Goal: Information Seeking & Learning: Learn about a topic

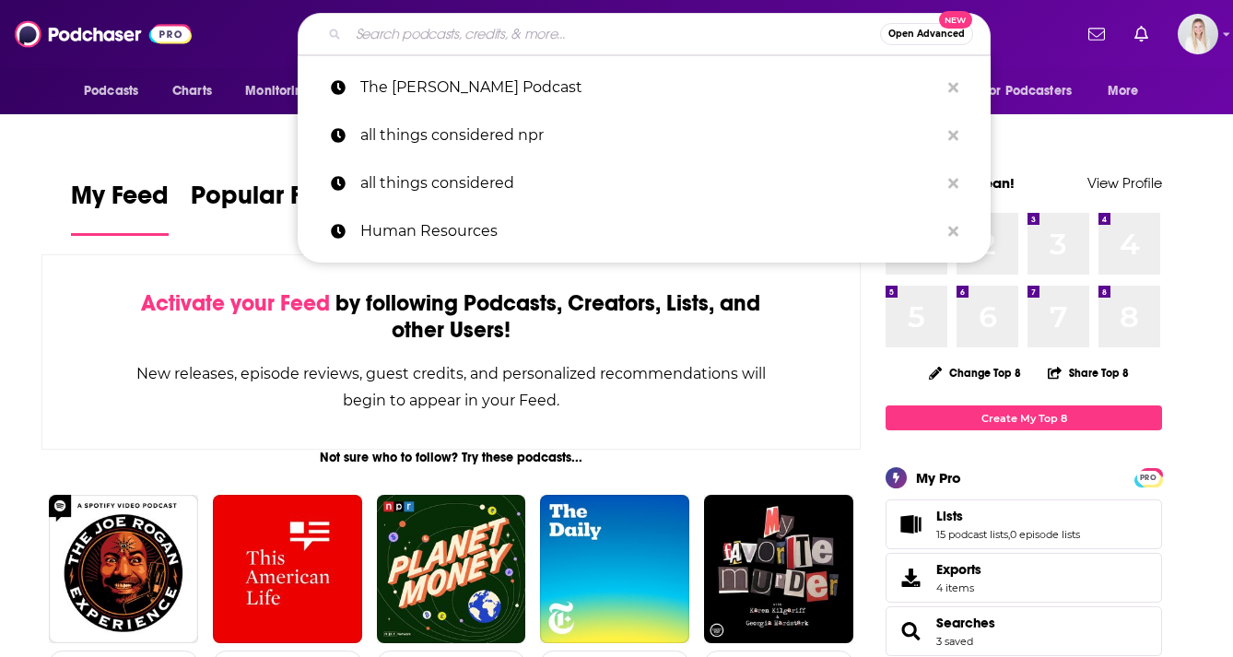
click at [555, 35] on input "Search podcasts, credits, & more..." at bounding box center [614, 33] width 532 height 29
type input ";"
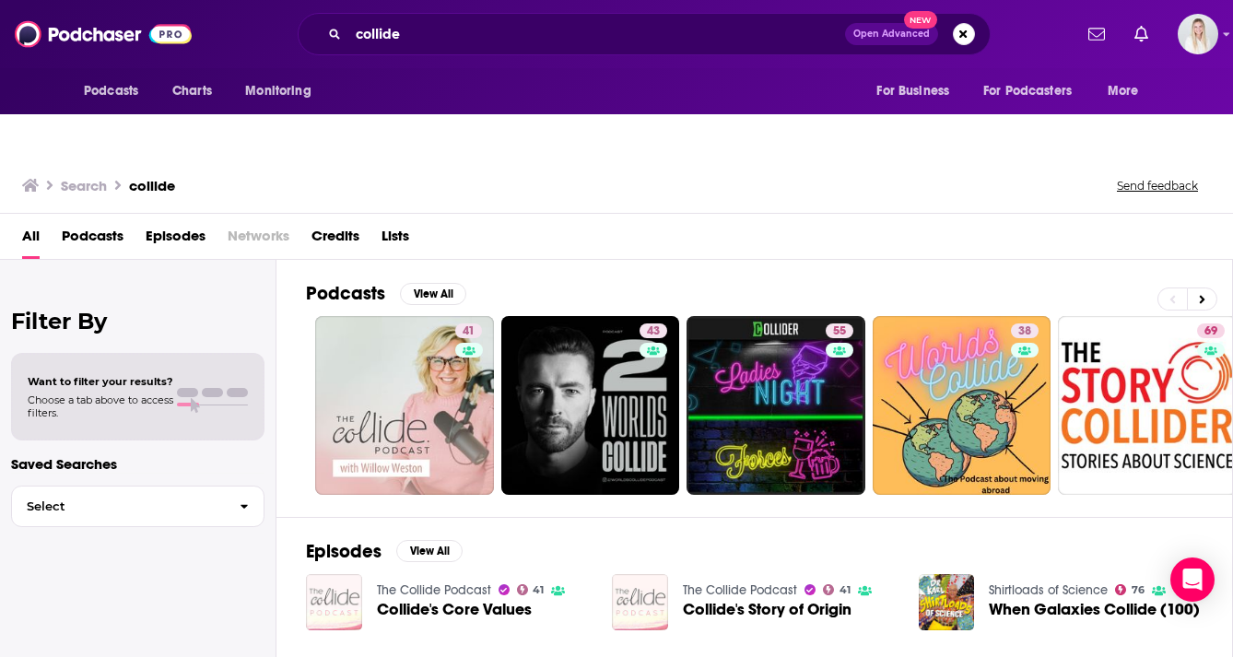
click at [82, 221] on span "Podcasts" at bounding box center [93, 240] width 62 height 38
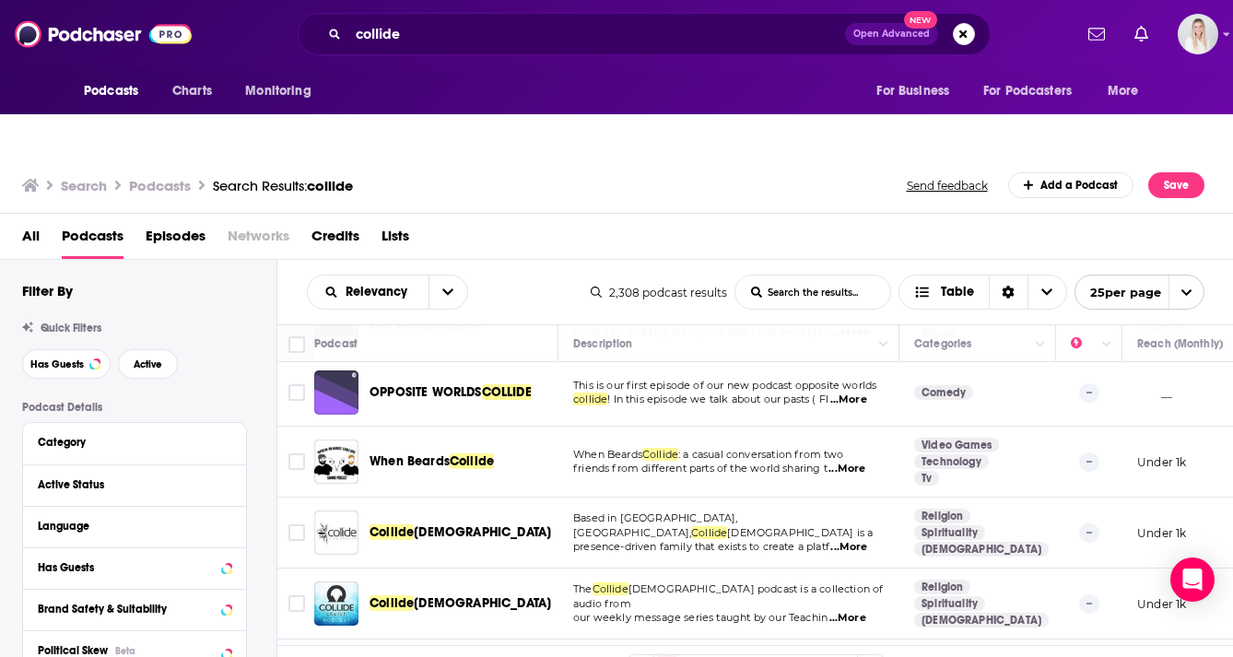
scroll to position [1457, 0]
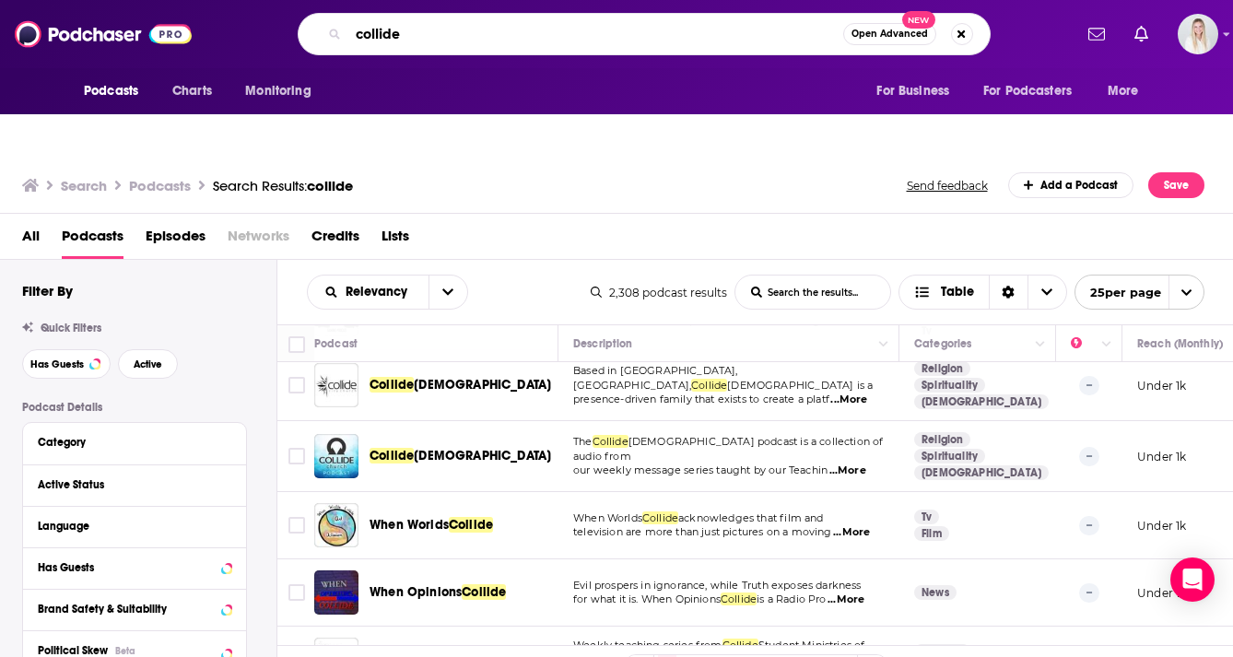
click at [444, 23] on input "collide" at bounding box center [595, 33] width 495 height 29
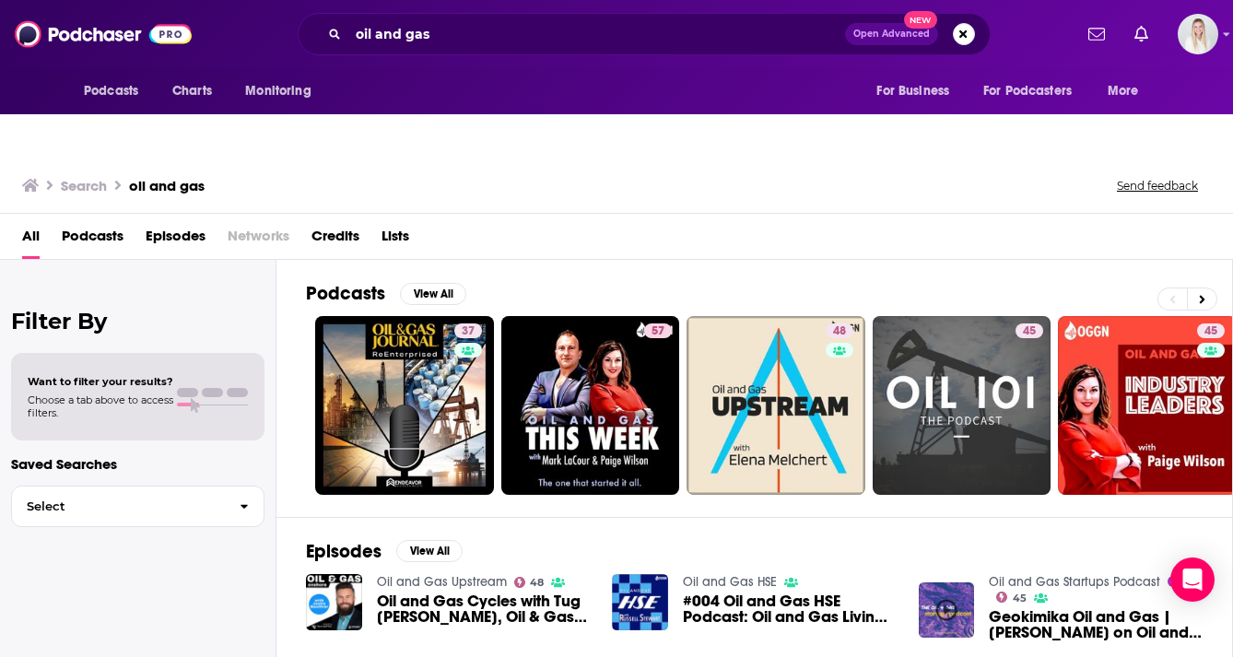
click at [95, 221] on span "Podcasts" at bounding box center [93, 240] width 62 height 38
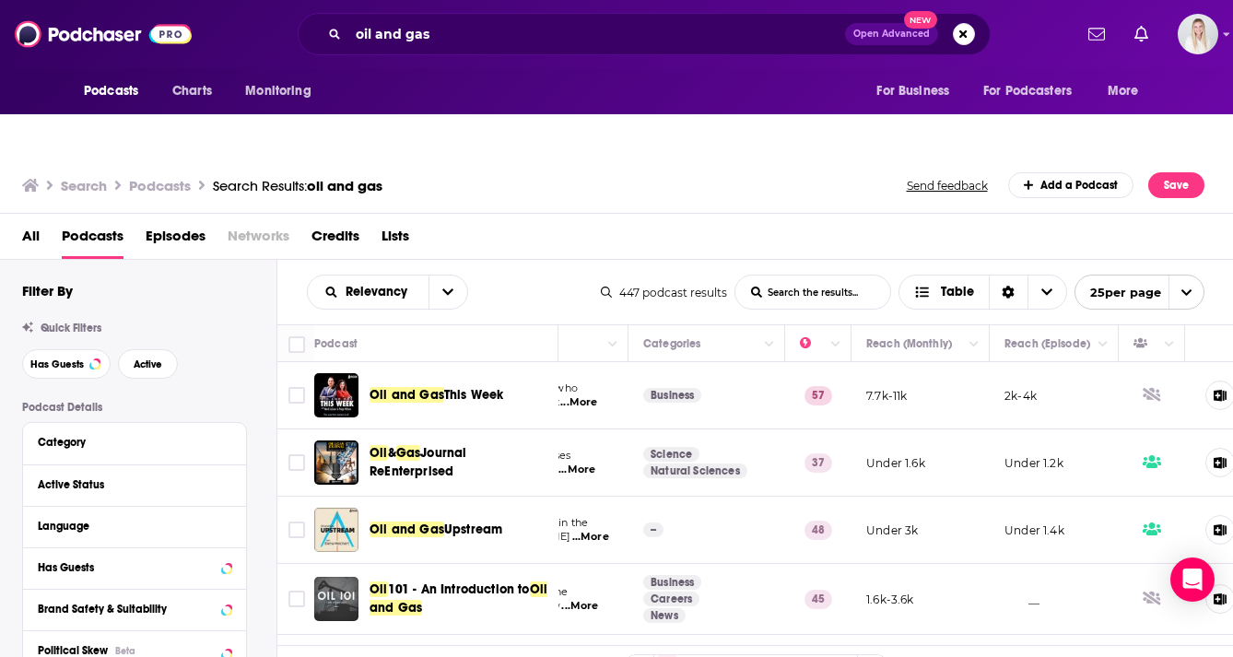
scroll to position [0, 317]
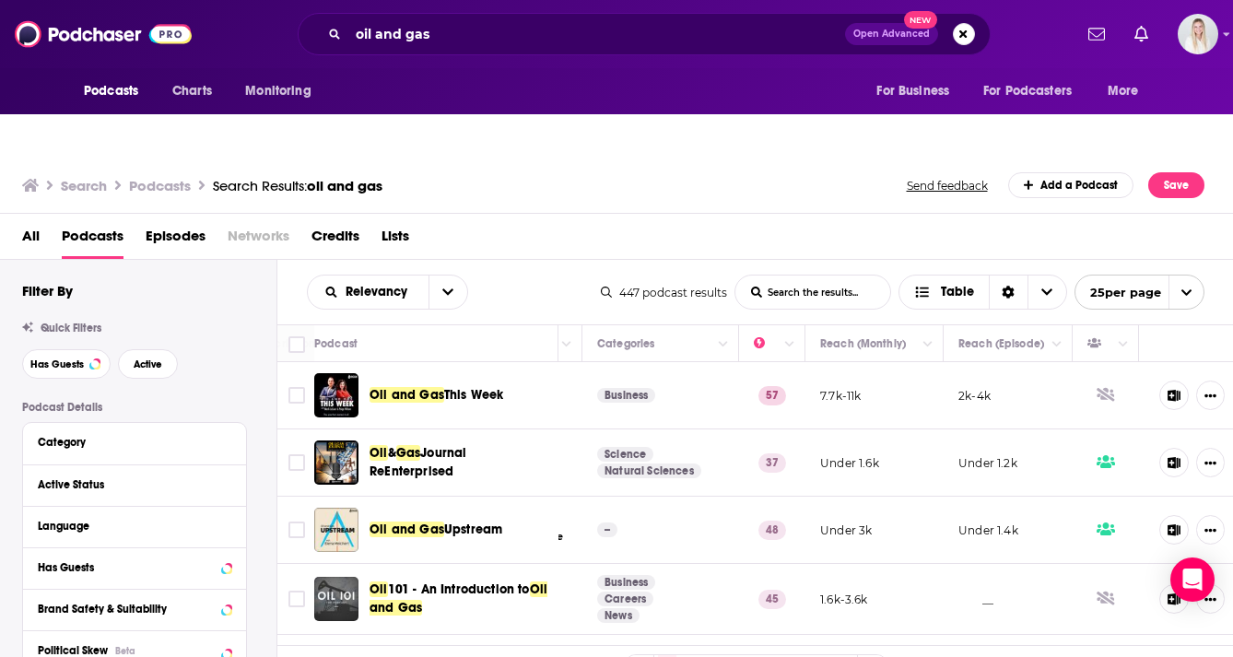
click at [231, 547] on div "Has Guests" at bounding box center [134, 567] width 223 height 41
click at [215, 556] on div at bounding box center [213, 567] width 35 height 23
click at [226, 565] on icon at bounding box center [226, 567] width 8 height 5
click at [77, 590] on span "All" at bounding box center [125, 602] width 172 height 24
click at [101, 656] on span "Has guests" at bounding box center [101, 663] width 109 height 10
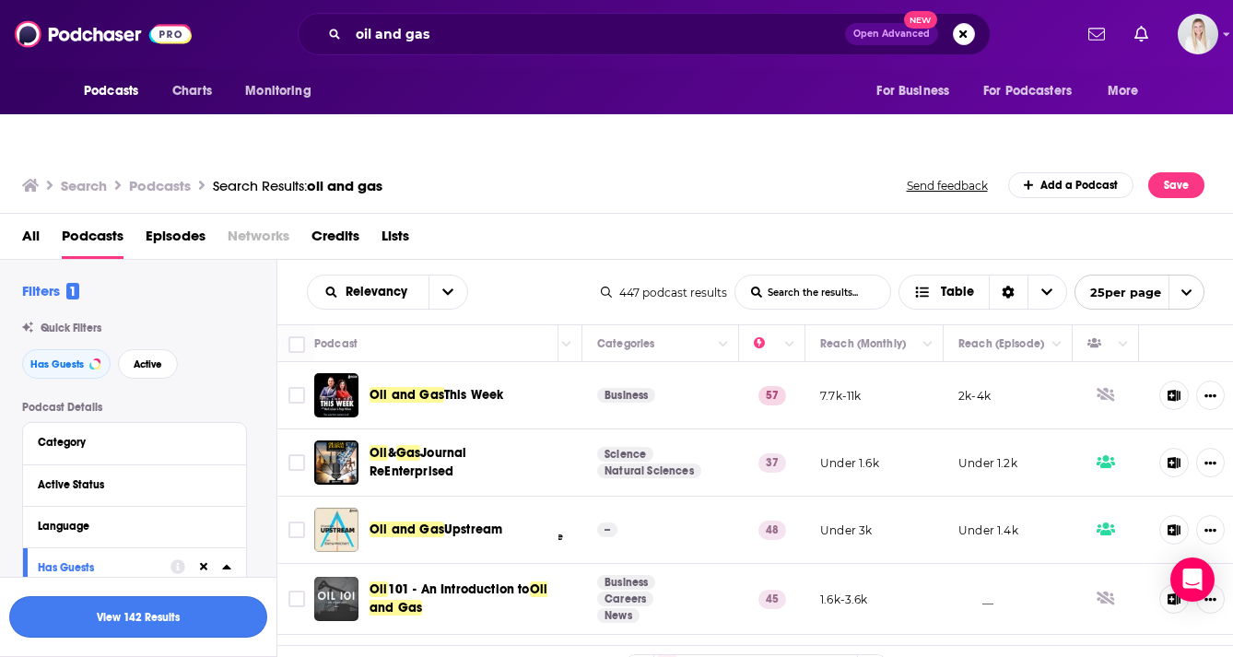
click at [137, 623] on button "View 142 Results" at bounding box center [138, 616] width 258 height 41
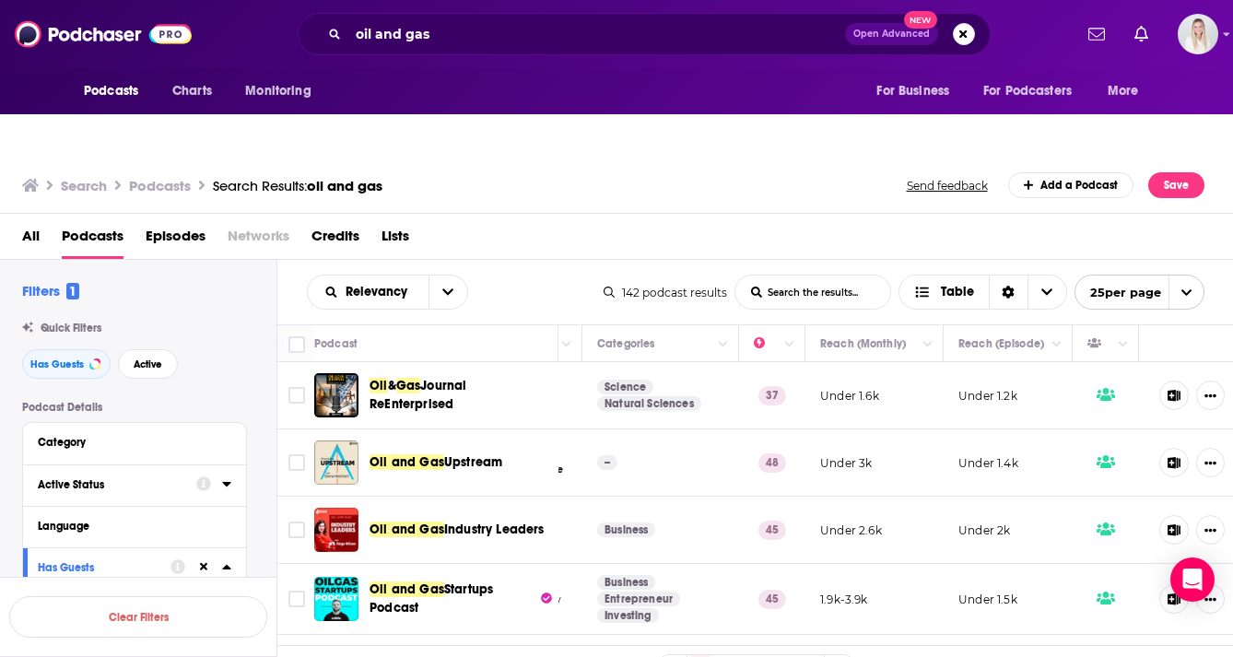
click at [110, 478] on div "Active Status" at bounding box center [111, 484] width 147 height 13
click at [127, 507] on span "All" at bounding box center [125, 519] width 172 height 24
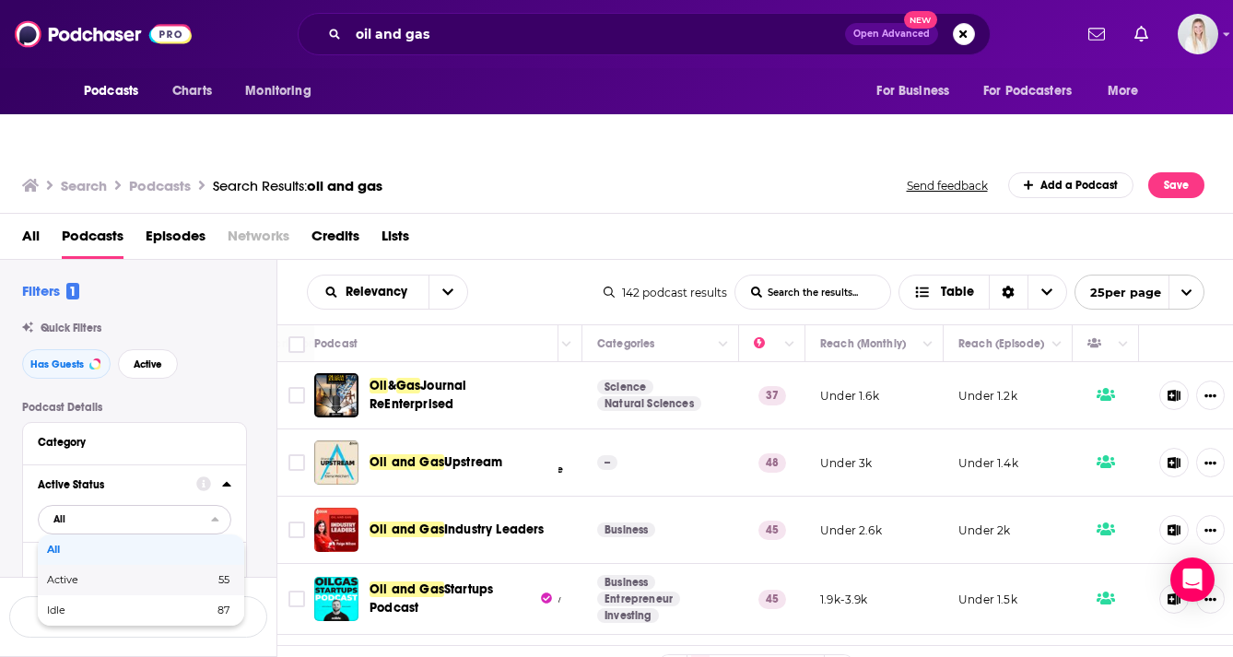
click at [114, 575] on span "Active" at bounding box center [97, 580] width 100 height 10
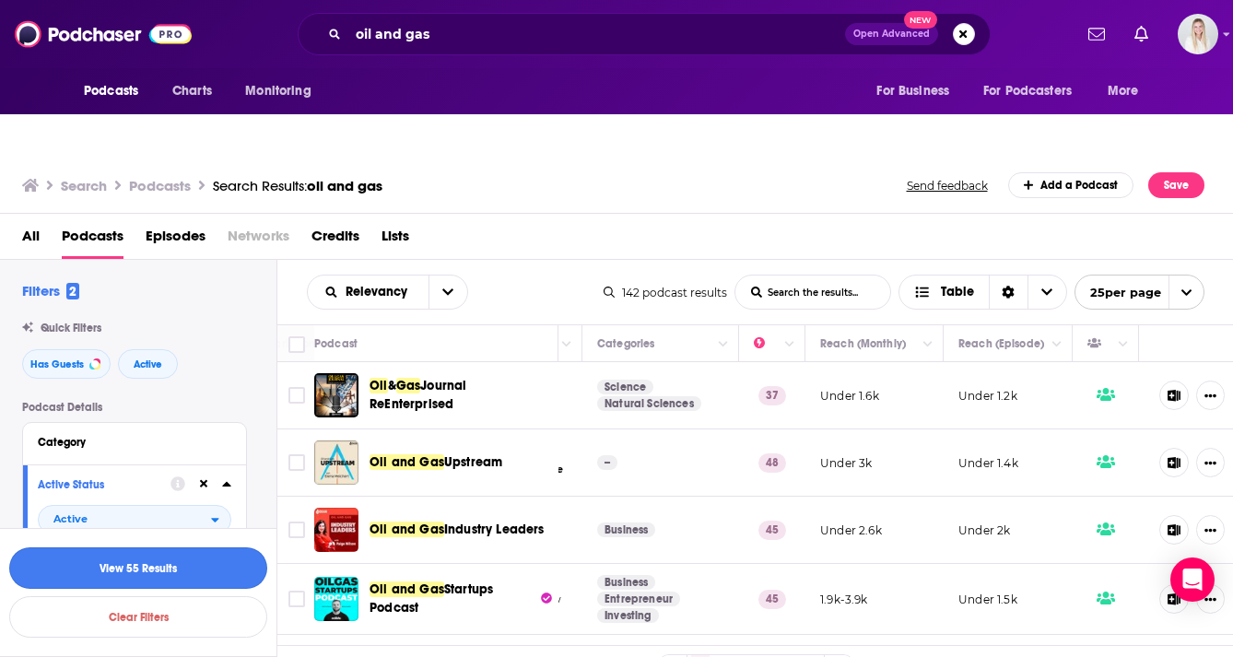
click at [218, 560] on button "View 55 Results" at bounding box center [138, 567] width 258 height 41
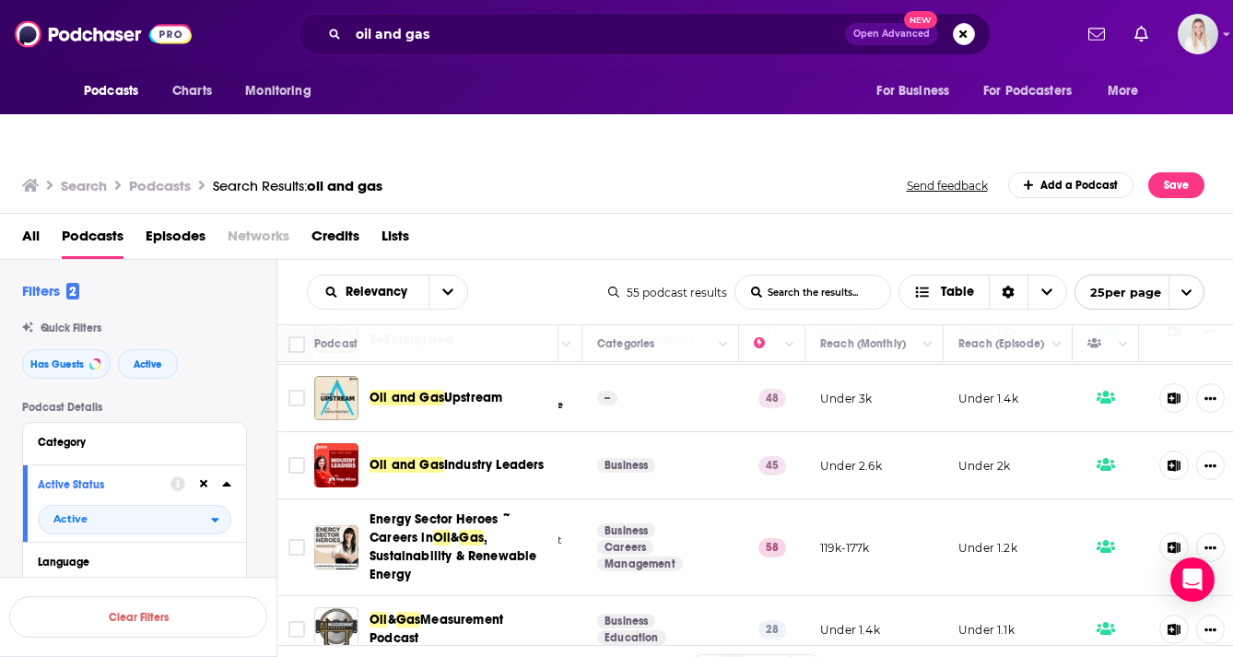
scroll to position [91, 317]
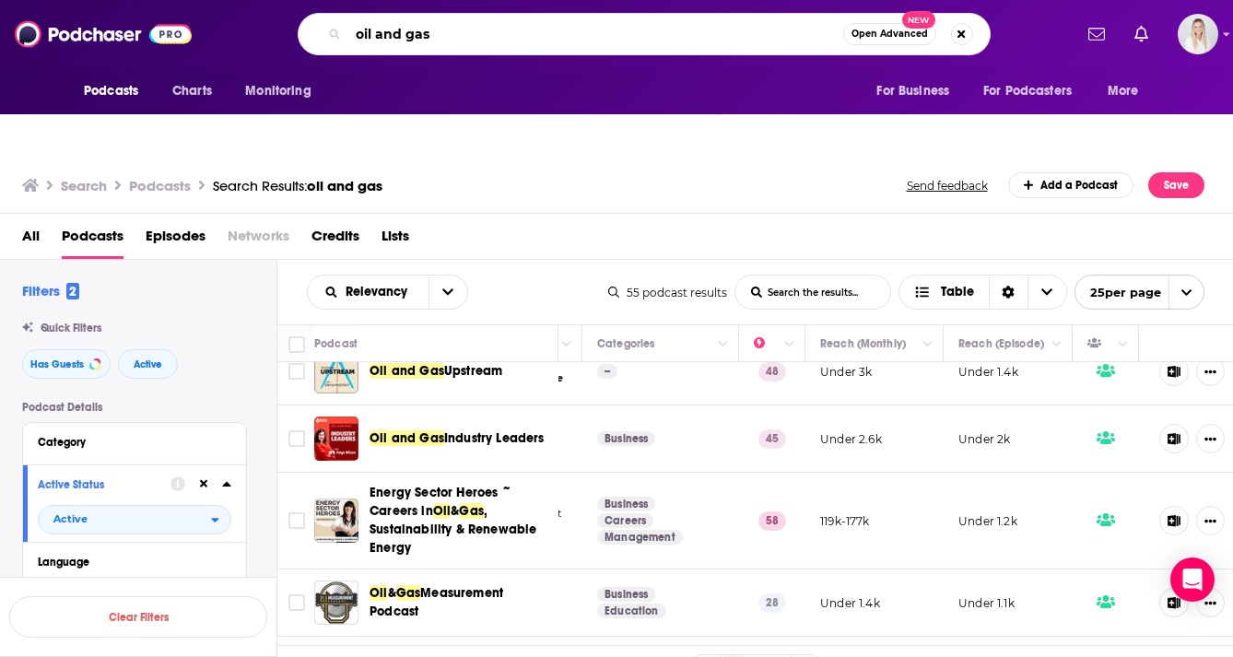
click at [387, 38] on input "oil and gas" at bounding box center [595, 33] width 495 height 29
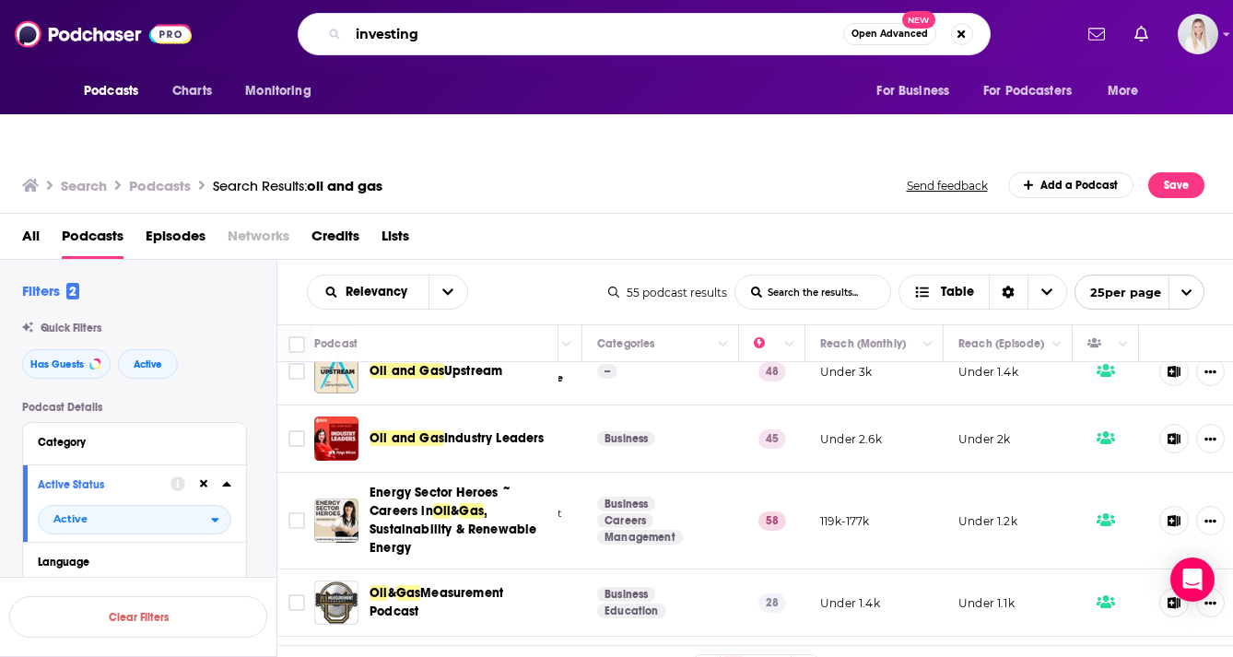
type input "investing"
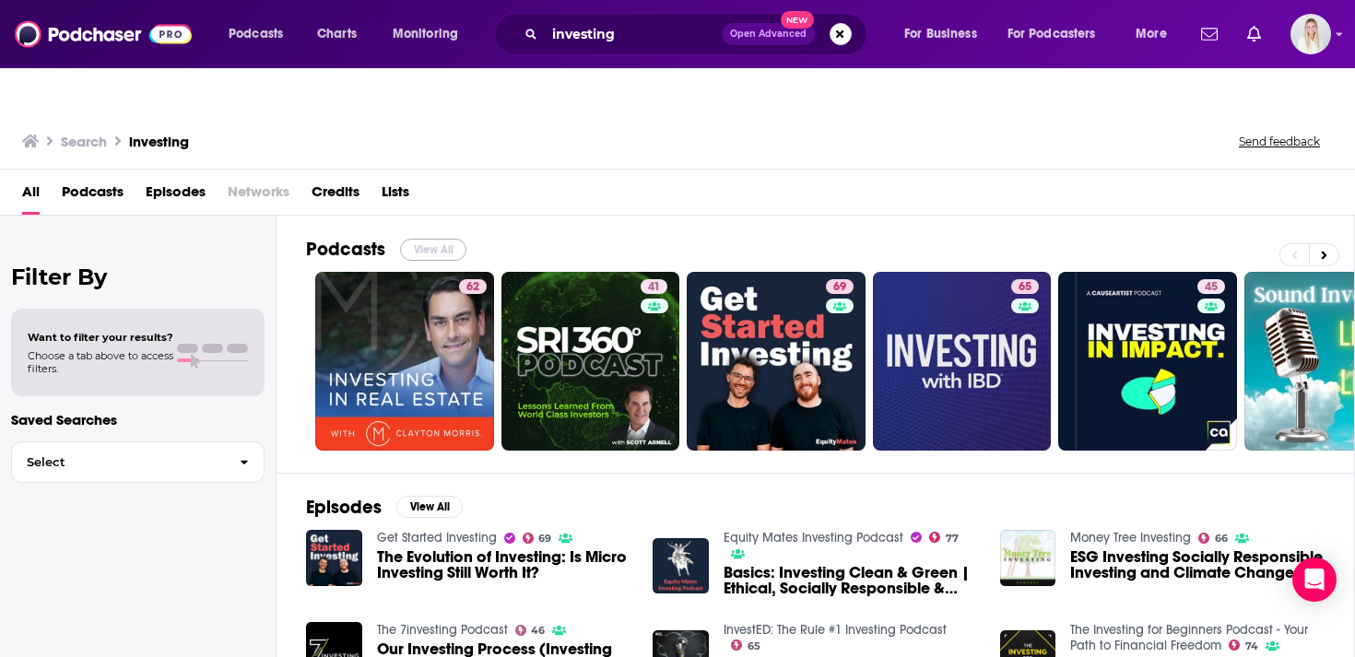
click at [444, 239] on button "View All" at bounding box center [433, 250] width 66 height 22
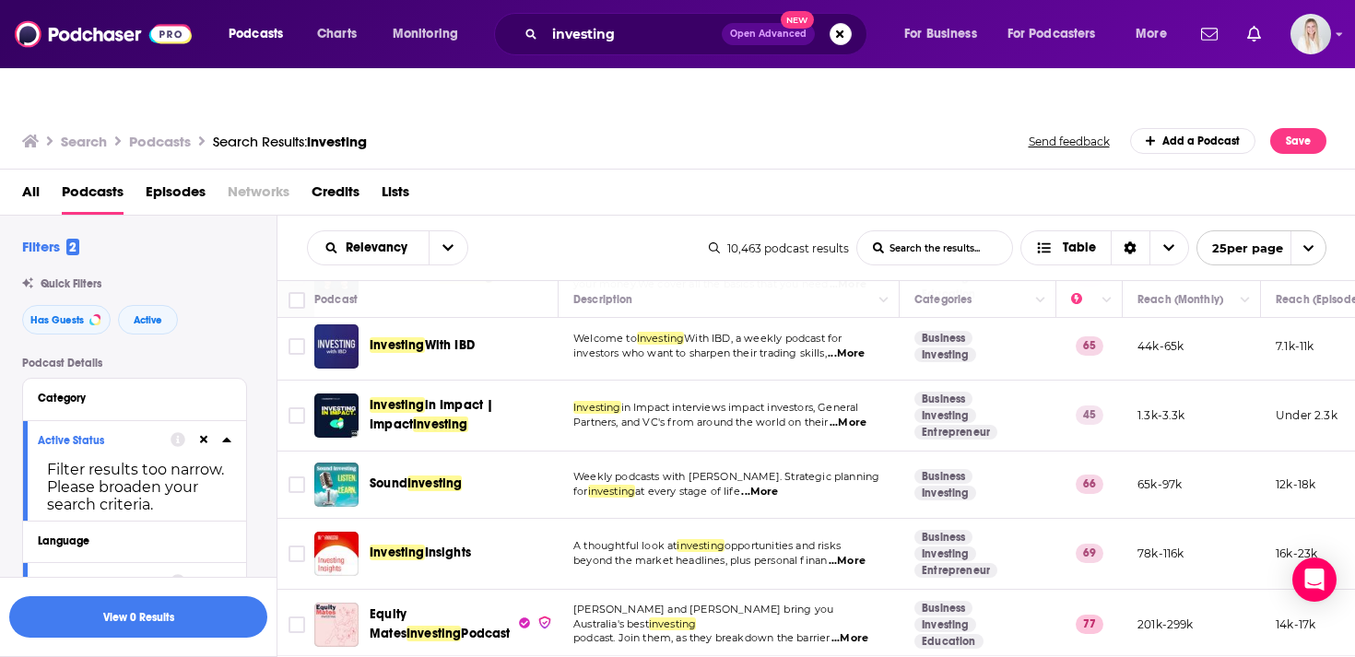
scroll to position [365, 0]
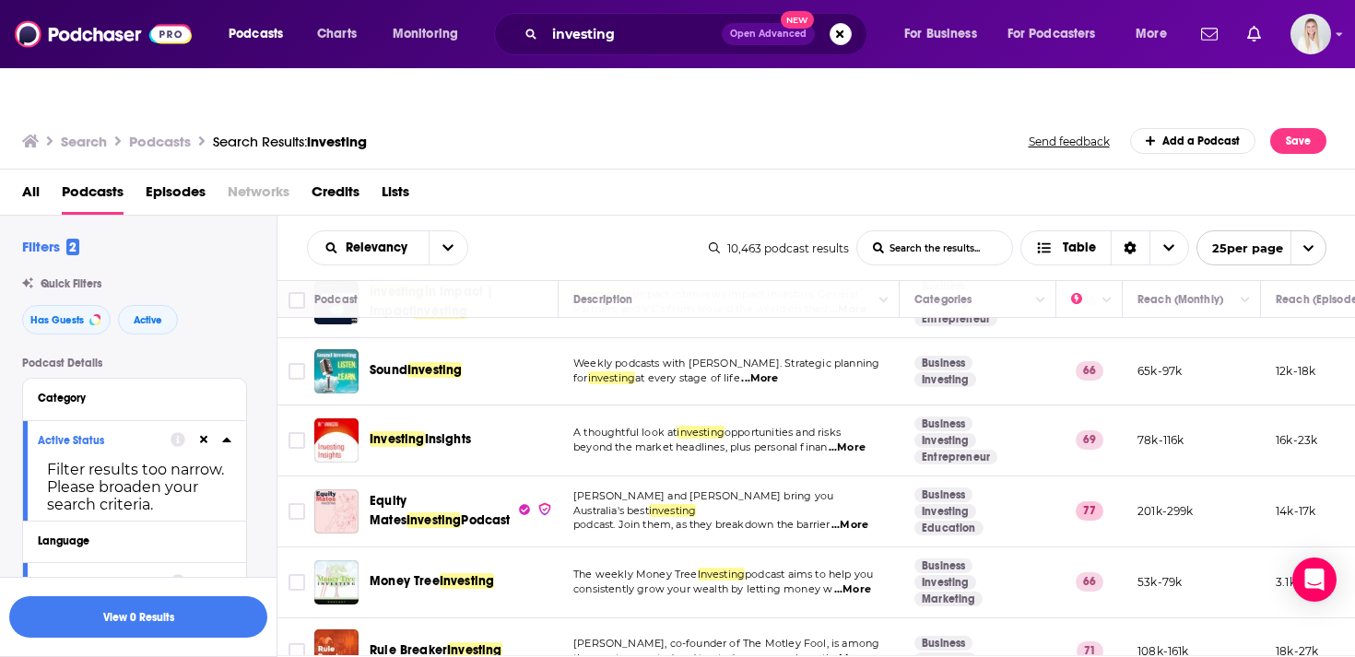
click at [847, 440] on span "...More" at bounding box center [846, 447] width 37 height 15
click at [779, 440] on span "beyond the market headlines, plus personal finan" at bounding box center [699, 446] width 253 height 13
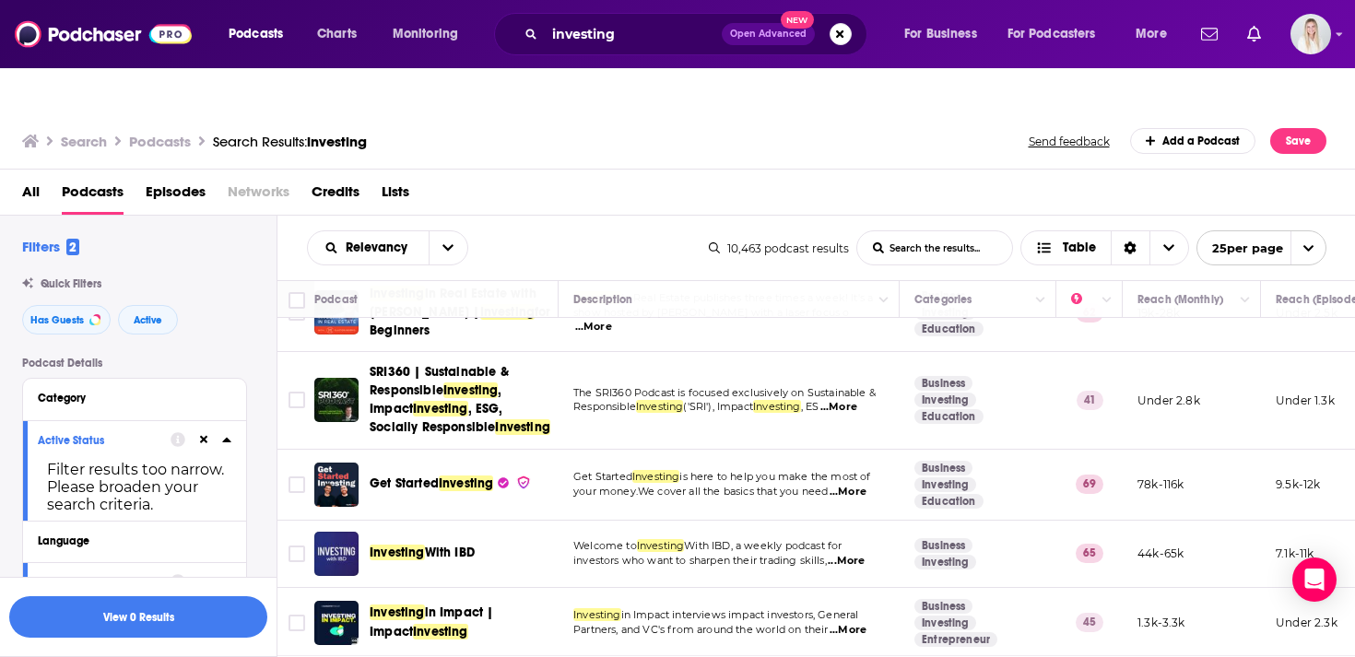
scroll to position [0, 0]
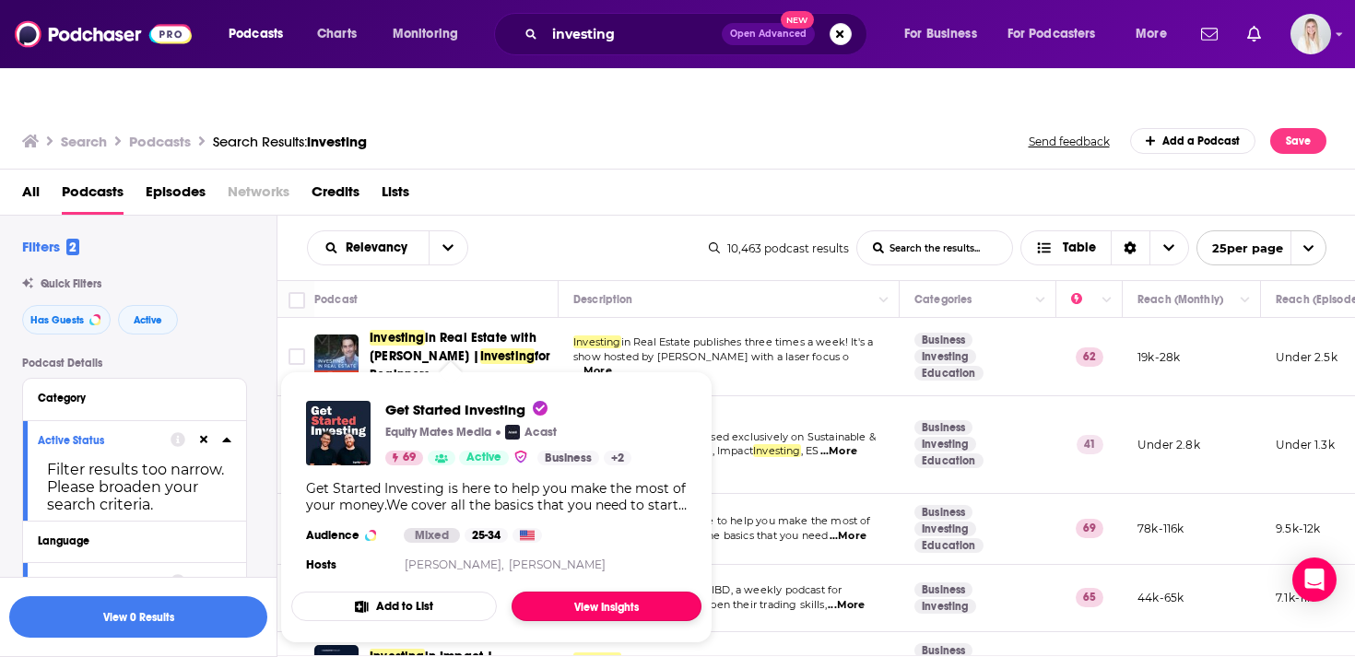
click at [572, 592] on link "View Insights" at bounding box center [606, 606] width 190 height 29
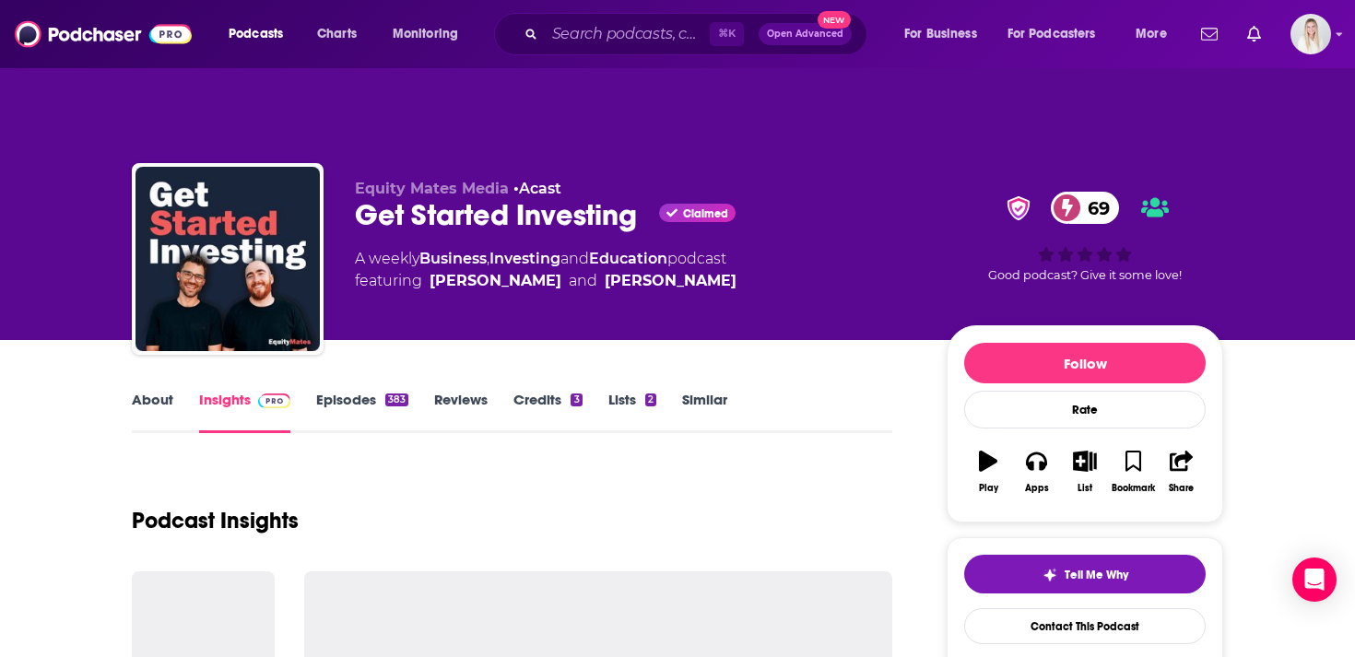
click at [706, 391] on link "Similar" at bounding box center [704, 412] width 45 height 42
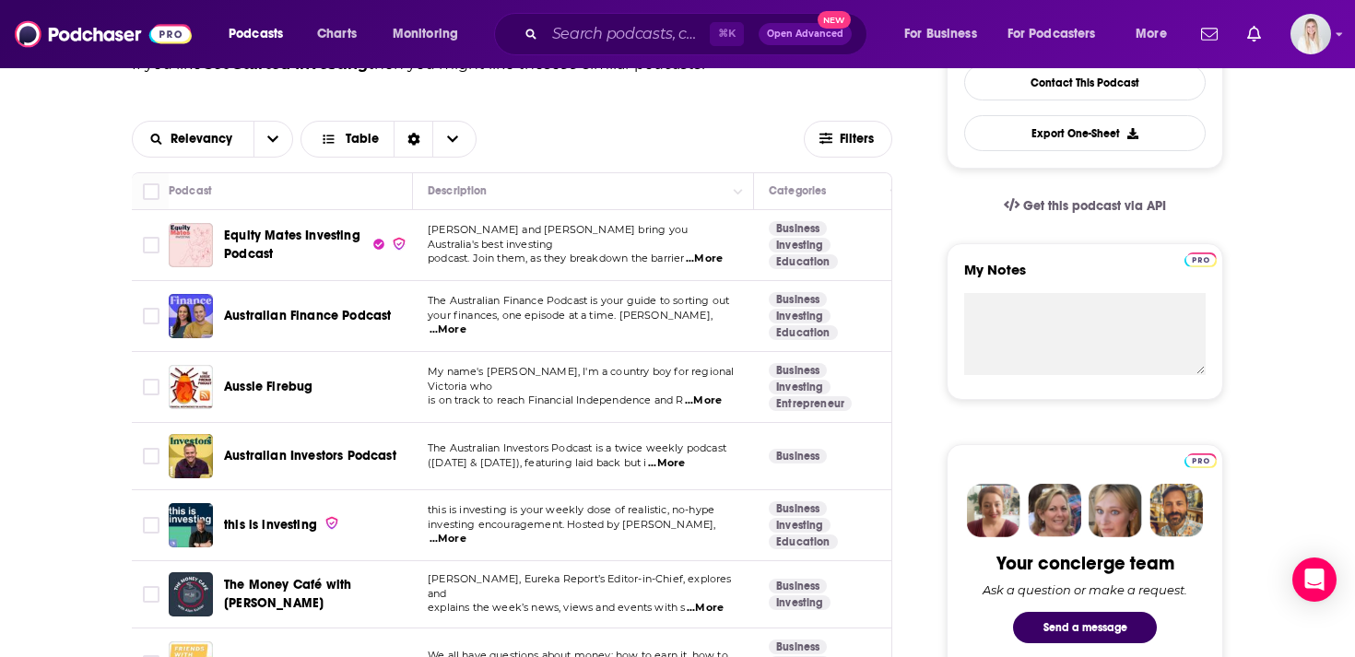
scroll to position [616, 0]
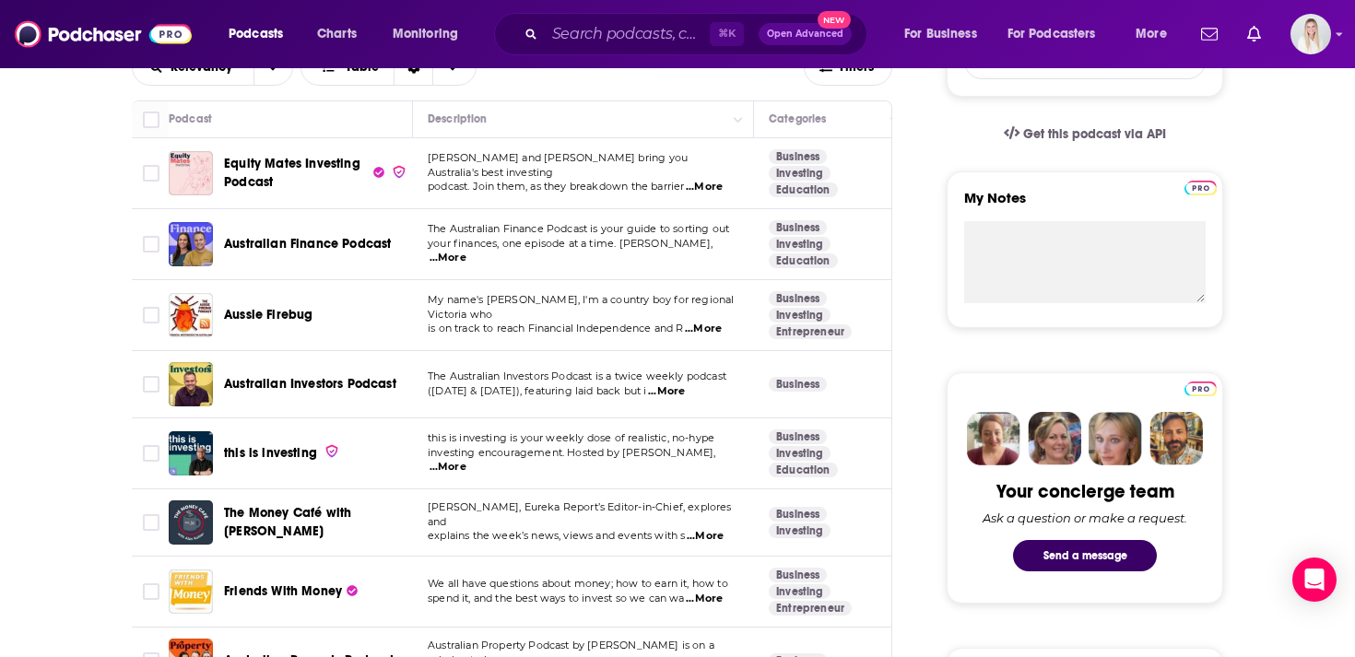
click at [466, 460] on span "...More" at bounding box center [447, 467] width 37 height 15
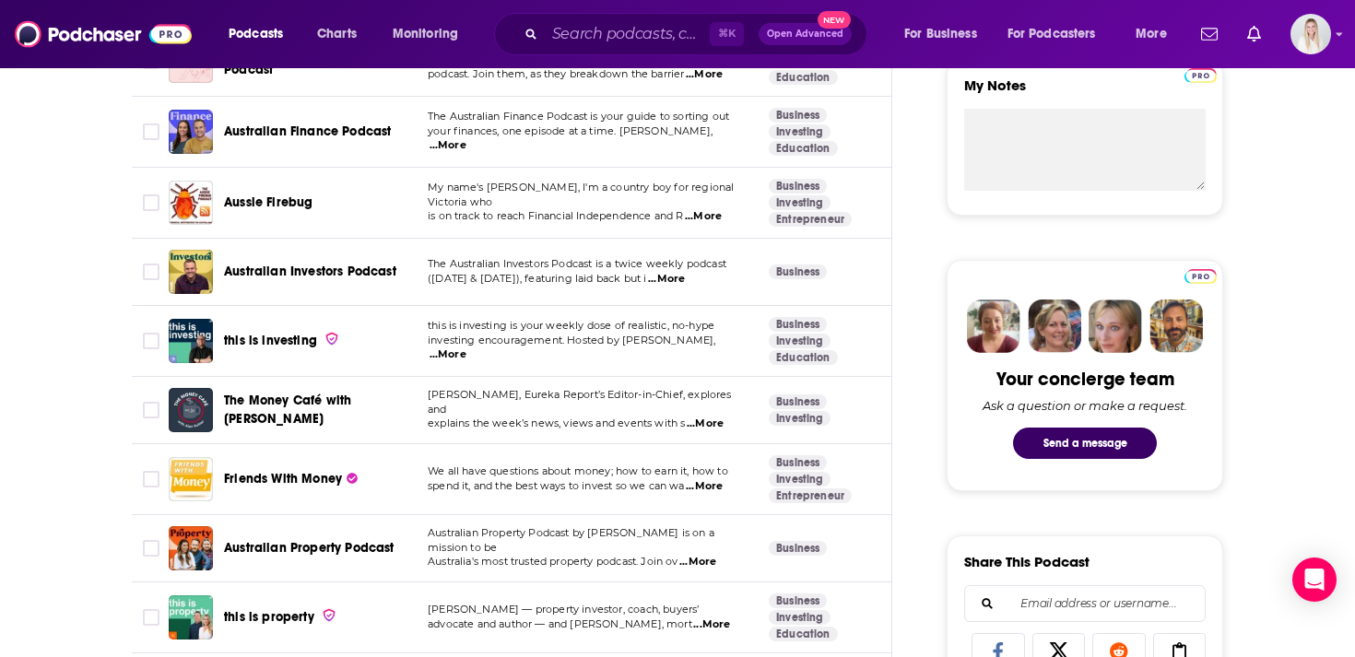
scroll to position [748, 0]
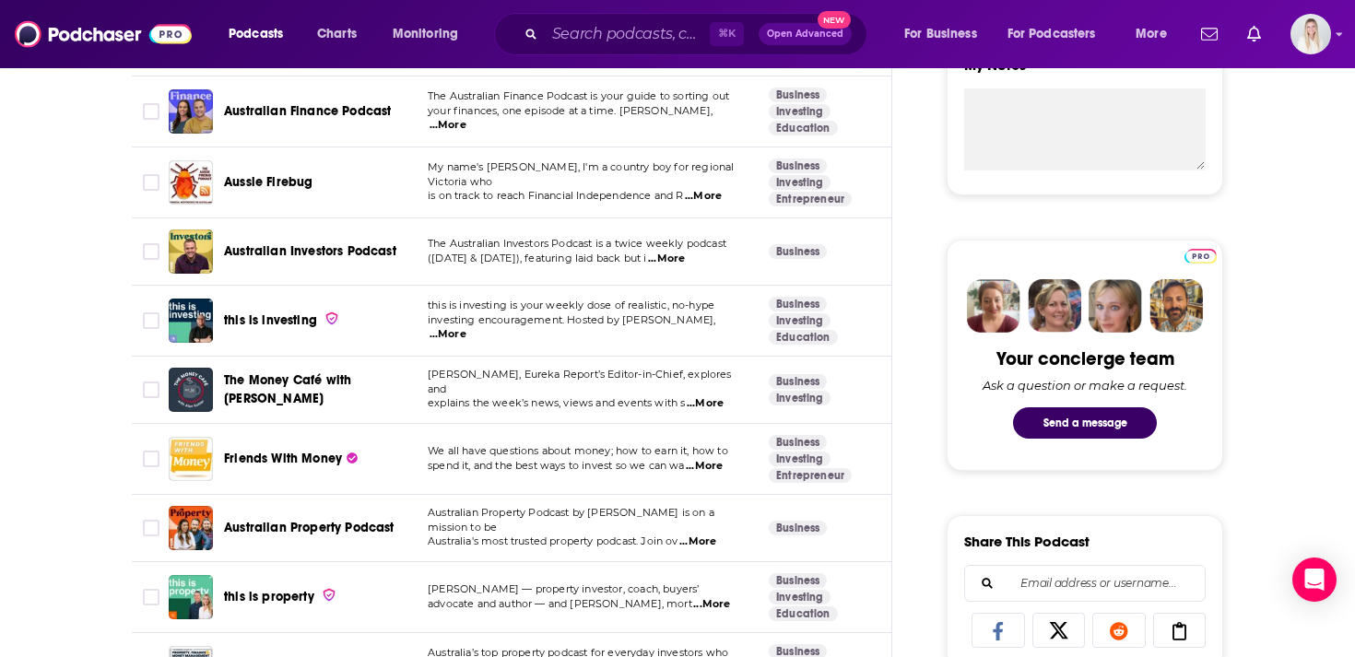
click at [714, 459] on span "...More" at bounding box center [704, 466] width 37 height 15
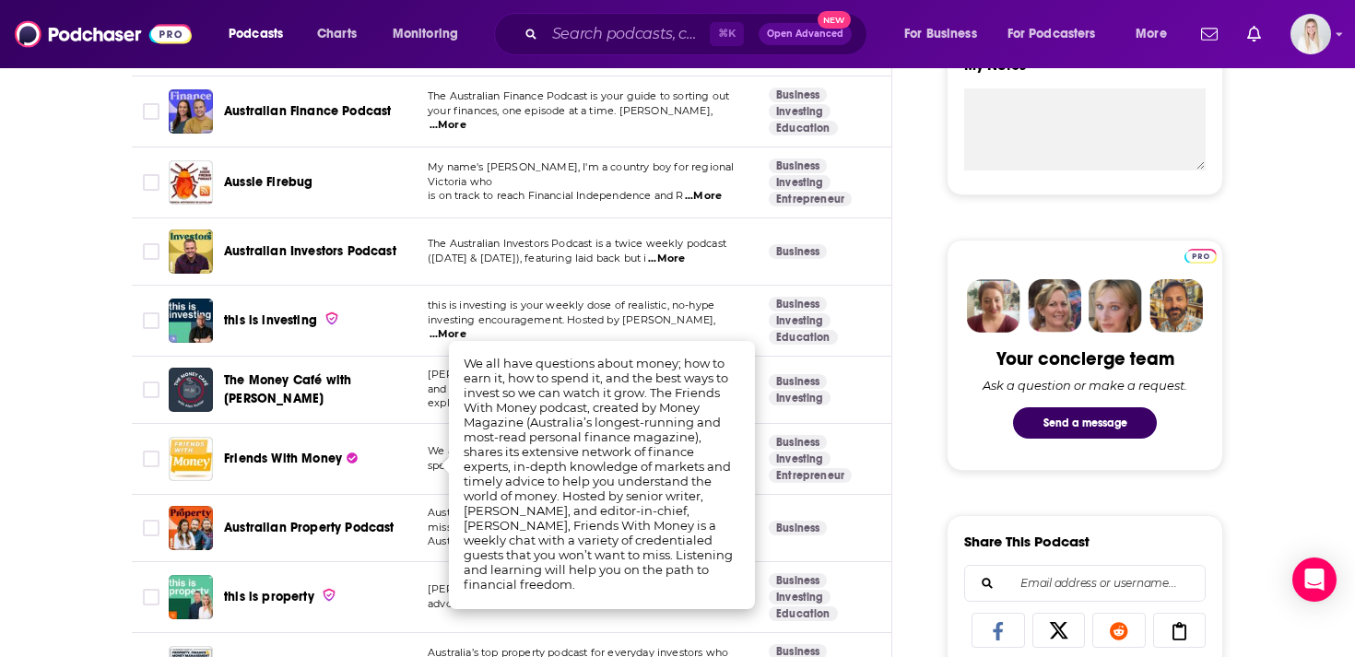
click at [813, 175] on link "Investing" at bounding box center [800, 182] width 62 height 15
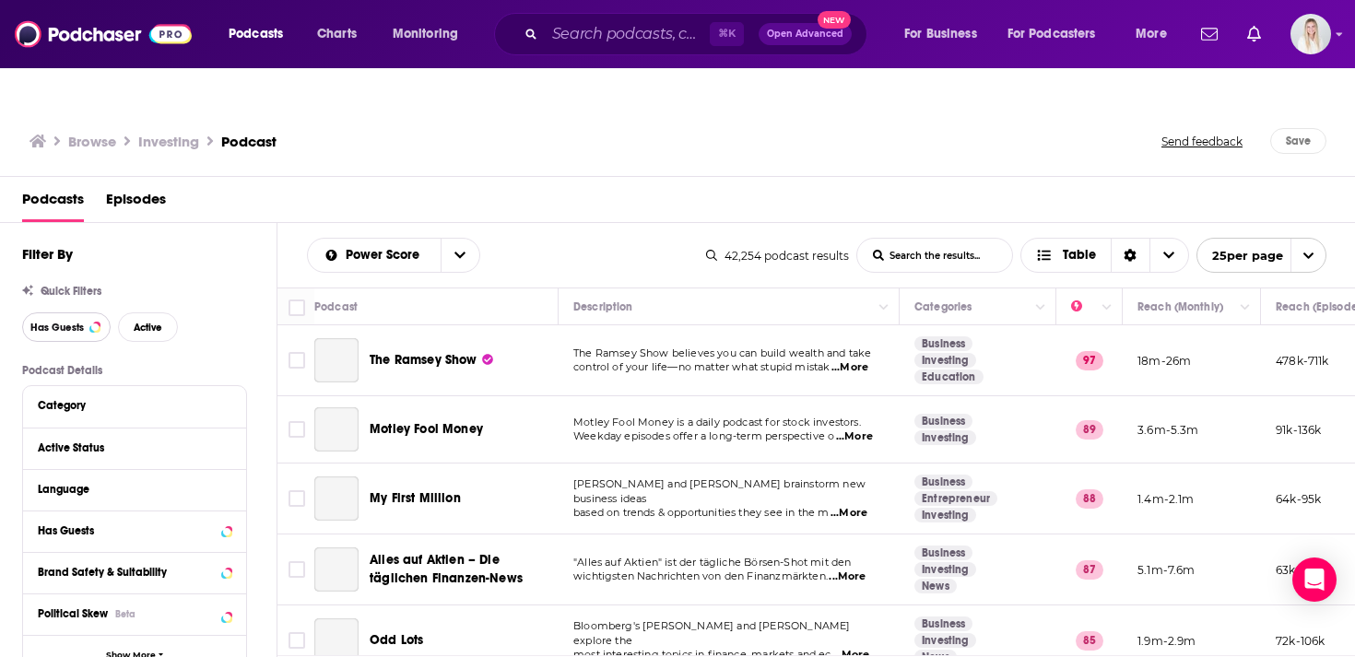
click at [55, 323] on span "Has Guests" at bounding box center [56, 328] width 53 height 10
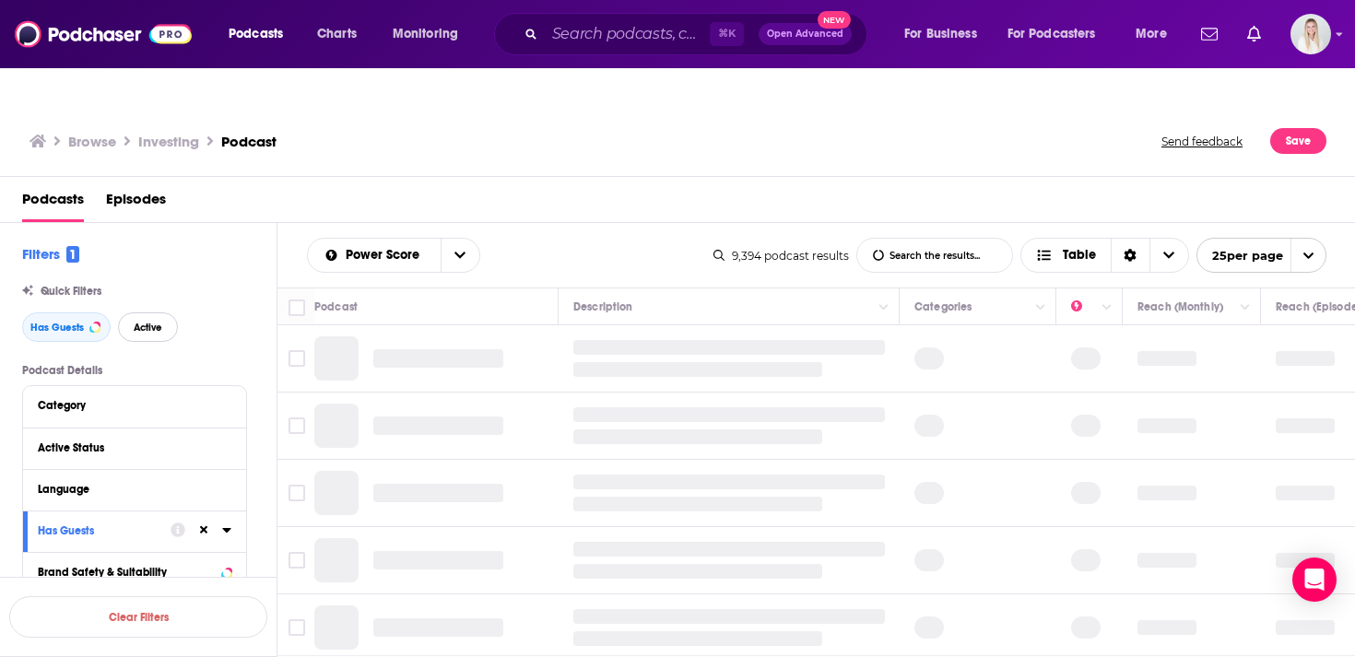
click at [149, 323] on span "Active" at bounding box center [148, 328] width 29 height 10
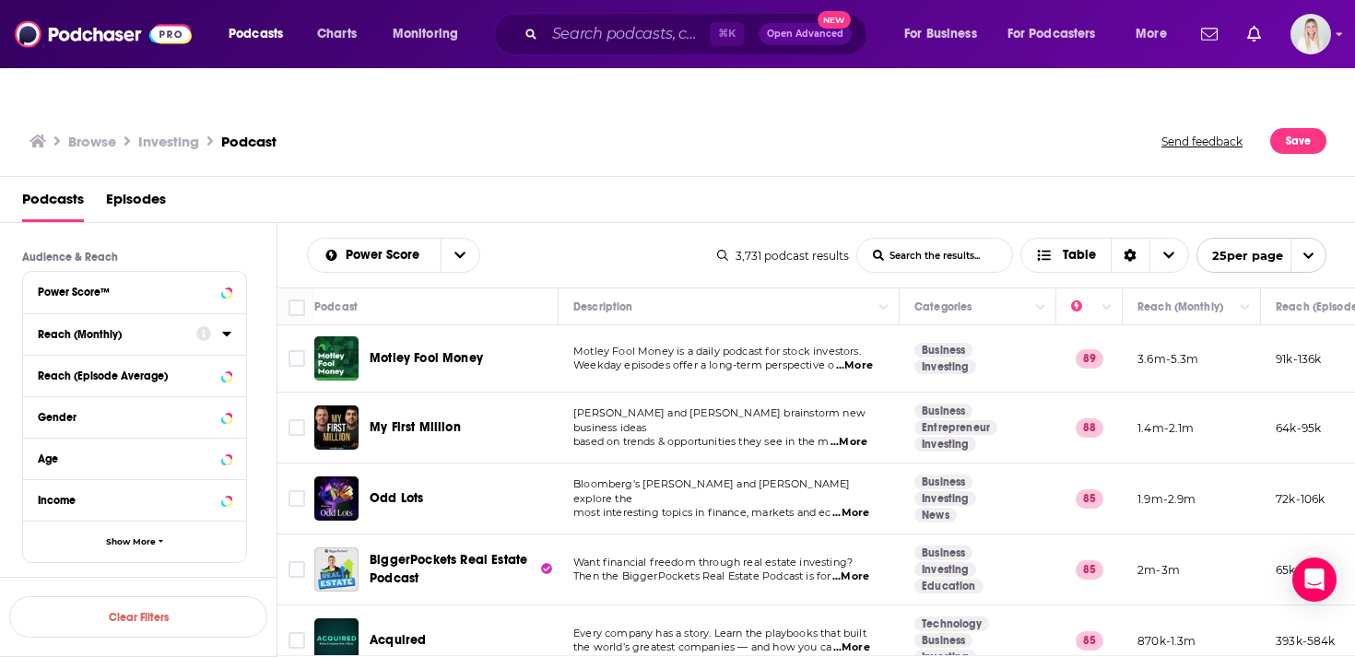
scroll to position [460, 0]
click at [141, 519] on button "Show More" at bounding box center [134, 539] width 223 height 41
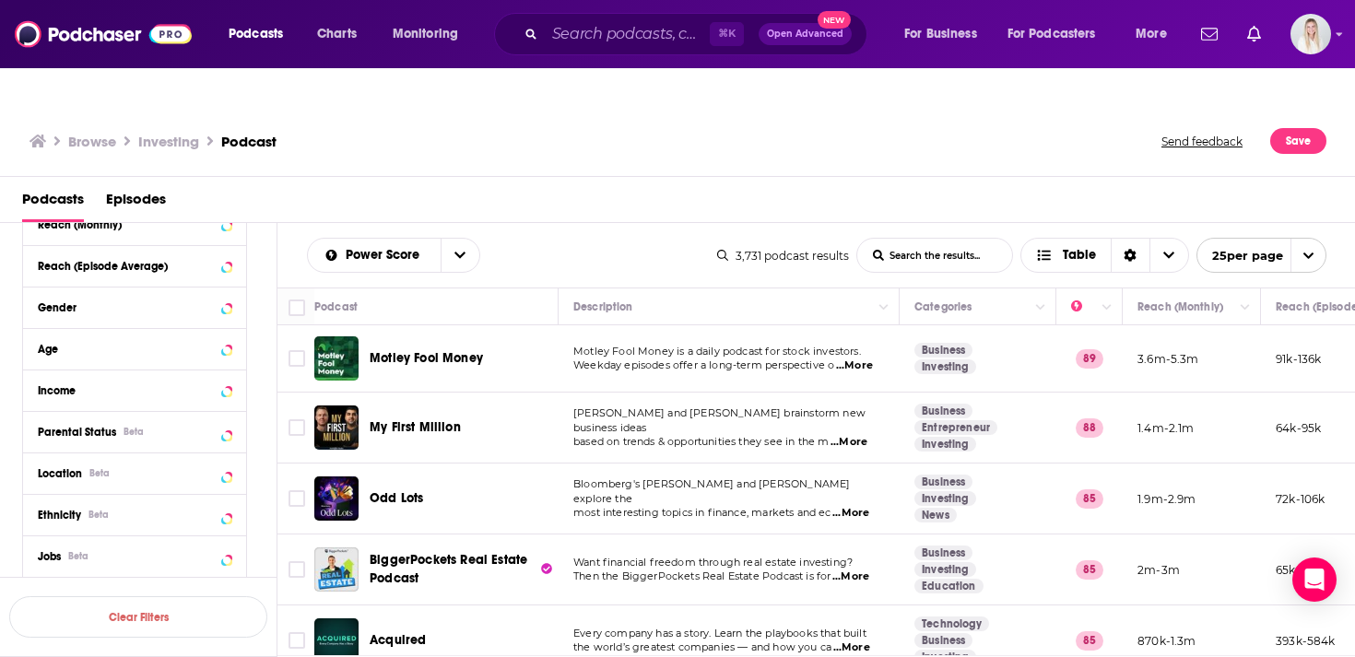
scroll to position [567, 0]
click at [149, 466] on div "Location Beta" at bounding box center [111, 472] width 147 height 13
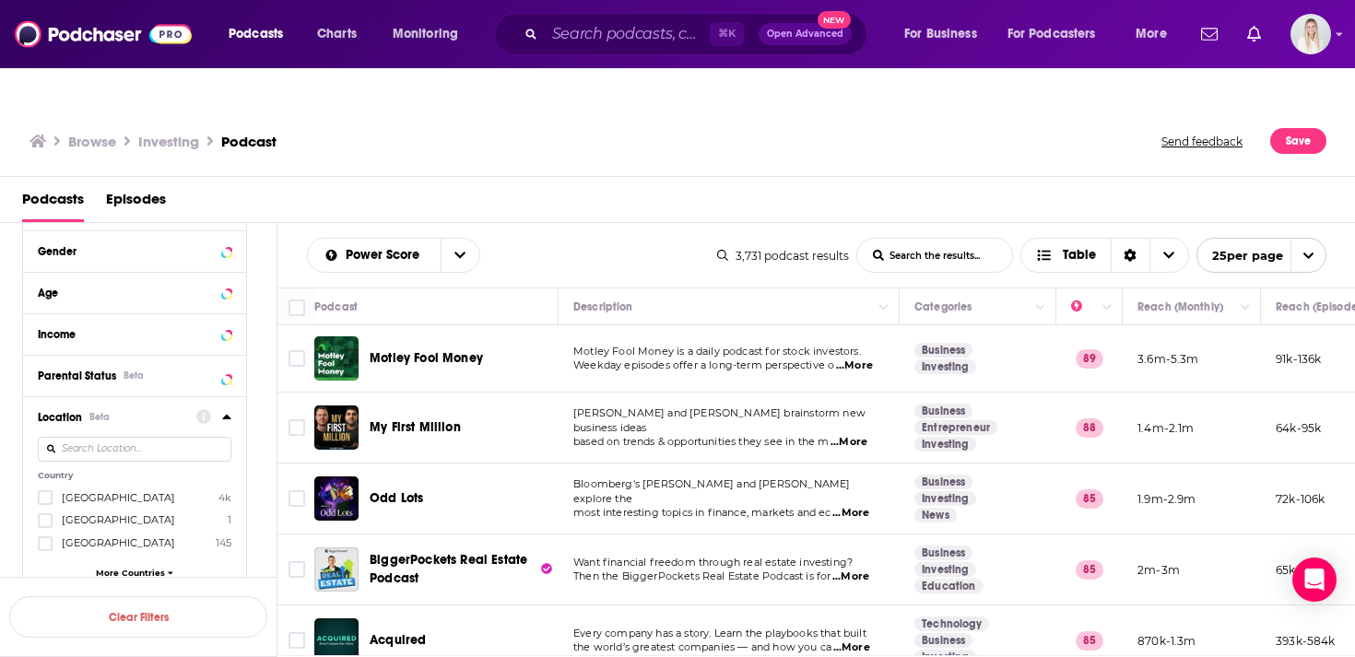
scroll to position [626, 0]
click at [85, 487] on span "[GEOGRAPHIC_DATA]" at bounding box center [118, 493] width 113 height 13
click at [45, 499] on input "multiSelectOption-unitedstates-0" at bounding box center [45, 499] width 0 height 0
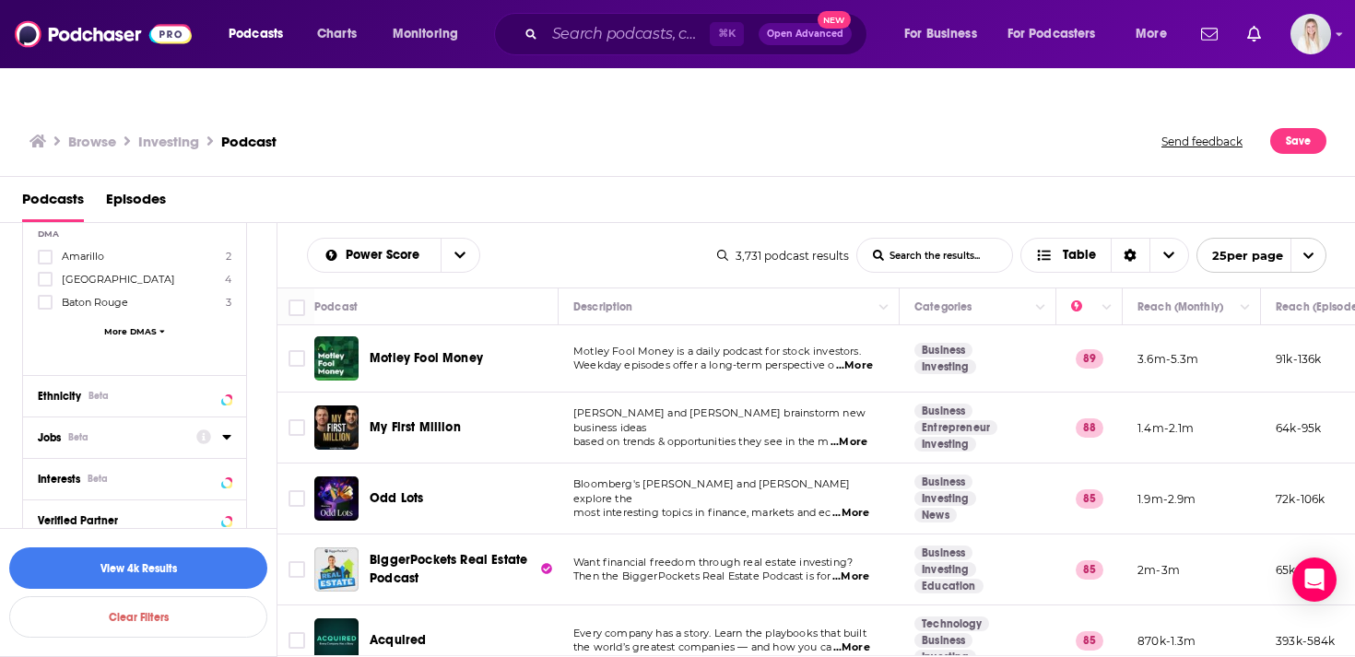
scroll to position [1142, 0]
click at [135, 566] on button "View 4k Results" at bounding box center [138, 567] width 258 height 41
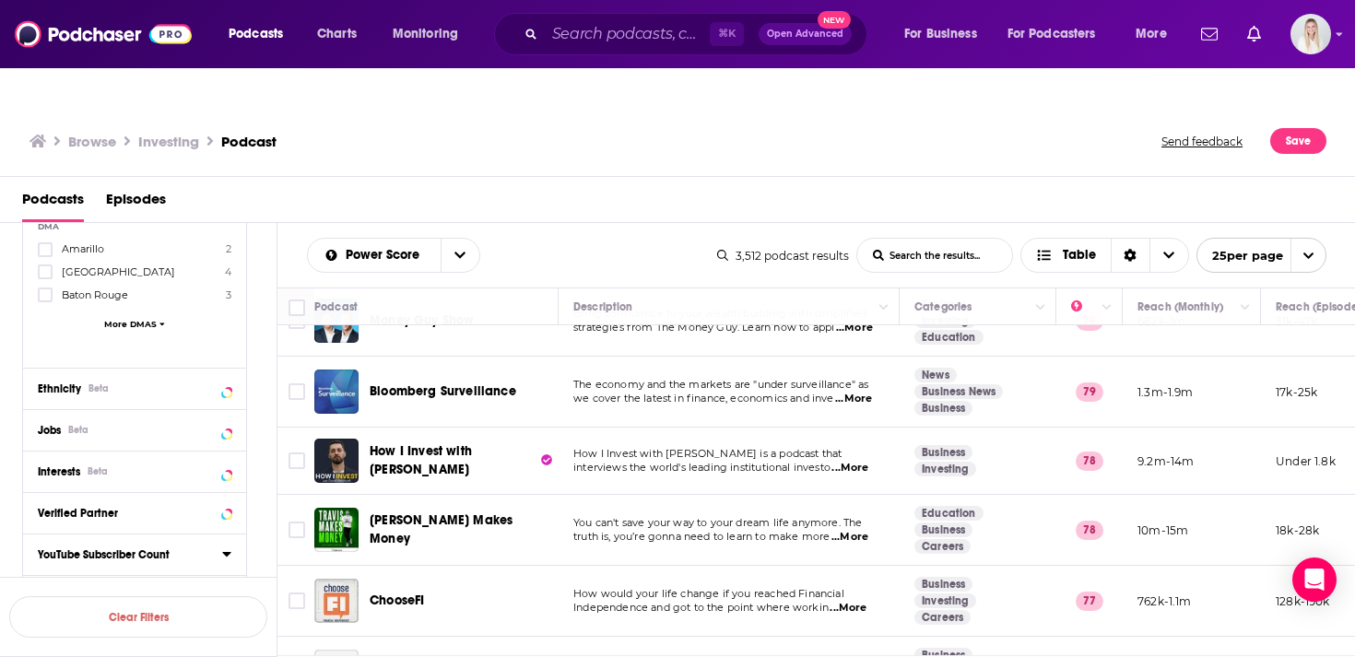
scroll to position [816, 0]
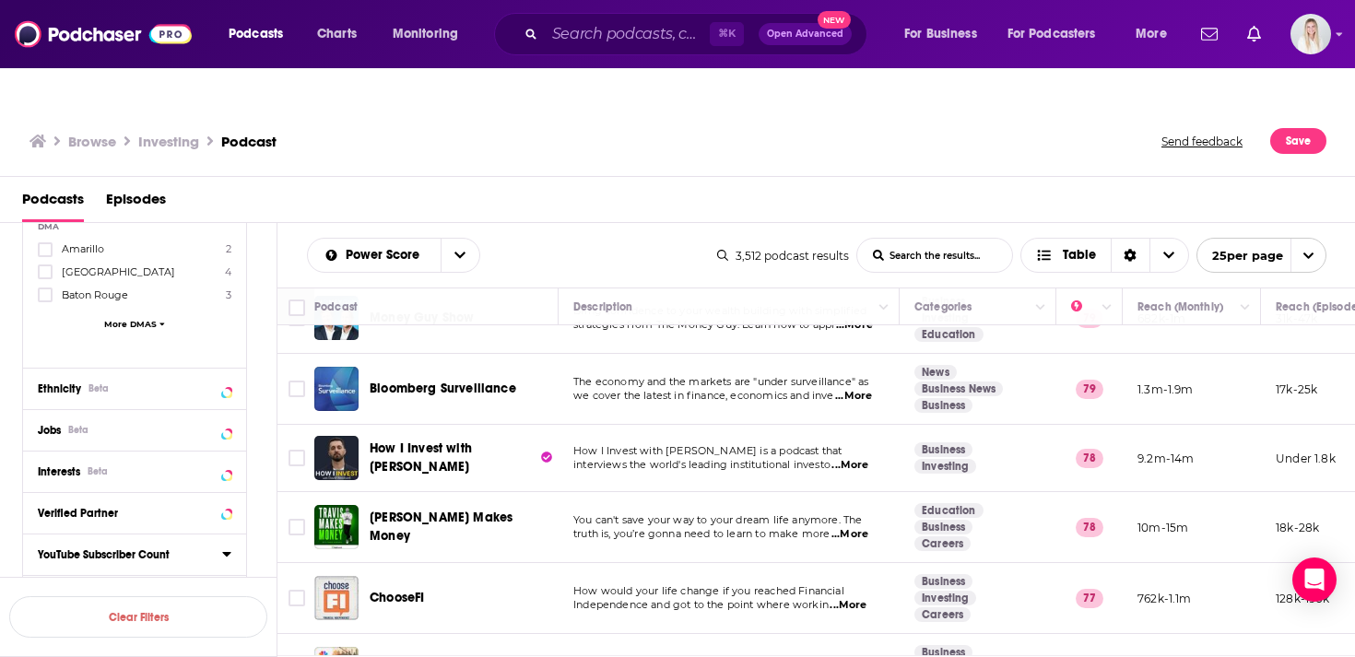
click at [853, 458] on span "...More" at bounding box center [849, 465] width 37 height 15
click at [783, 444] on span "How I Invest with David Weisburd is a podcast that" at bounding box center [707, 450] width 268 height 13
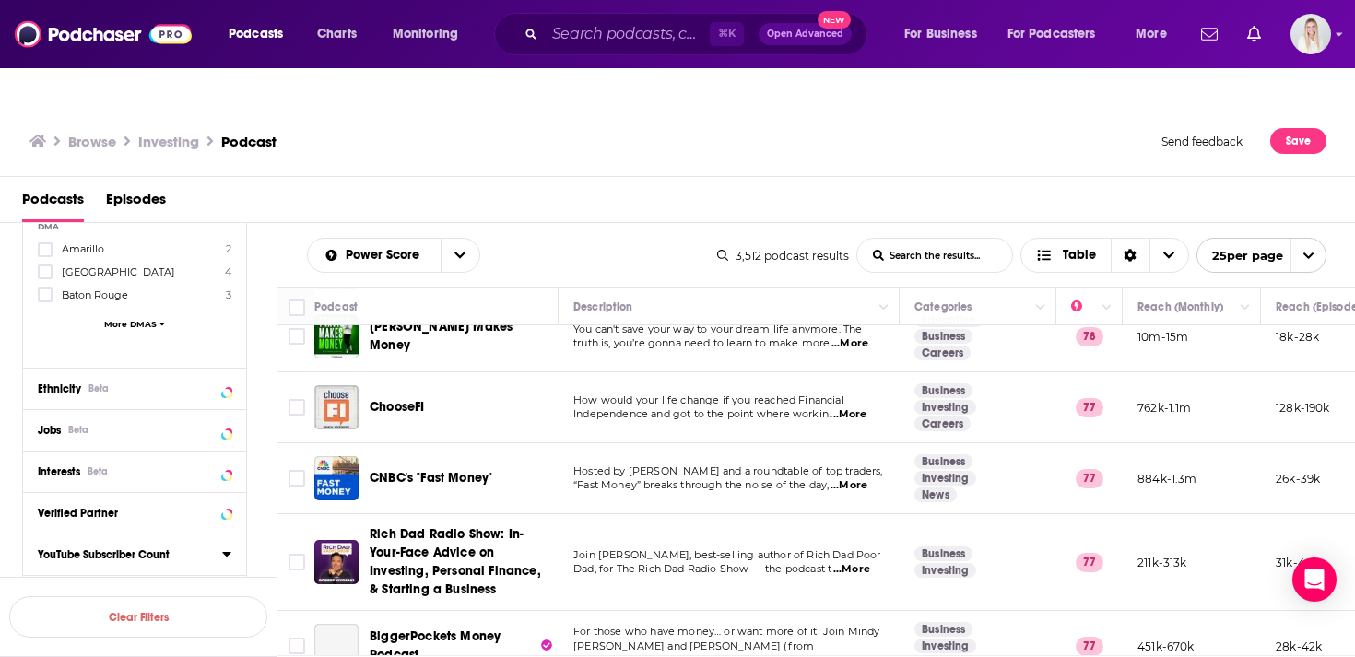
scroll to position [1007, 0]
click at [851, 477] on span "...More" at bounding box center [848, 484] width 37 height 15
click at [781, 464] on span "Hosted by Melissa Lee and a roundtable of top traders," at bounding box center [728, 470] width 310 height 13
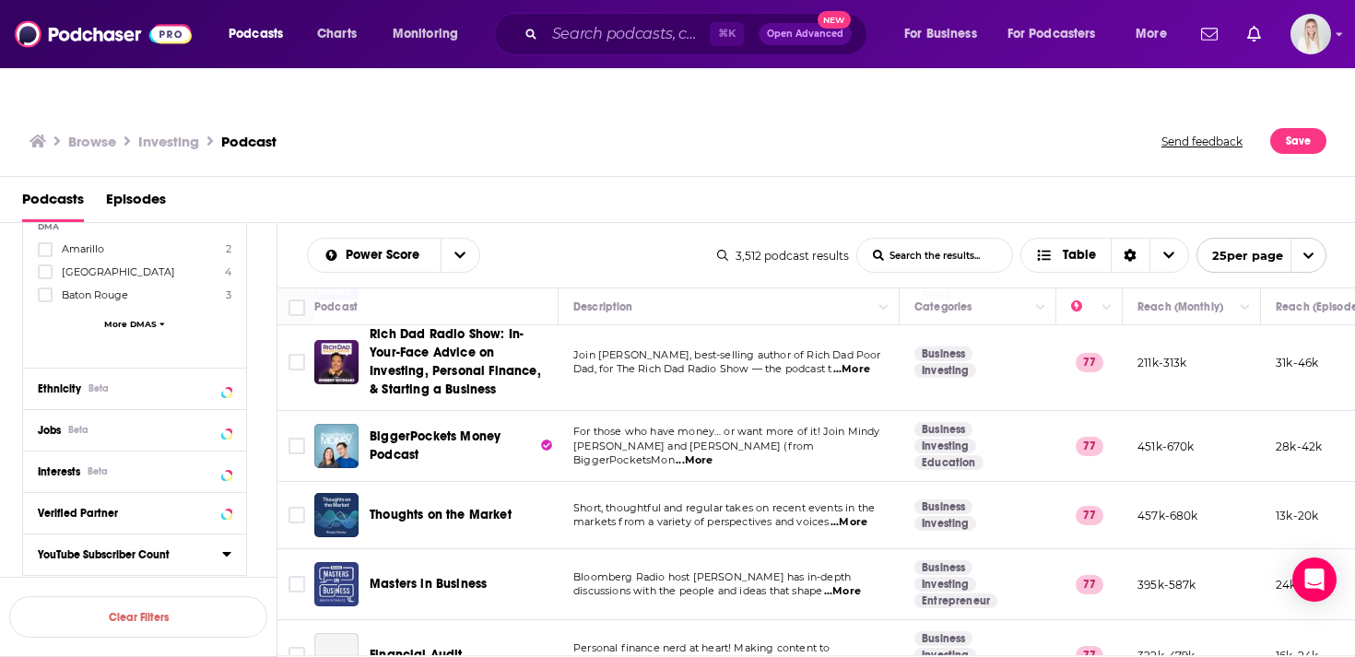
scroll to position [1210, 0]
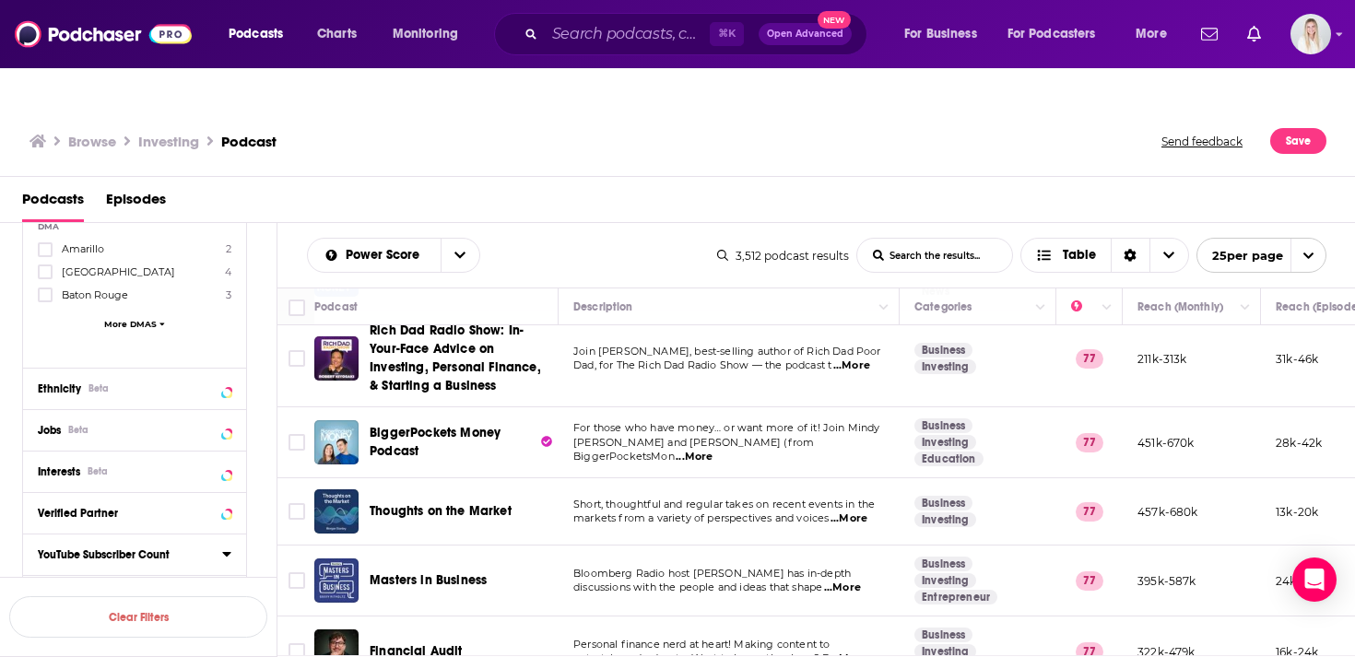
click at [712, 450] on span "...More" at bounding box center [693, 457] width 37 height 15
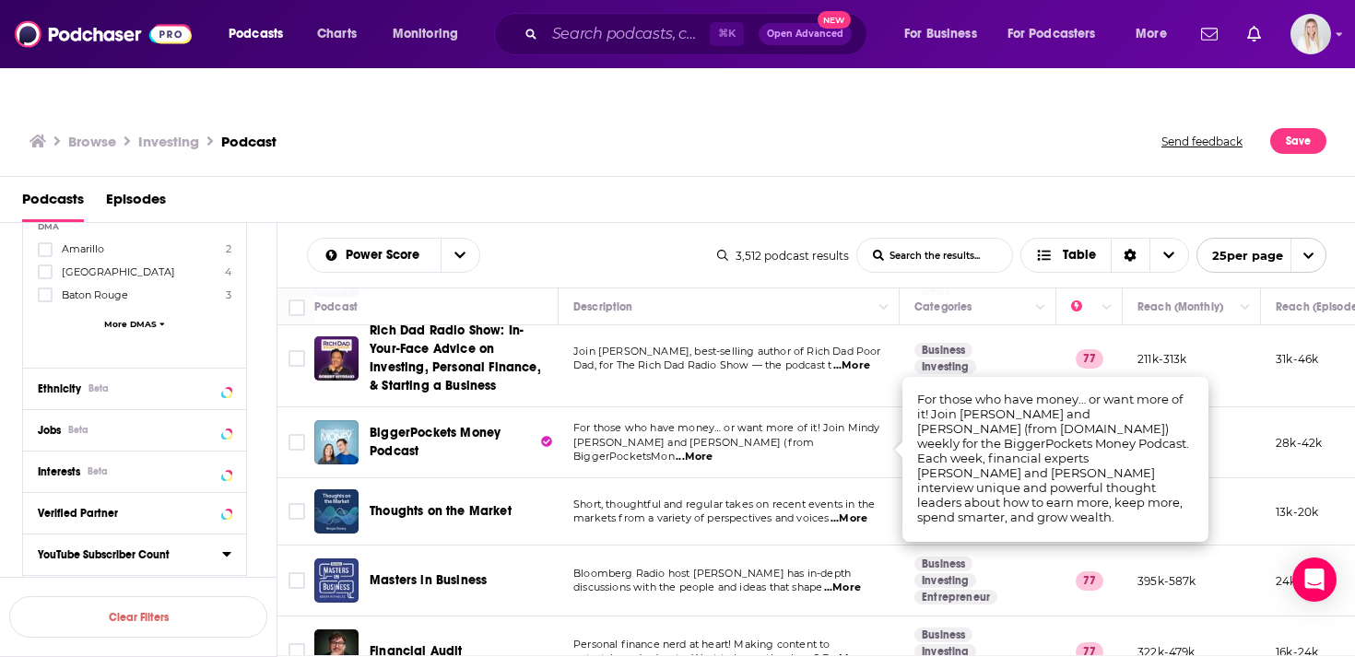
click at [757, 436] on span "Jensen and Scott Trench (from BiggerPocketsMon" at bounding box center [693, 450] width 241 height 28
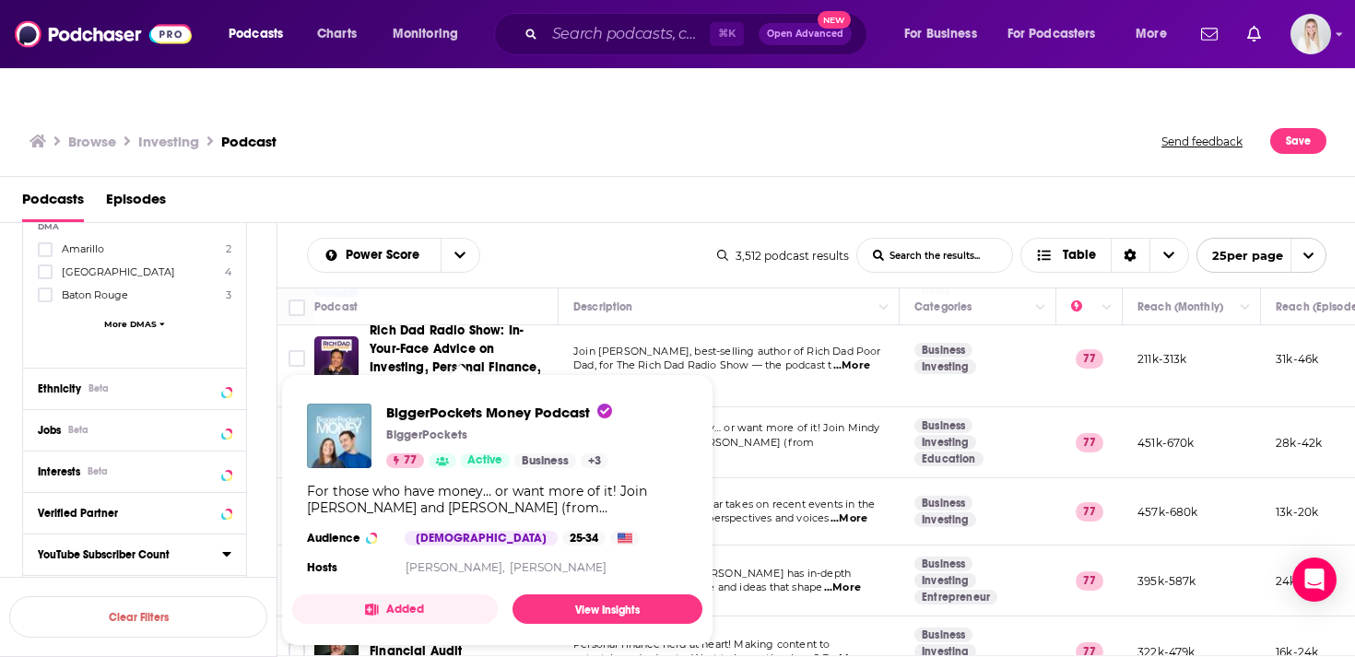
click at [759, 223] on div "Power Score List Search Input Search the results... Table 3,512 podcast results…" at bounding box center [816, 255] width 1078 height 65
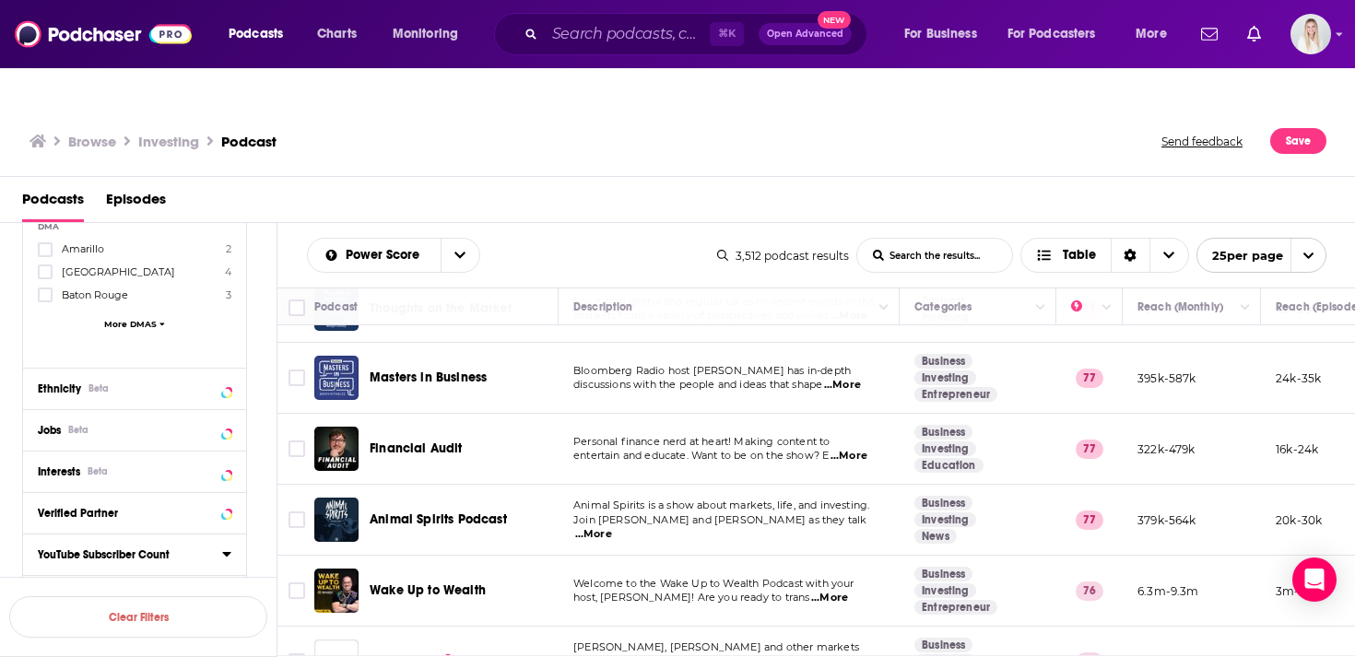
scroll to position [1450, 0]
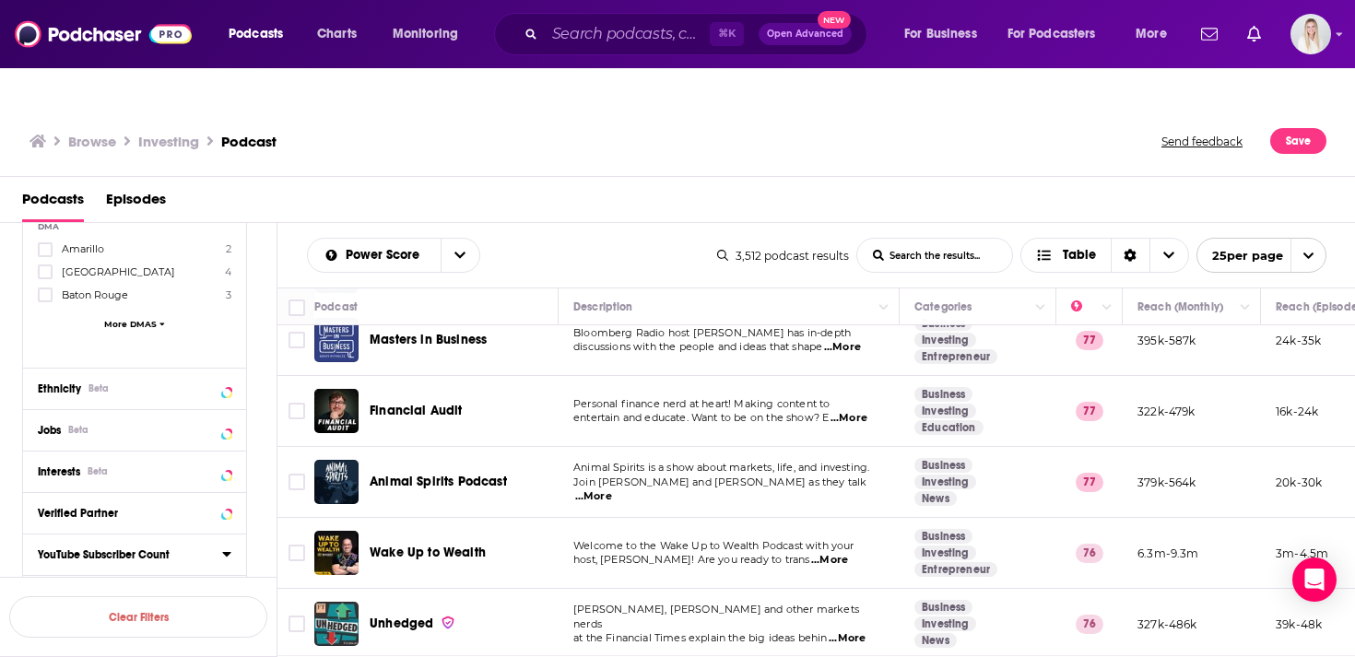
click at [848, 553] on span "...More" at bounding box center [829, 560] width 37 height 15
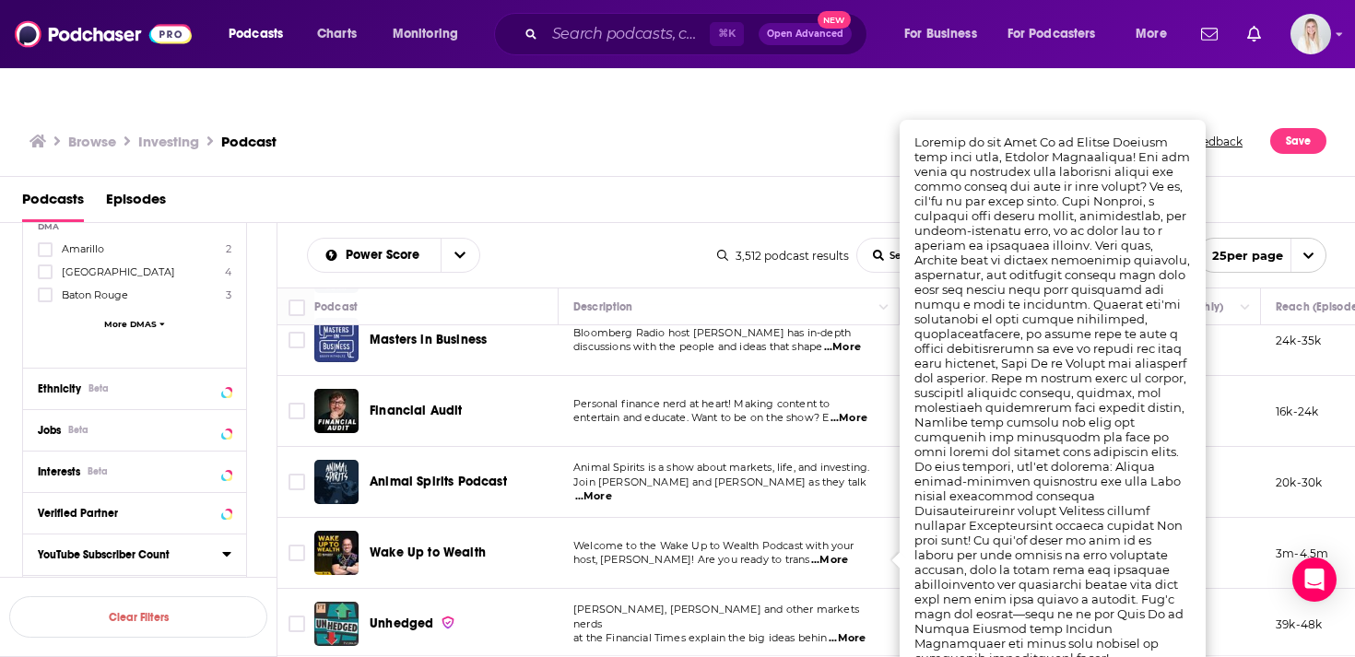
click at [780, 553] on span "host, Brandon Brittingham! Are you ready to trans" at bounding box center [691, 559] width 236 height 13
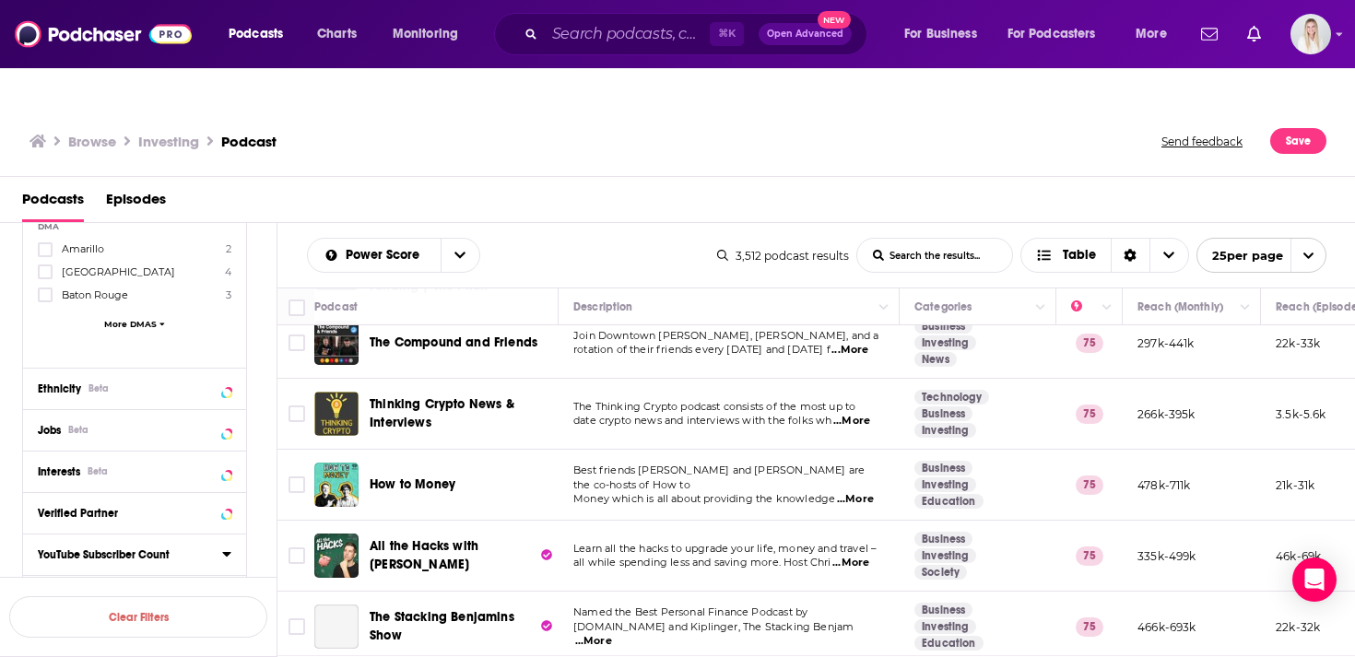
scroll to position [170, 0]
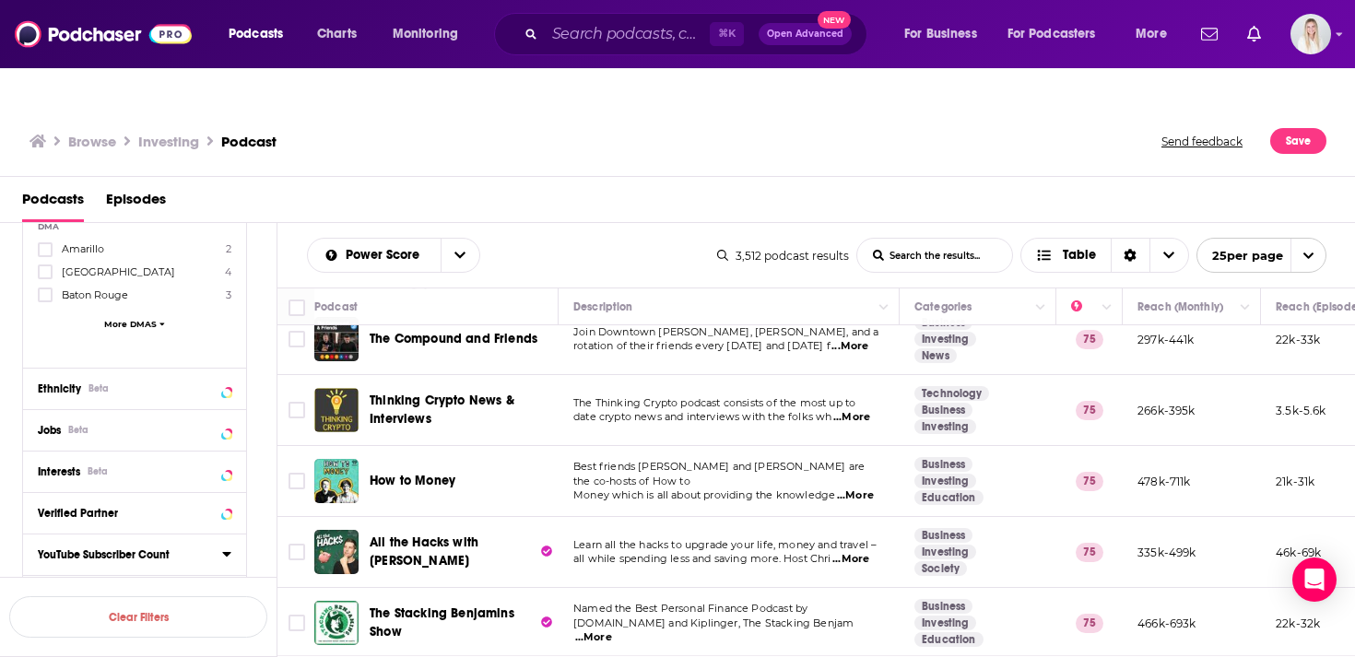
click at [852, 488] on span "...More" at bounding box center [855, 495] width 37 height 15
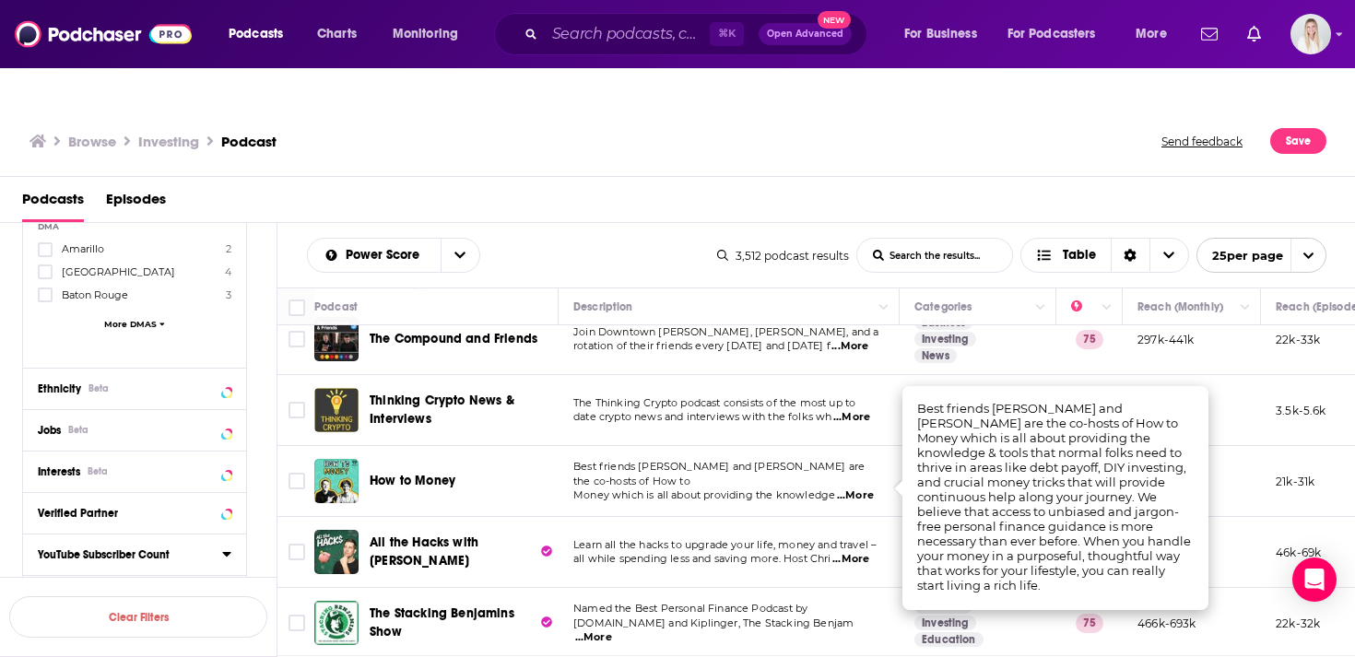
click at [769, 488] on span "Money which is all about providing the knowledge" at bounding box center [704, 494] width 262 height 13
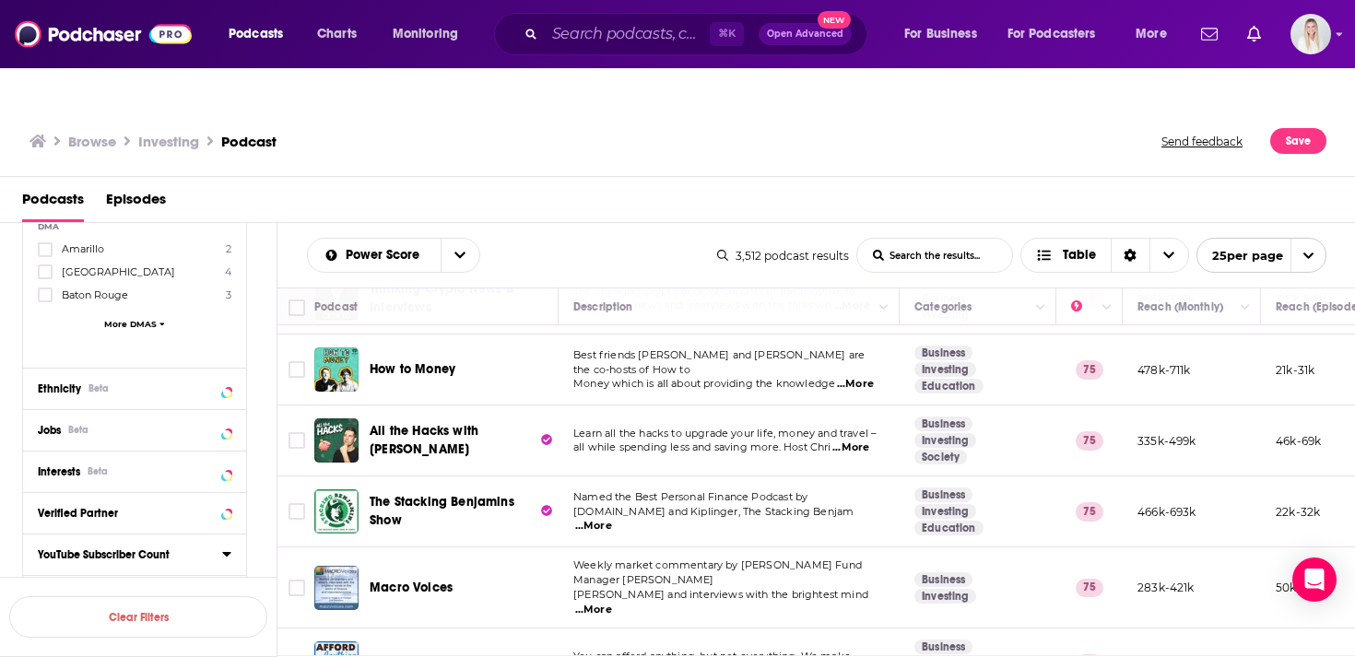
scroll to position [302, 0]
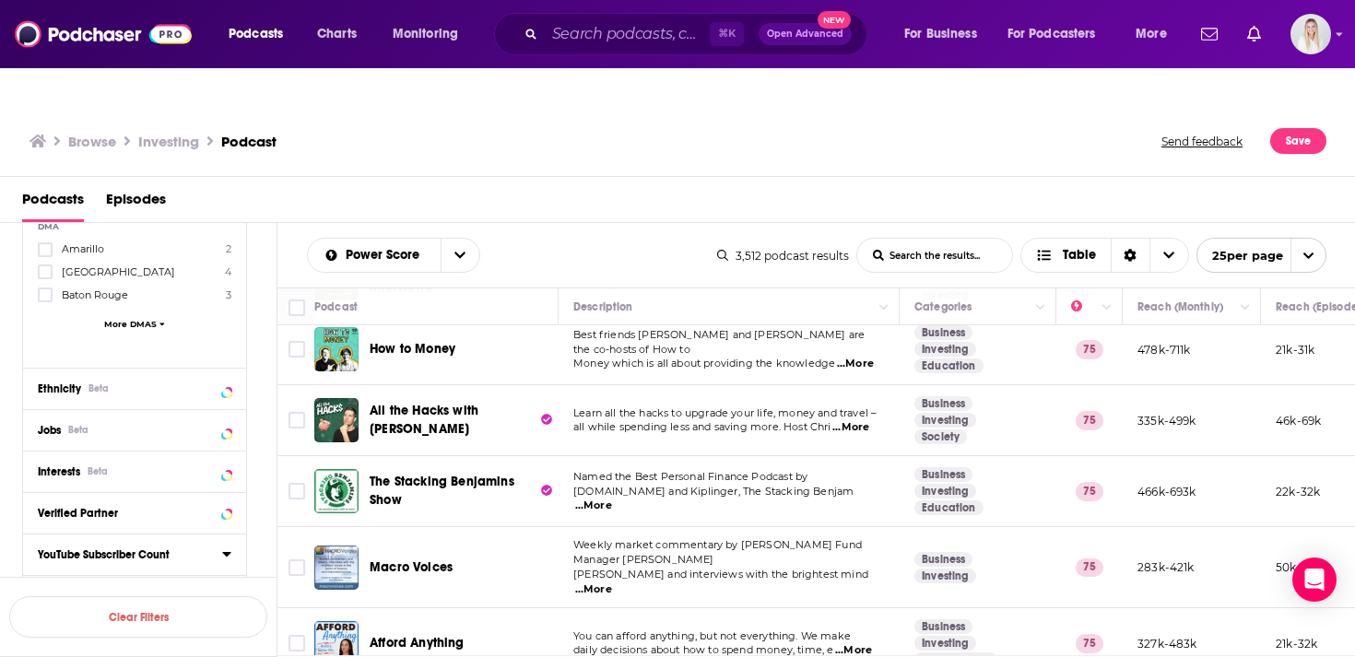
click at [612, 499] on span "...More" at bounding box center [593, 506] width 37 height 15
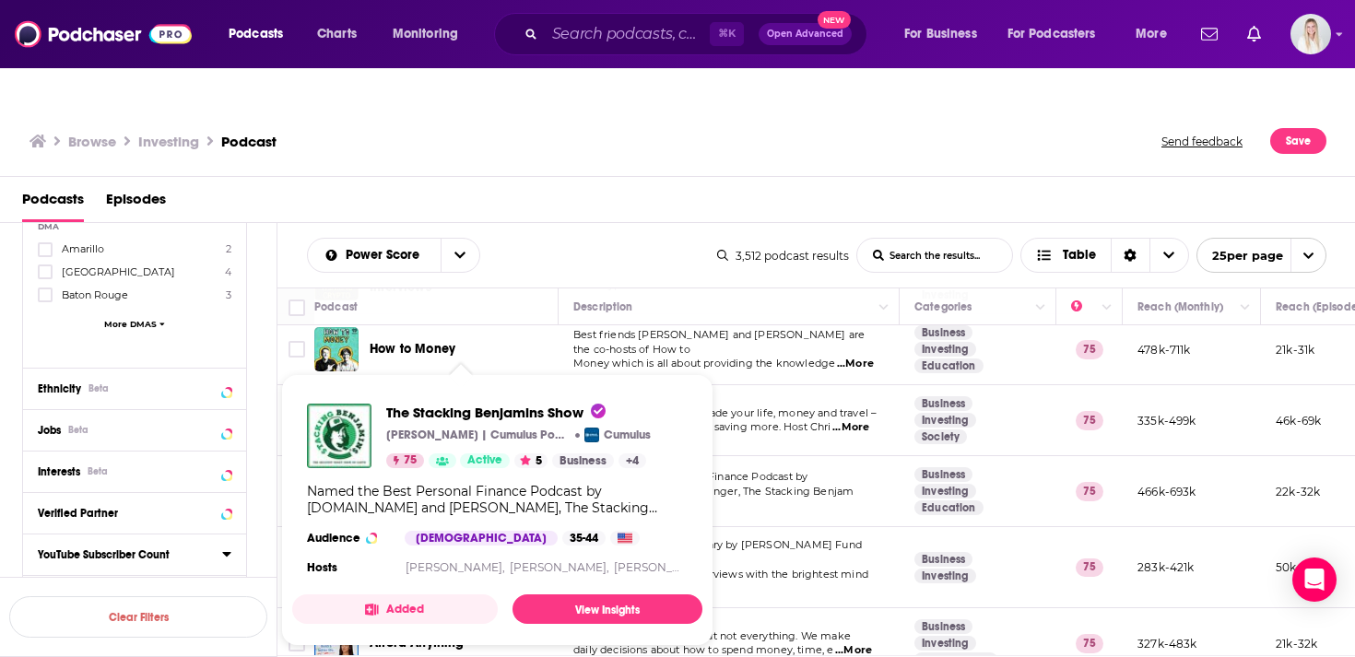
click at [655, 177] on div "Podcasts Episodes" at bounding box center [678, 200] width 1356 height 46
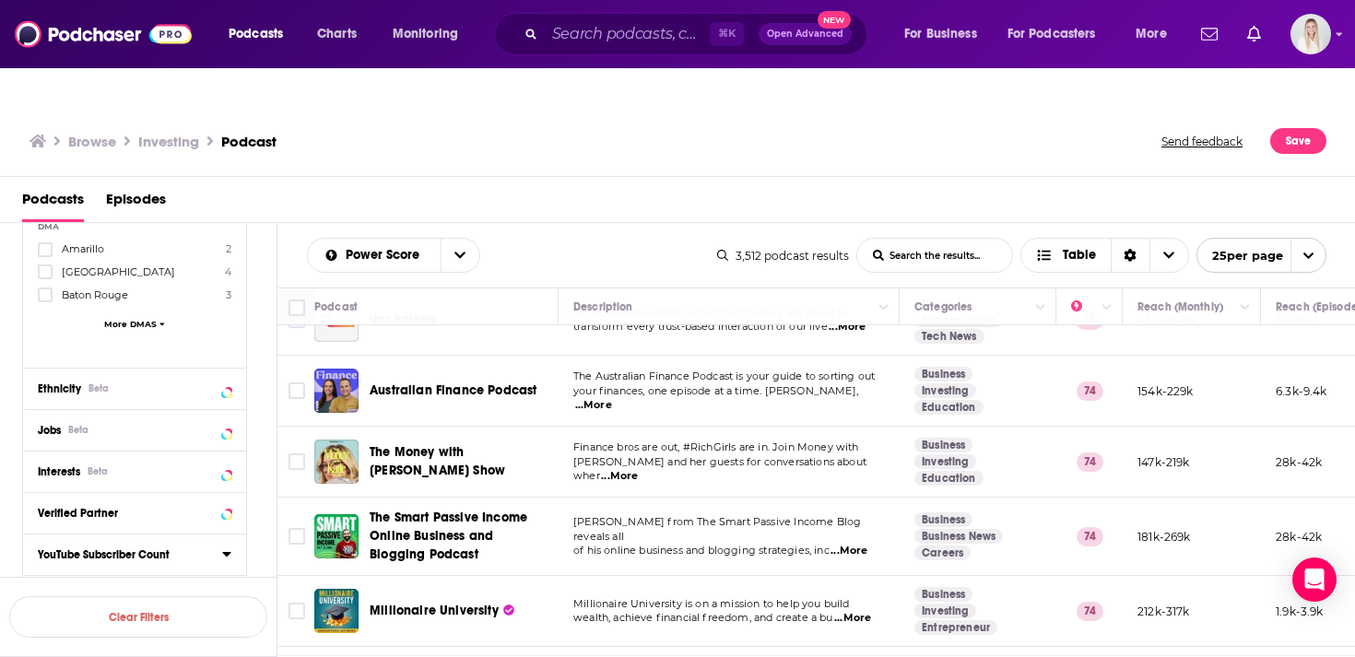
scroll to position [709, 0]
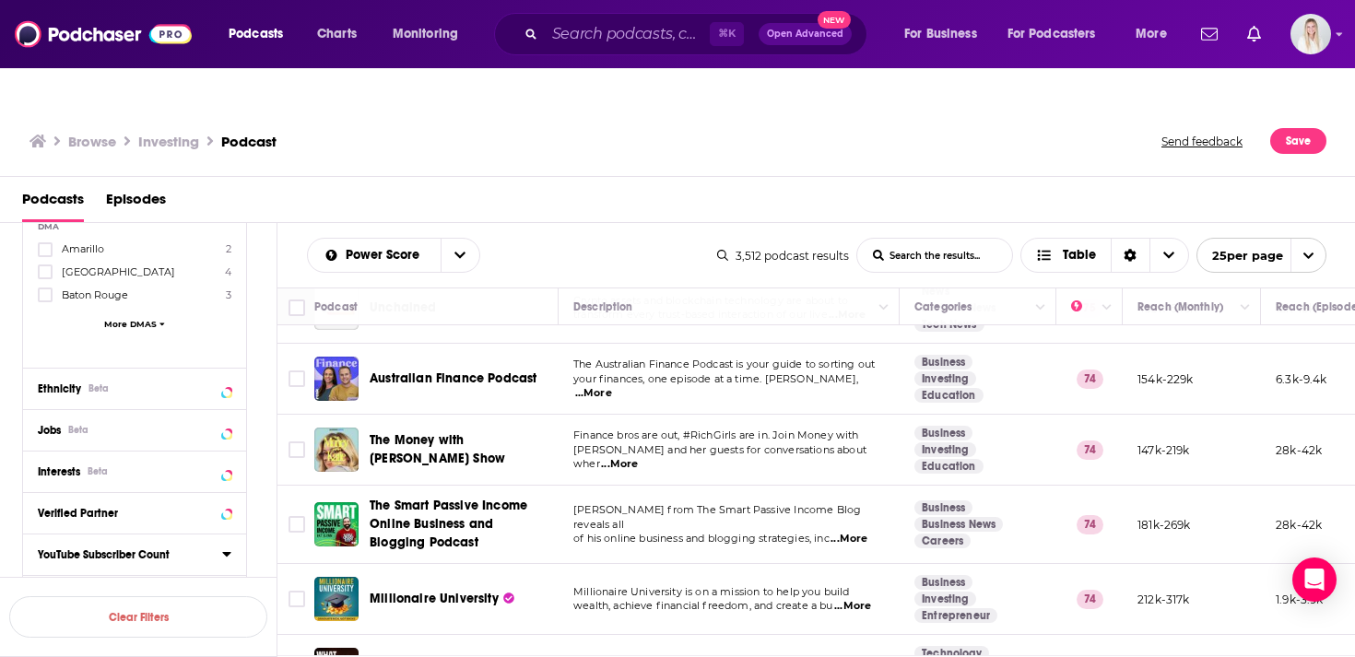
click at [638, 457] on span "...More" at bounding box center [619, 464] width 37 height 15
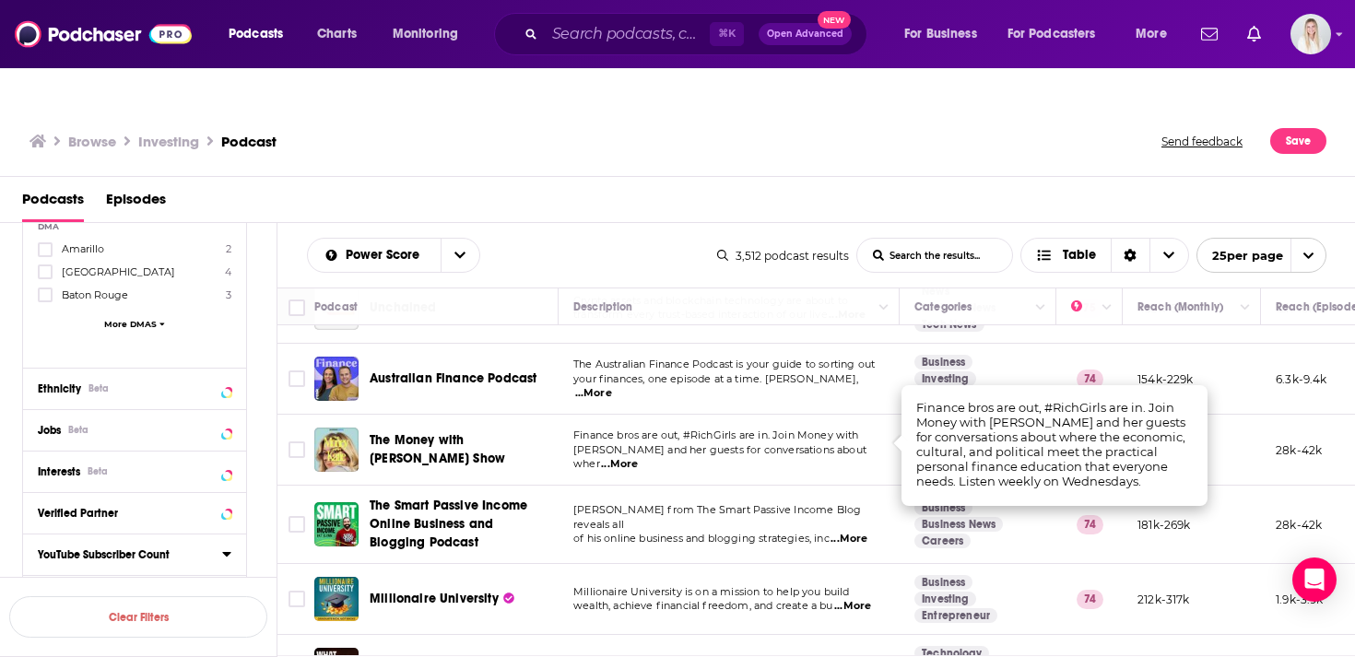
click at [784, 428] on span "Finance bros are out, #RichGirls are in. Join Money with" at bounding box center [716, 434] width 286 height 13
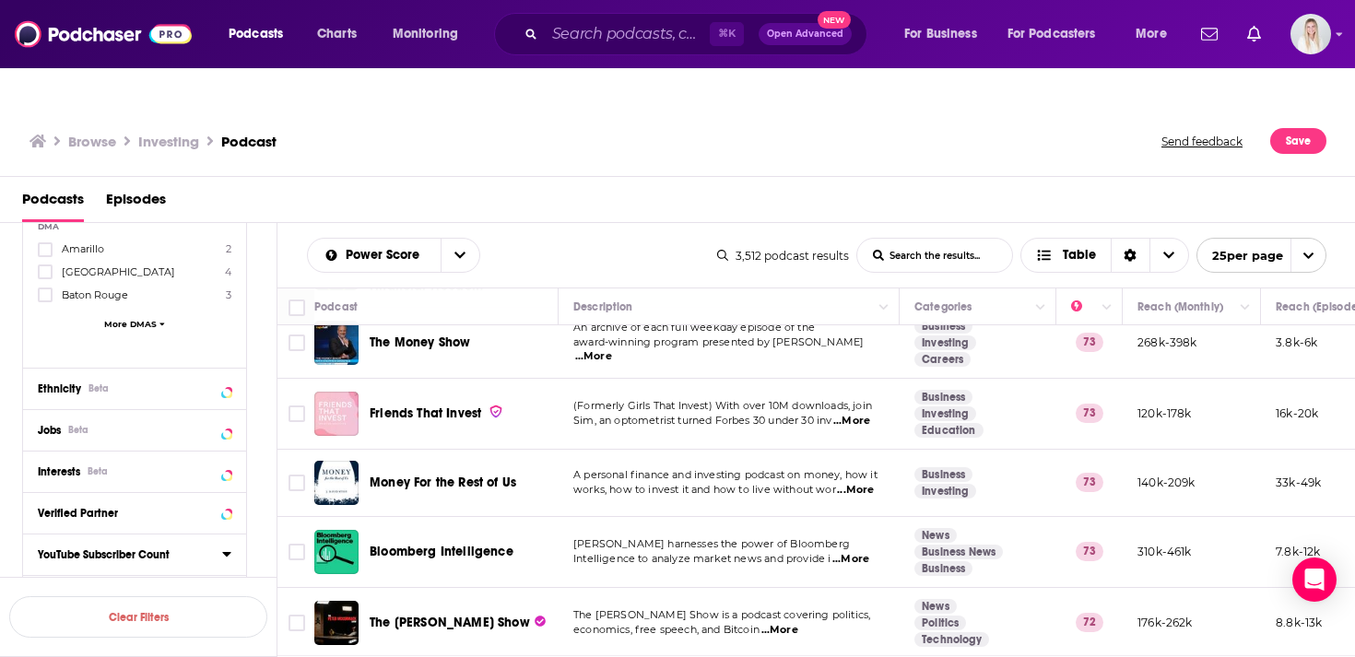
scroll to position [1334, 0]
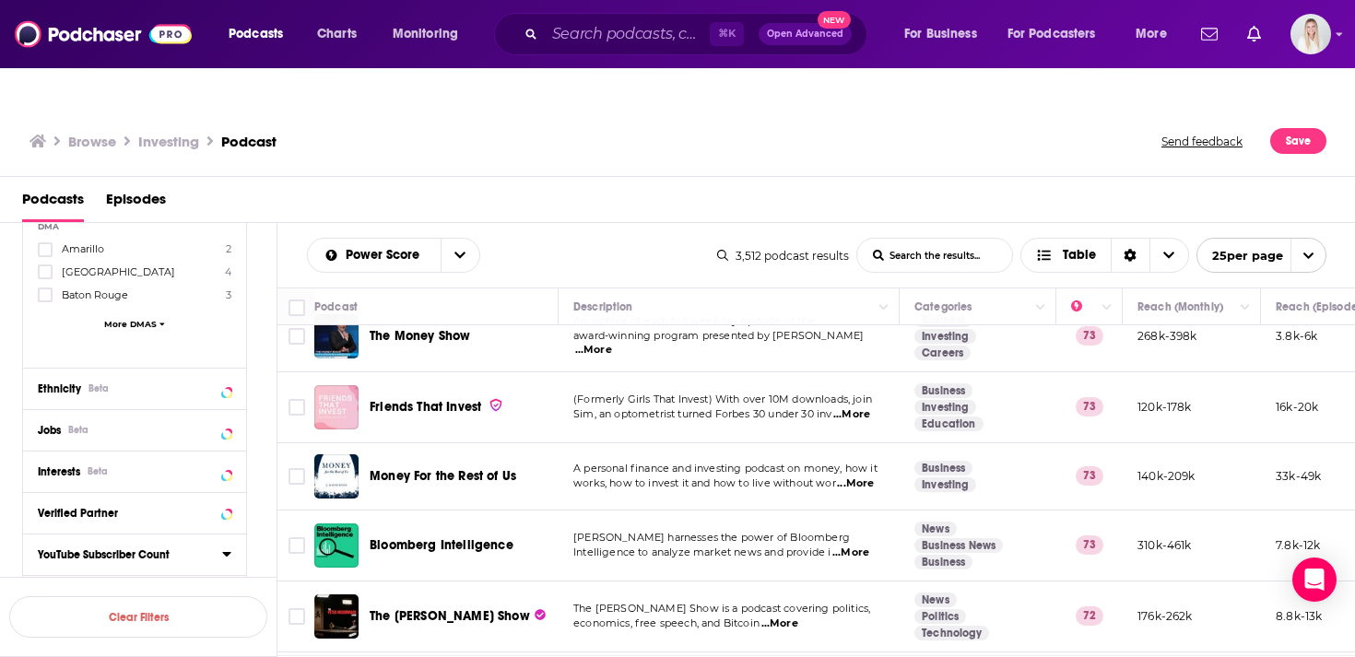
click at [858, 407] on span "...More" at bounding box center [851, 414] width 37 height 15
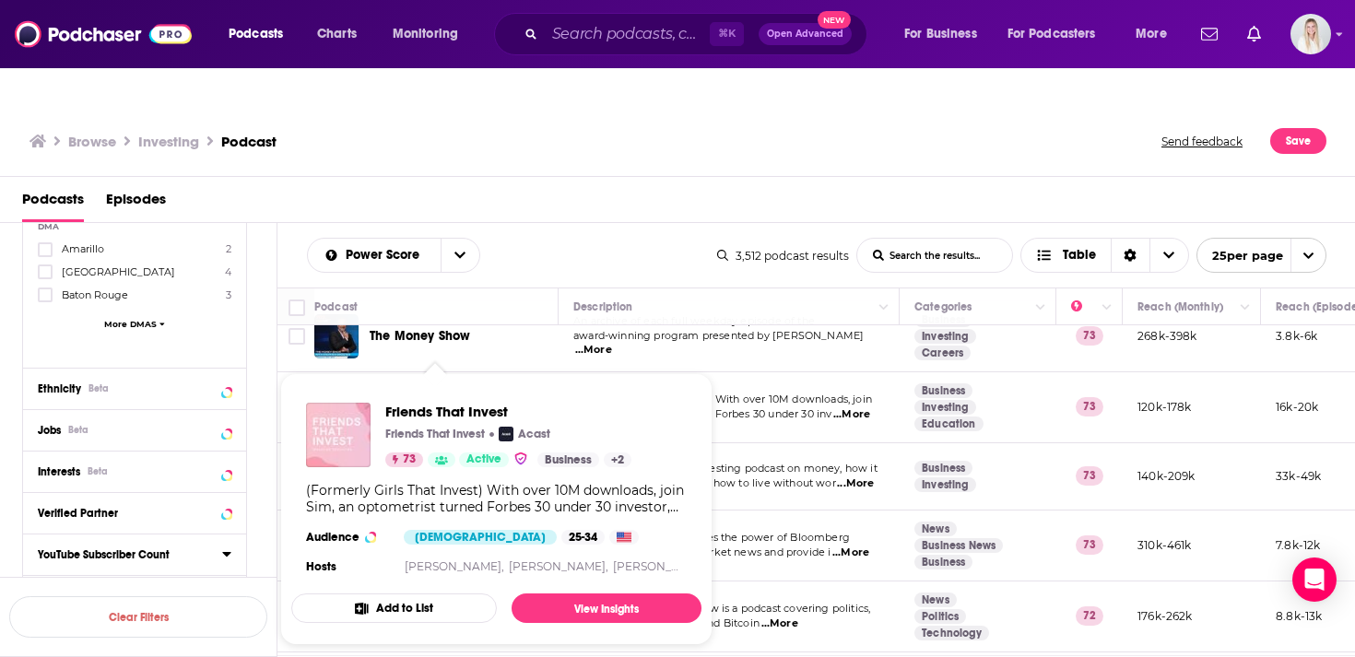
click at [690, 134] on div "Browse Investing Podcast Send feedback Save" at bounding box center [678, 141] width 1356 height 71
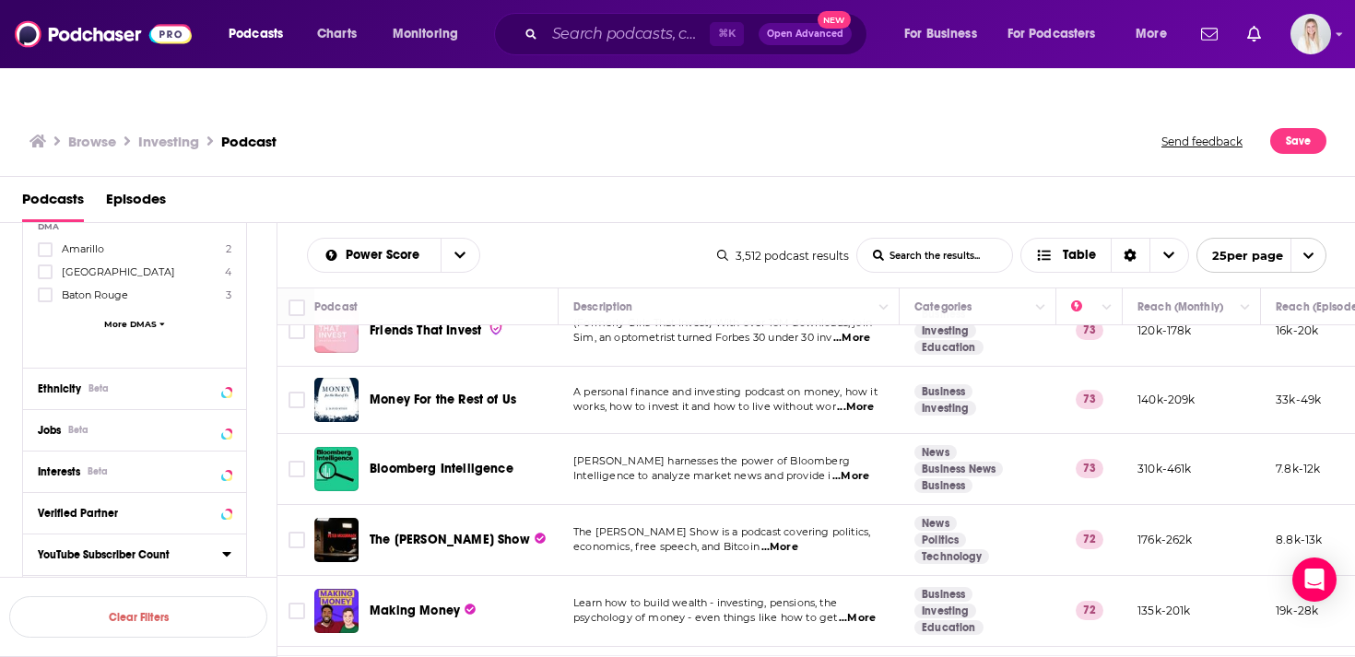
scroll to position [1450, 0]
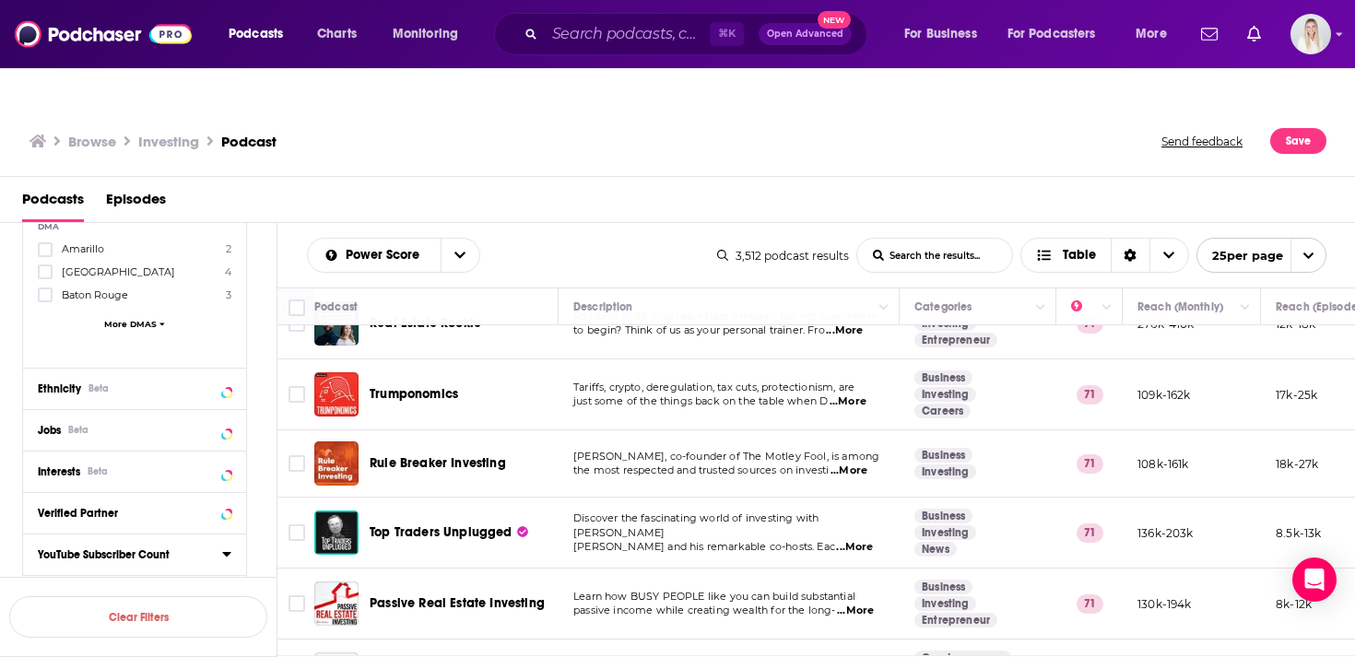
scroll to position [464, 0]
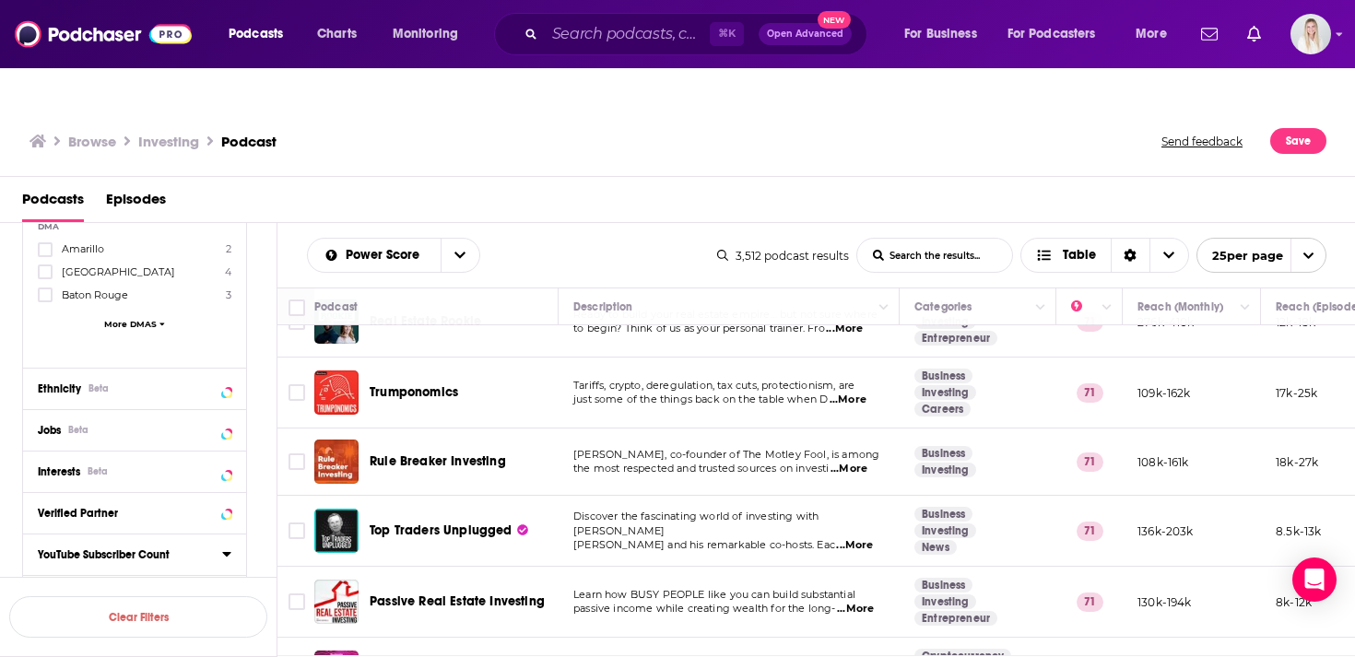
click at [857, 462] on span "...More" at bounding box center [848, 469] width 37 height 15
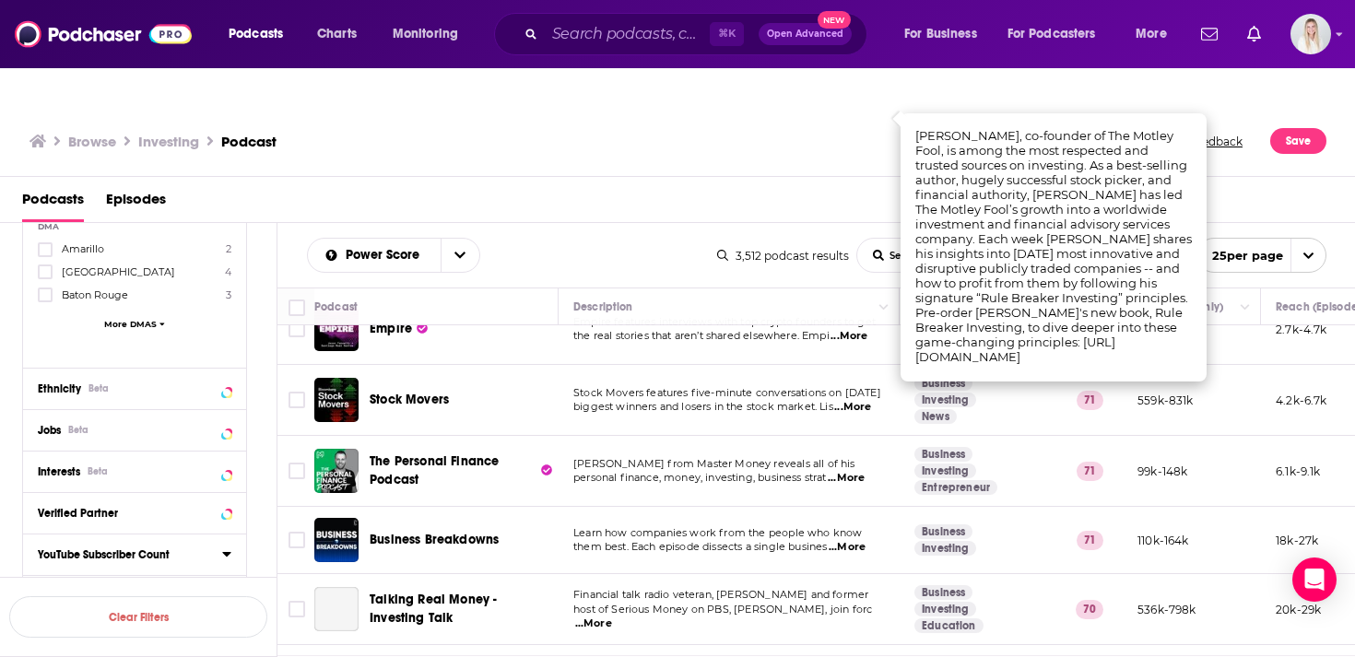
scroll to position [826, 0]
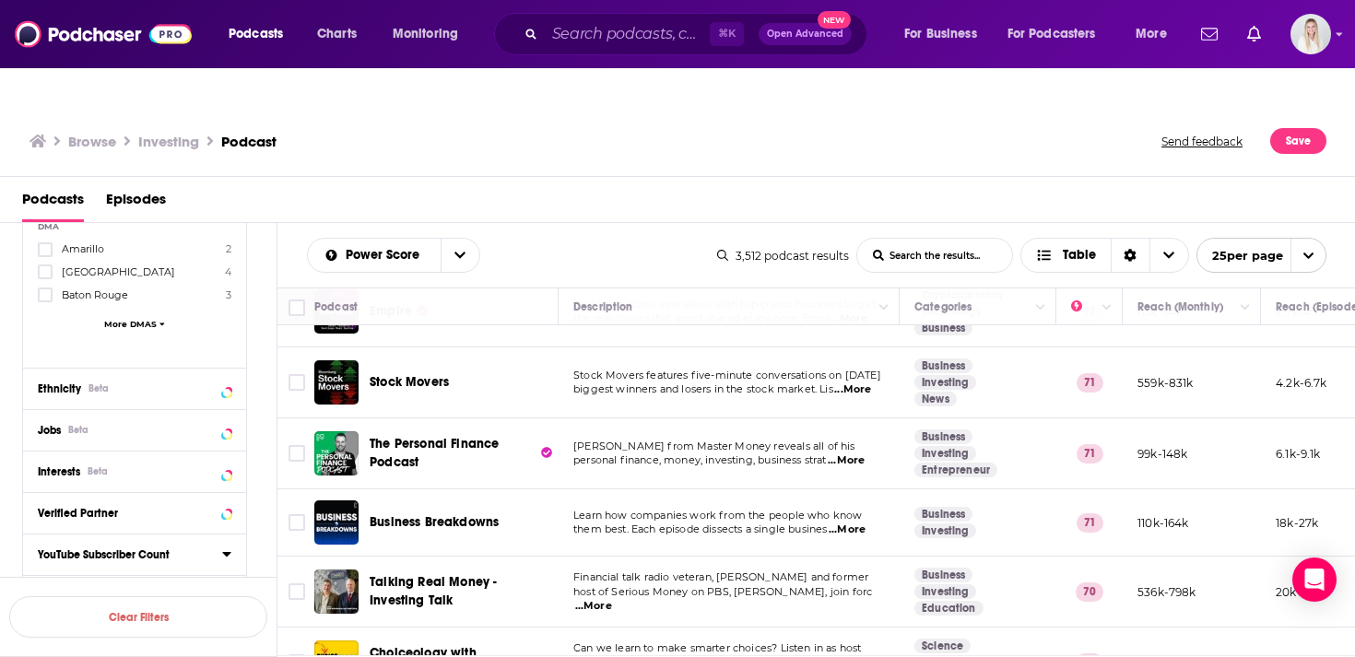
click at [860, 453] on span "...More" at bounding box center [845, 460] width 37 height 15
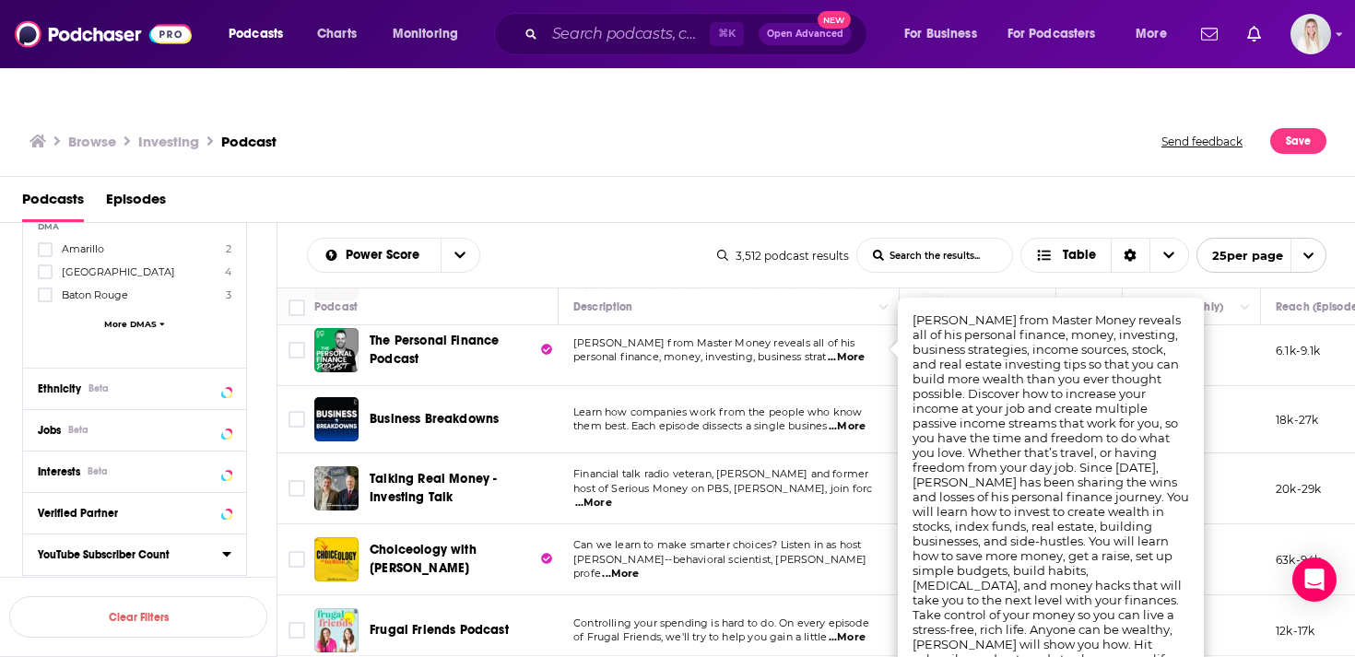
scroll to position [937, 0]
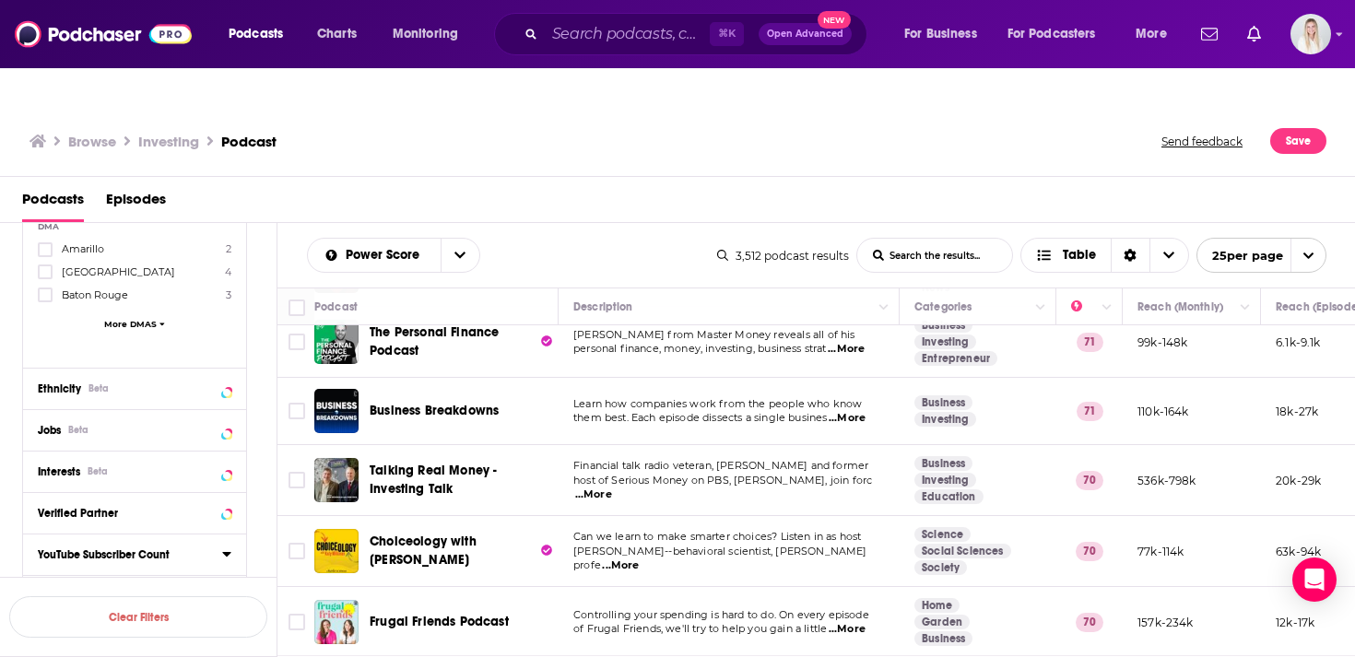
click at [717, 474] on span "host of Serious Money on PBS, Tom Cock, join forc" at bounding box center [722, 480] width 299 height 13
click at [612, 487] on span "...More" at bounding box center [593, 494] width 37 height 15
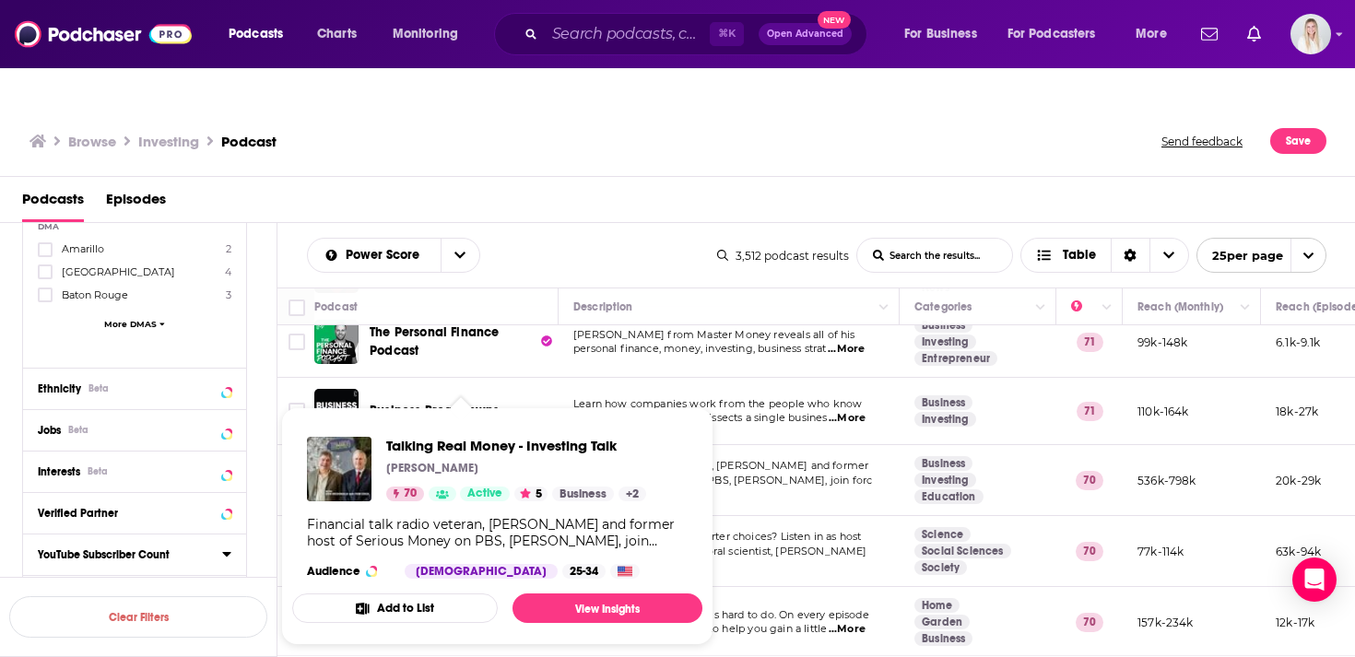
click at [647, 184] on div "Podcasts Episodes" at bounding box center [681, 203] width 1319 height 38
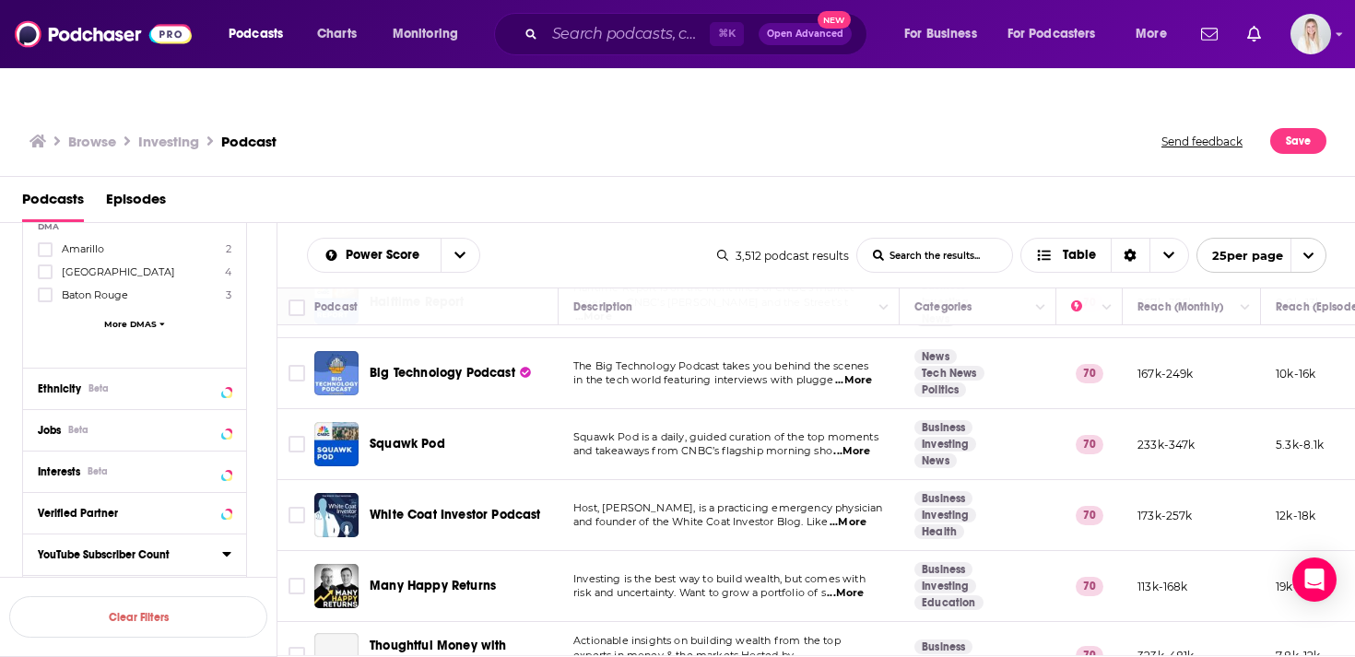
scroll to position [1365, 0]
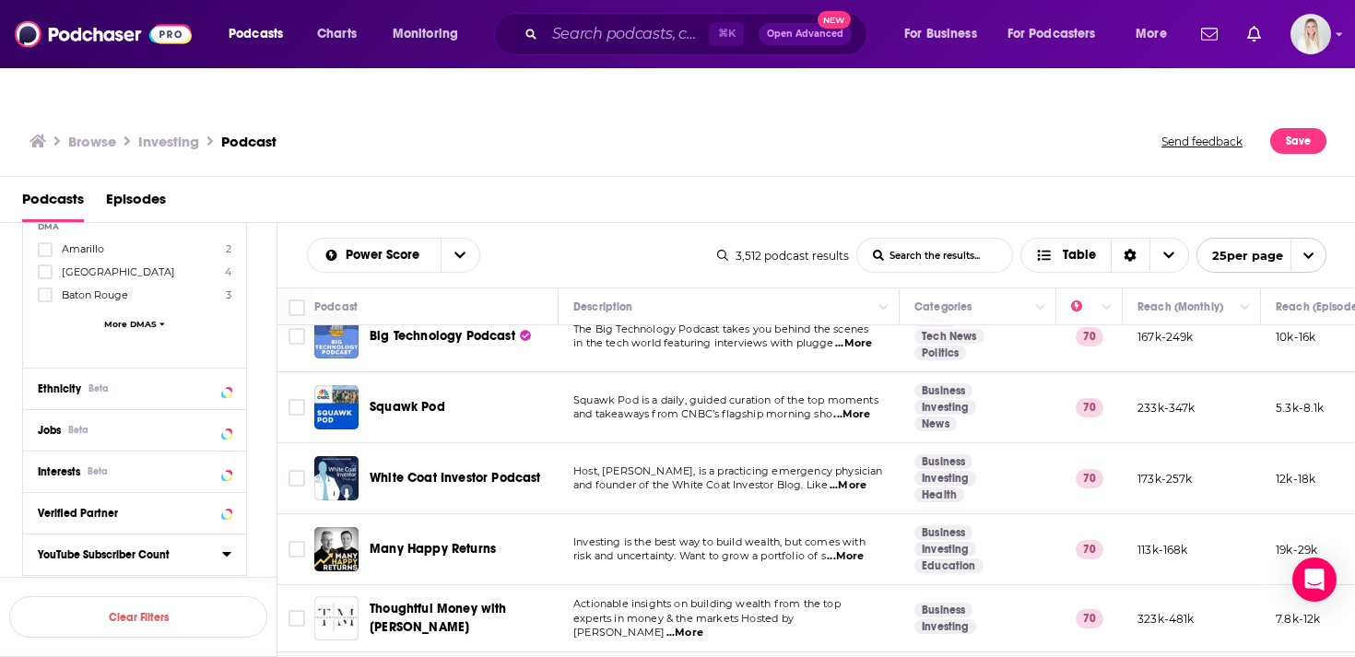
click at [857, 407] on span "...More" at bounding box center [851, 414] width 37 height 15
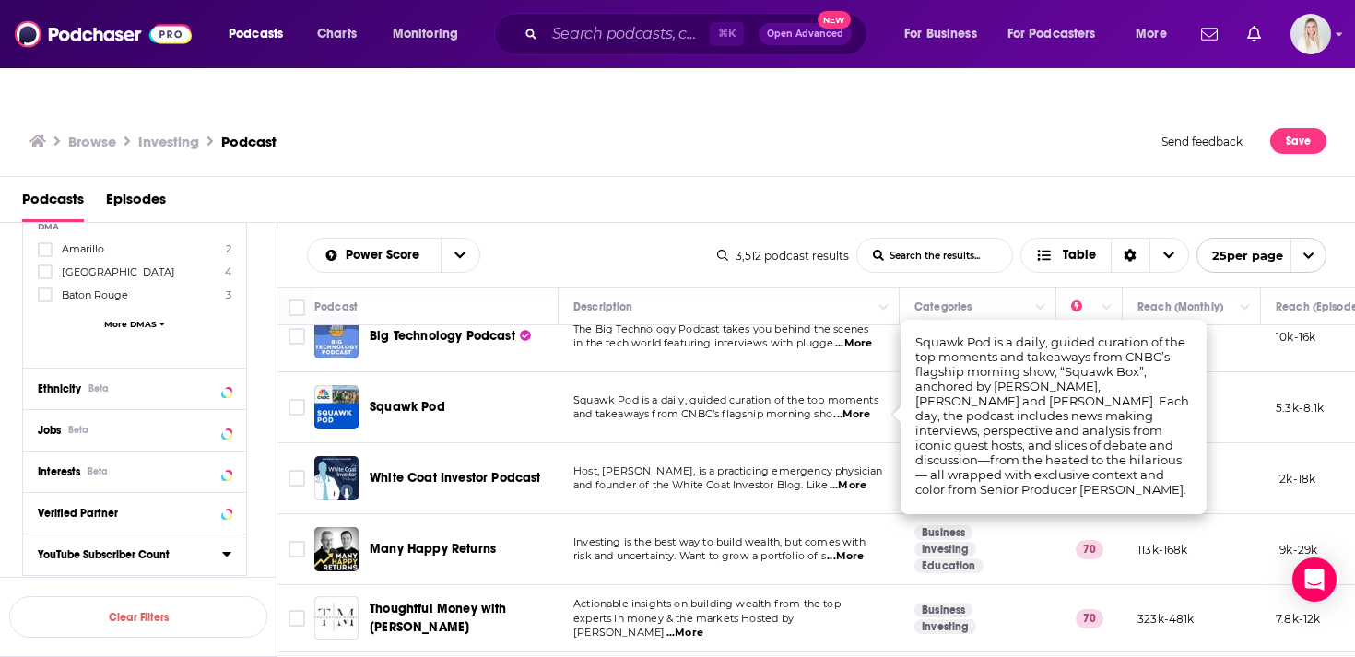
click at [862, 549] on span "...More" at bounding box center [845, 556] width 37 height 15
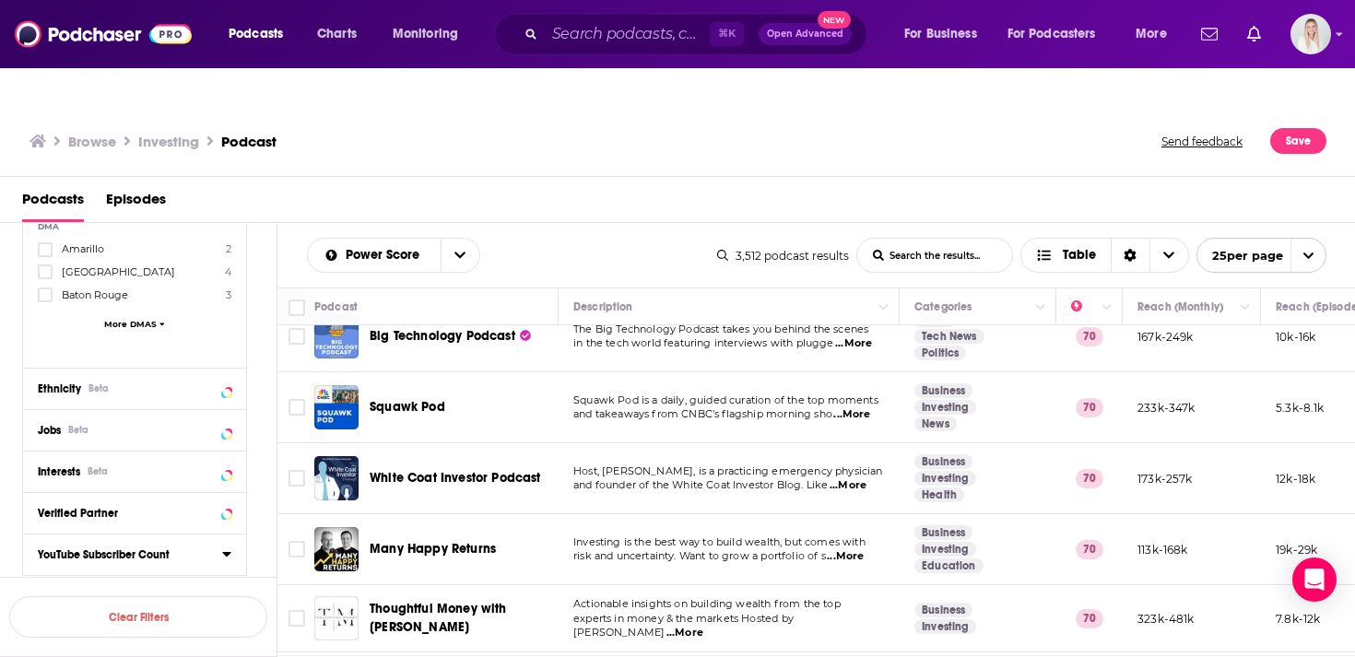
click at [717, 184] on div "Podcasts Episodes" at bounding box center [681, 203] width 1319 height 38
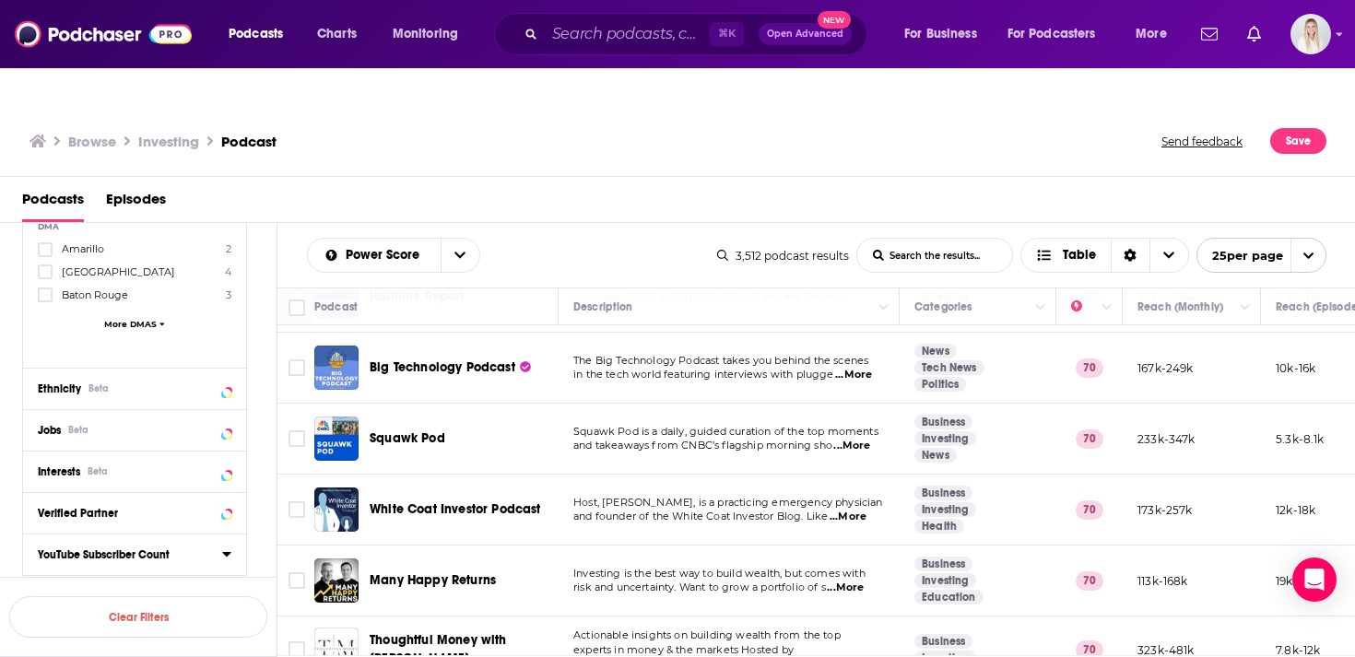
scroll to position [1332, 0]
click at [417, 431] on span "Squawk Pod" at bounding box center [408, 439] width 76 height 16
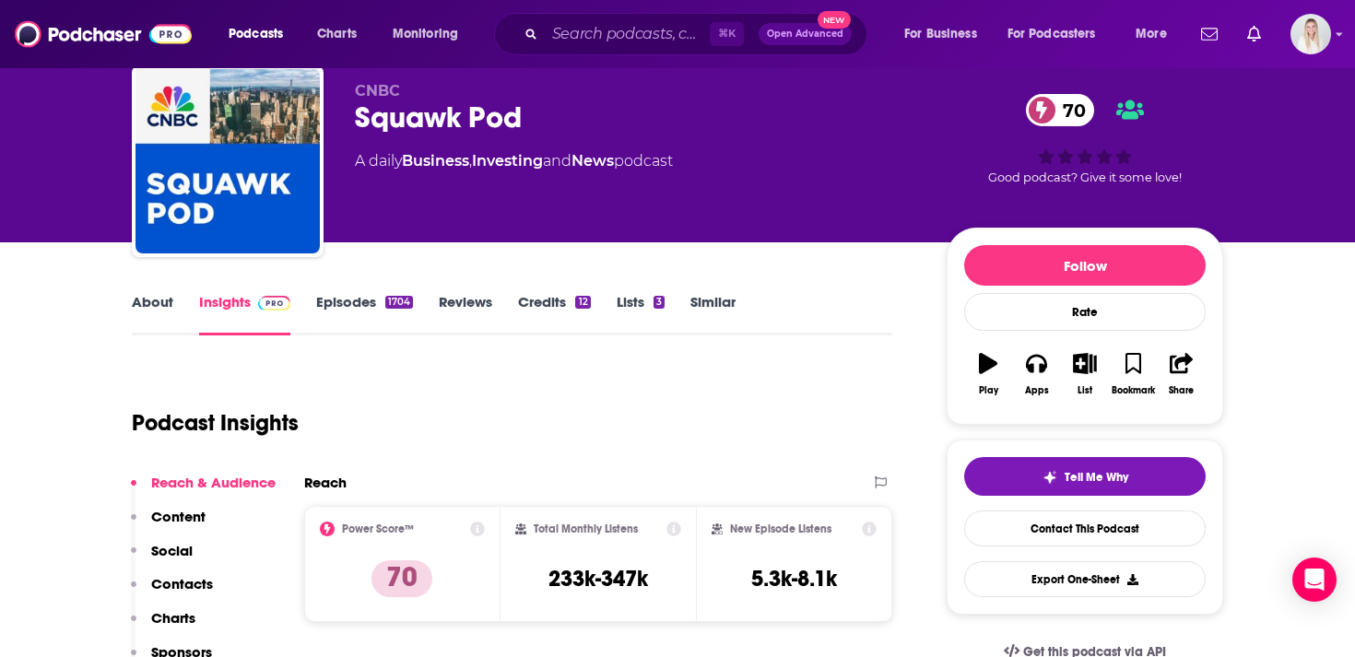
scroll to position [111, 0]
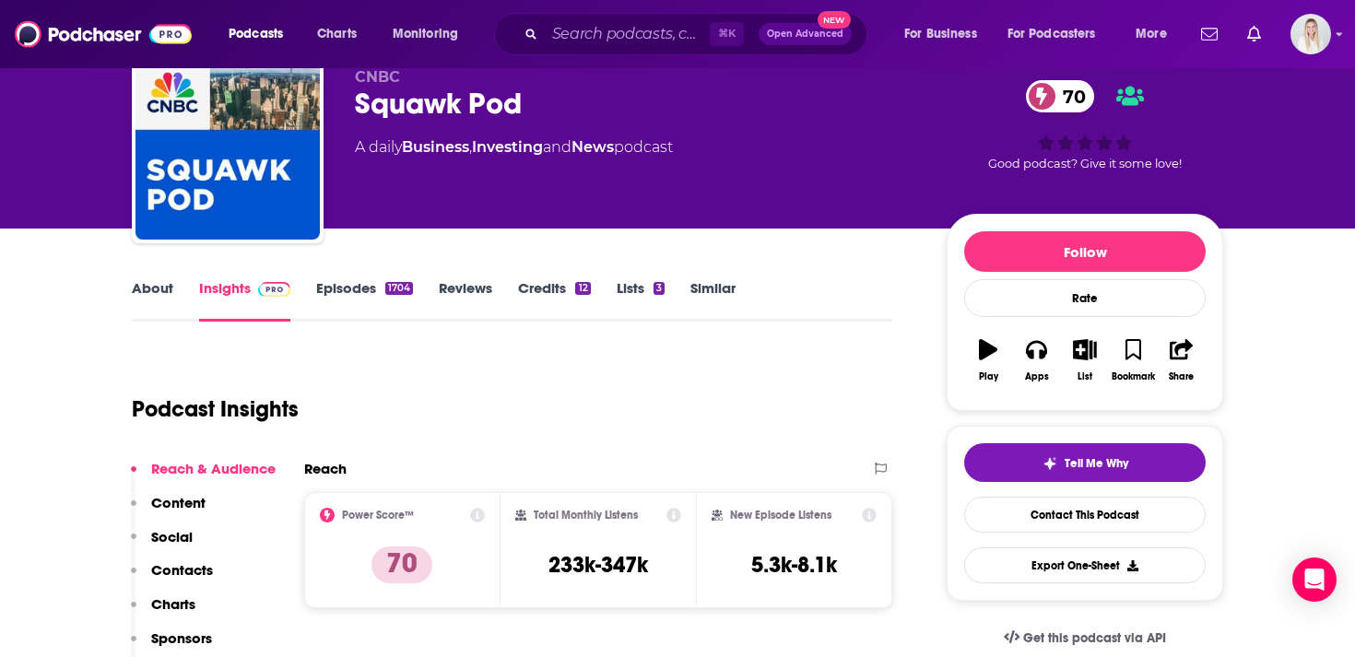
click at [366, 279] on link "Episodes 1704" at bounding box center [364, 300] width 97 height 42
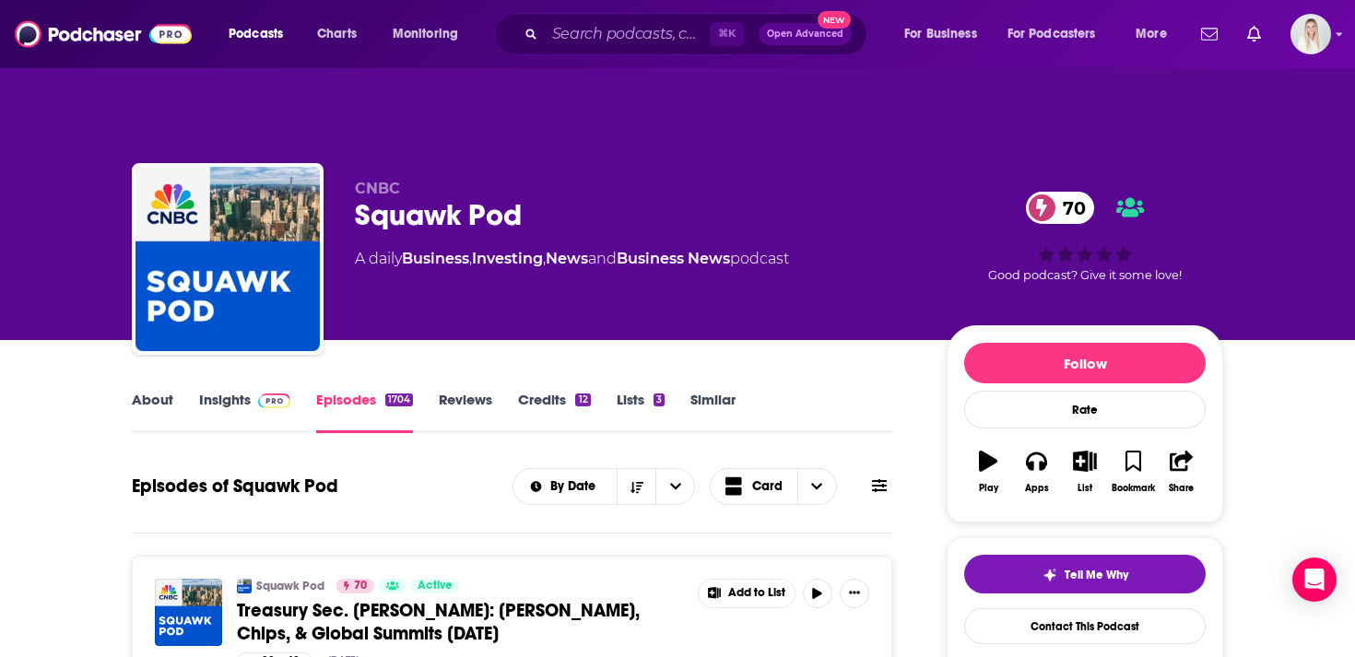
click at [222, 391] on link "Insights" at bounding box center [244, 412] width 91 height 42
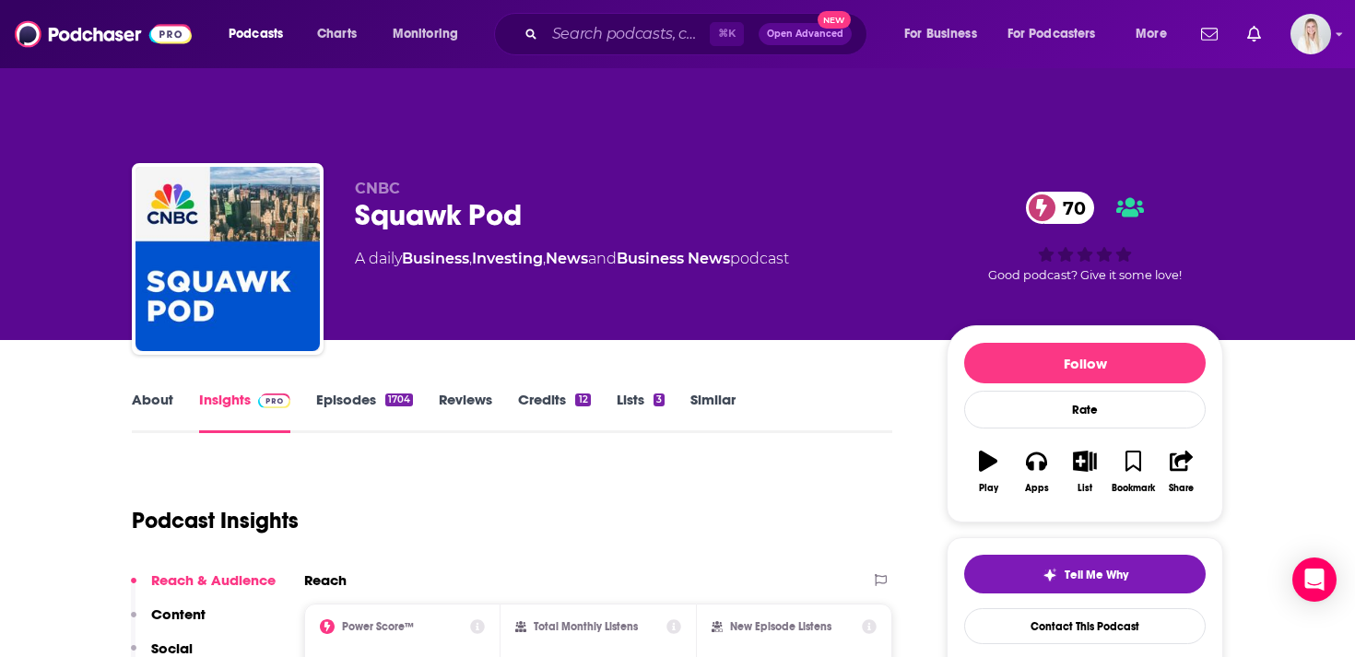
click at [167, 391] on link "About" at bounding box center [152, 412] width 41 height 42
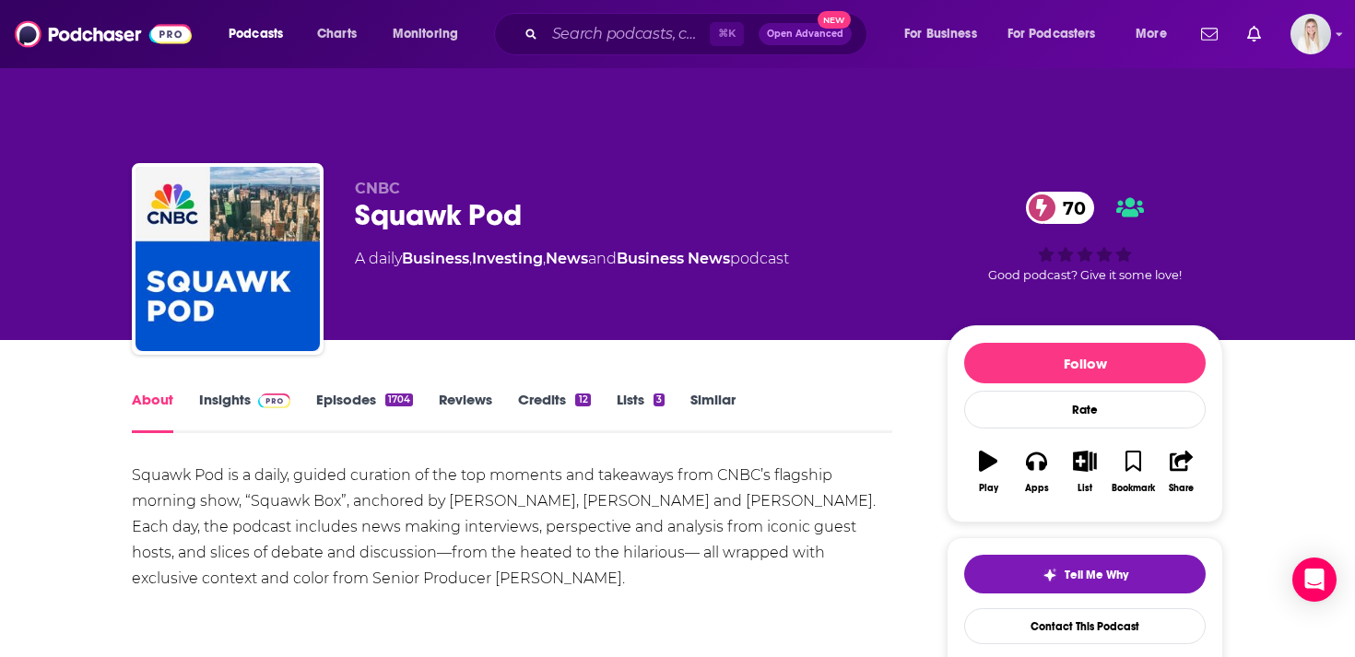
click at [220, 391] on link "Insights" at bounding box center [244, 412] width 91 height 42
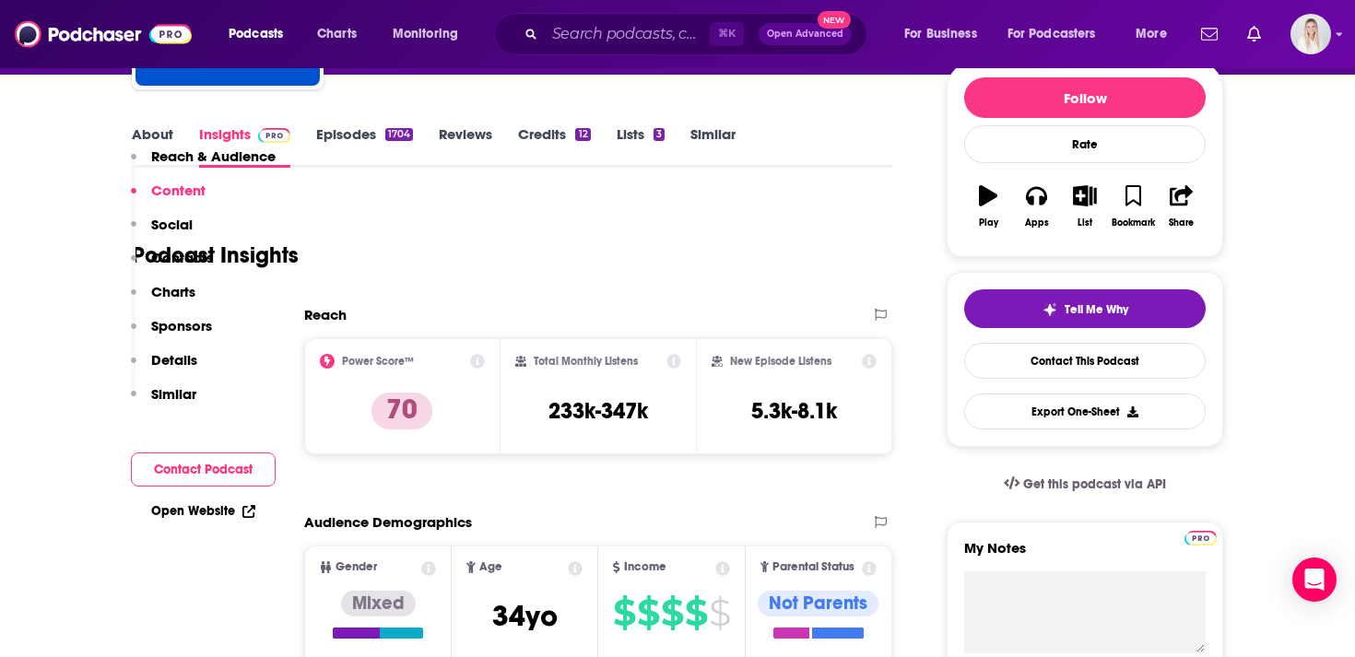
scroll to position [3, 0]
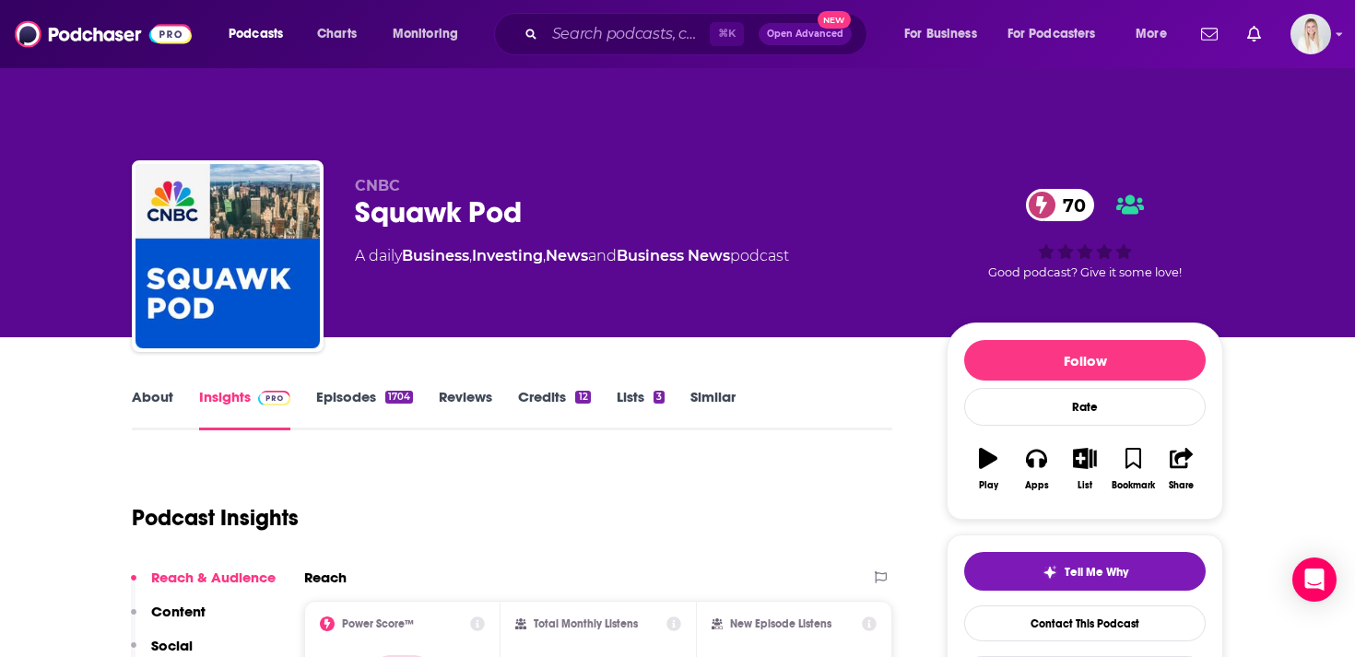
click at [326, 388] on link "Episodes 1704" at bounding box center [364, 409] width 97 height 42
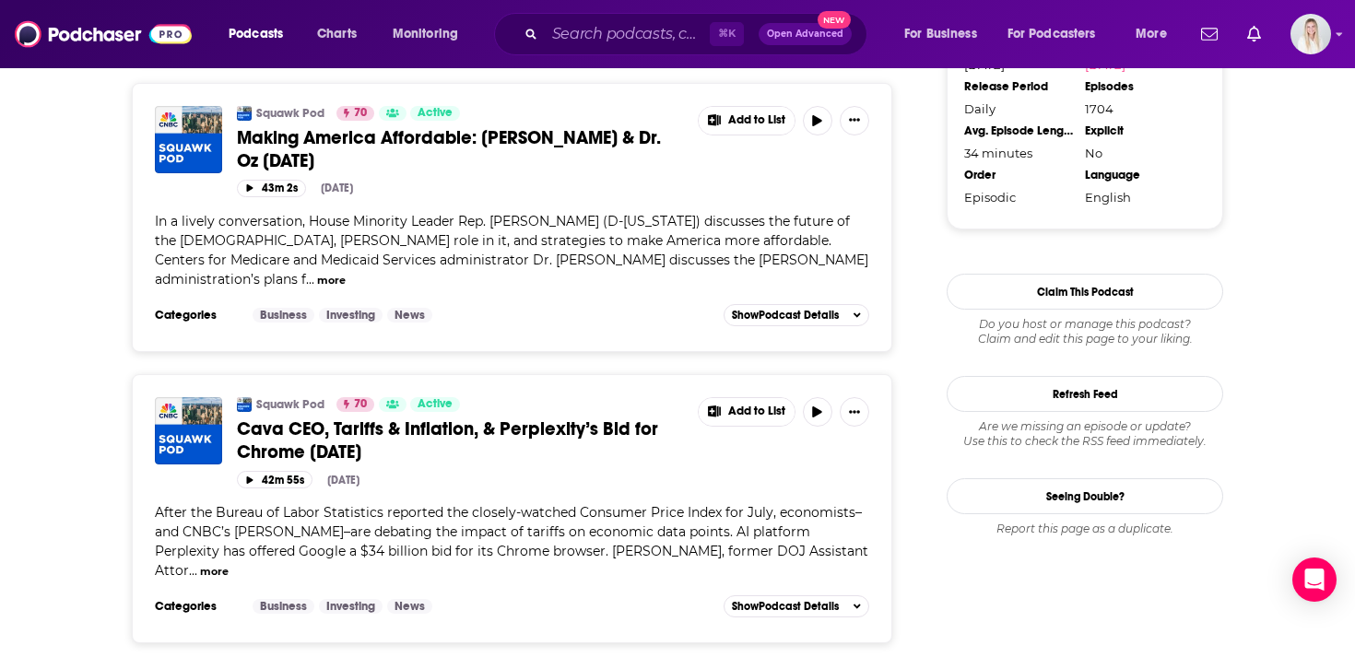
scroll to position [1909, 0]
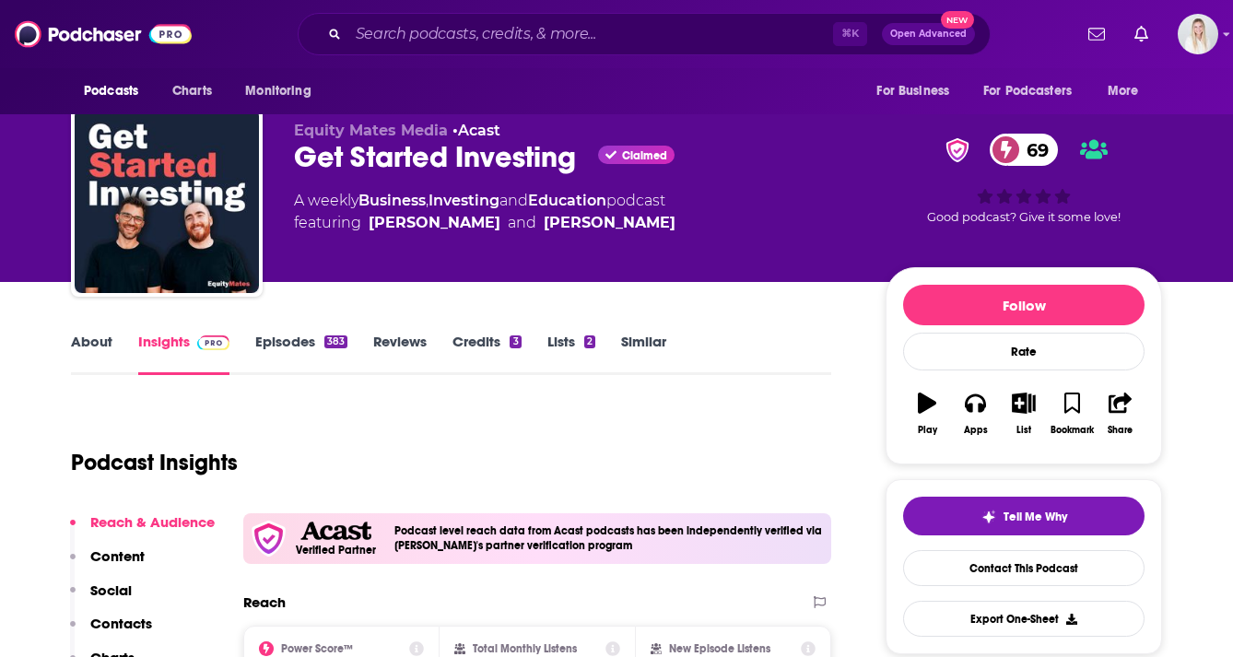
scroll to position [45, 0]
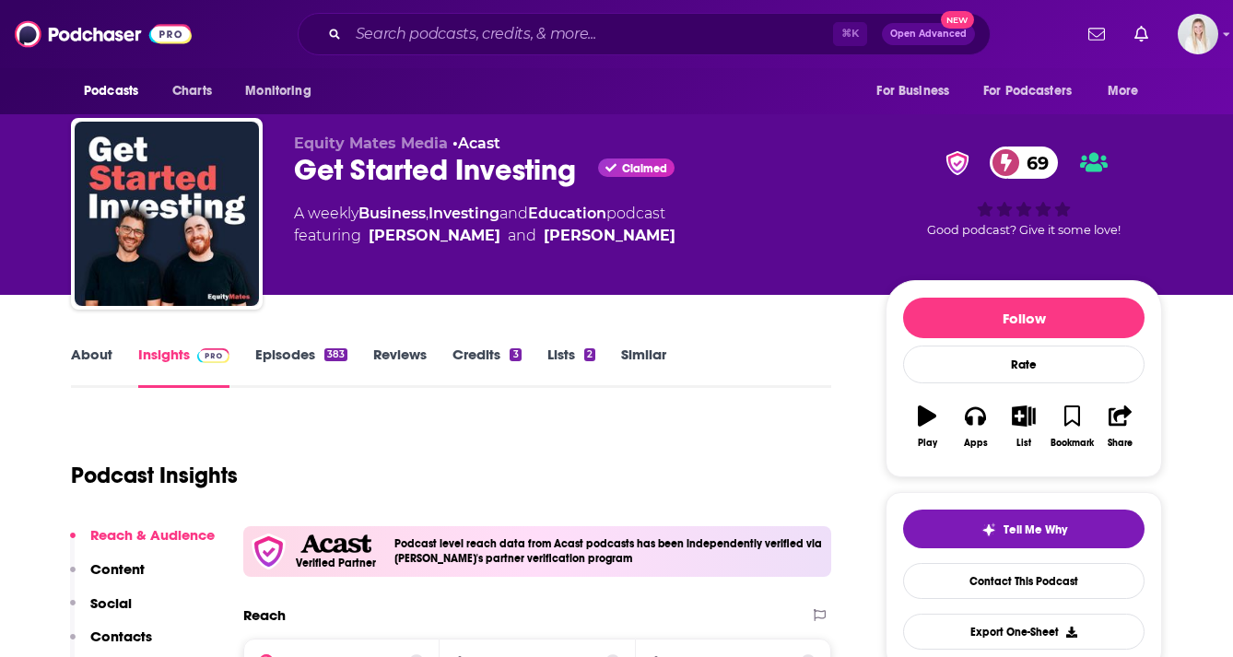
click at [109, 346] on link "About" at bounding box center [91, 367] width 41 height 42
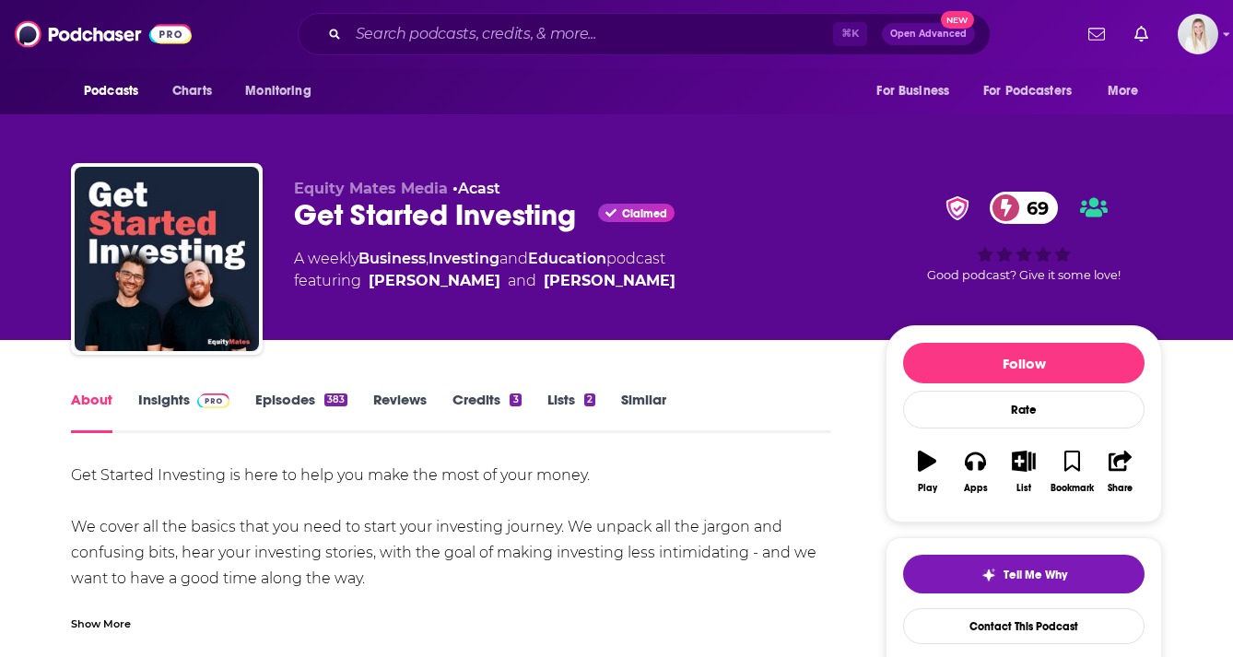
click at [279, 391] on link "Episodes 383" at bounding box center [301, 412] width 92 height 42
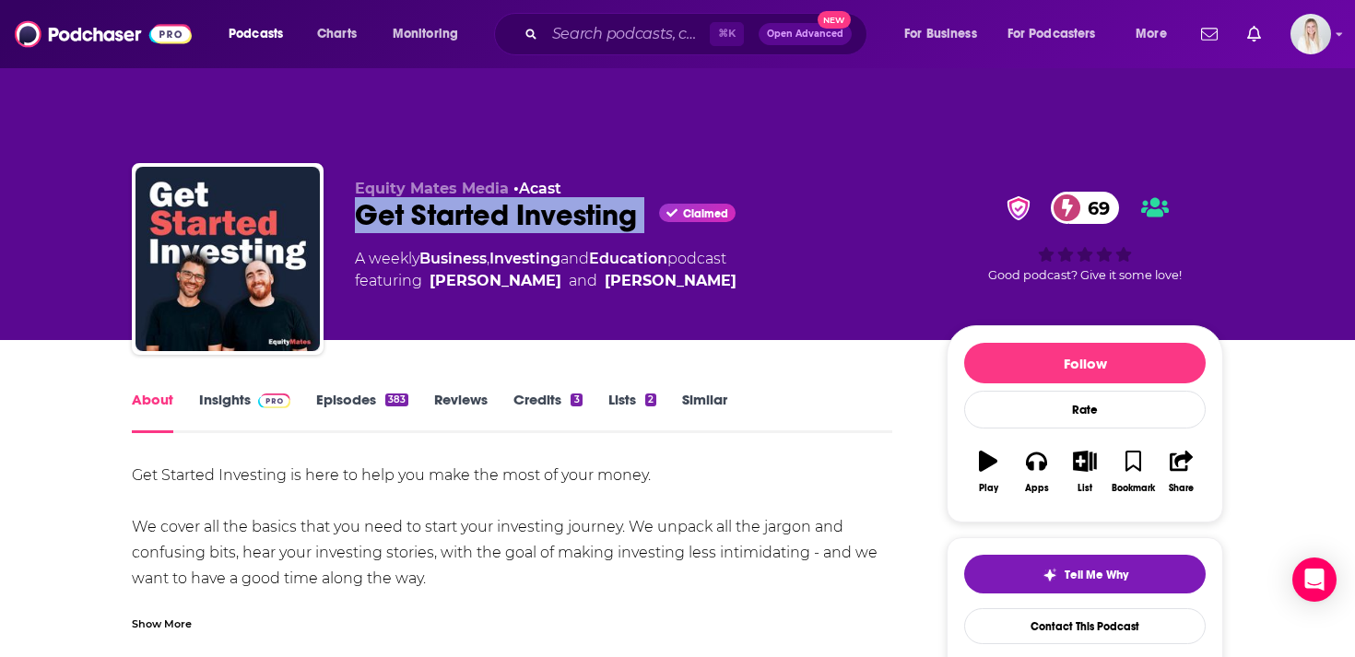
drag, startPoint x: 558, startPoint y: 173, endPoint x: 652, endPoint y: 172, distance: 94.0
click at [652, 172] on div "Equity Mates Media • Acast Get Started Investing Claimed 69 A weekly Business ,…" at bounding box center [677, 262] width 1091 height 199
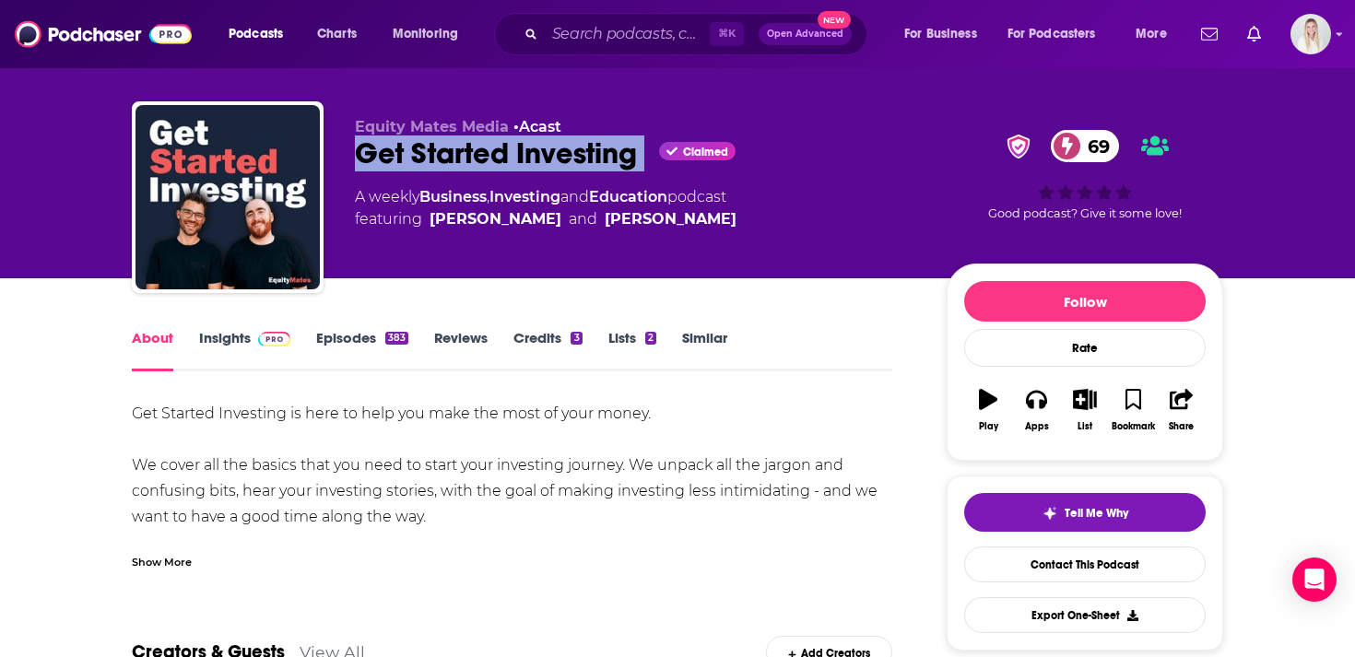
scroll to position [94, 0]
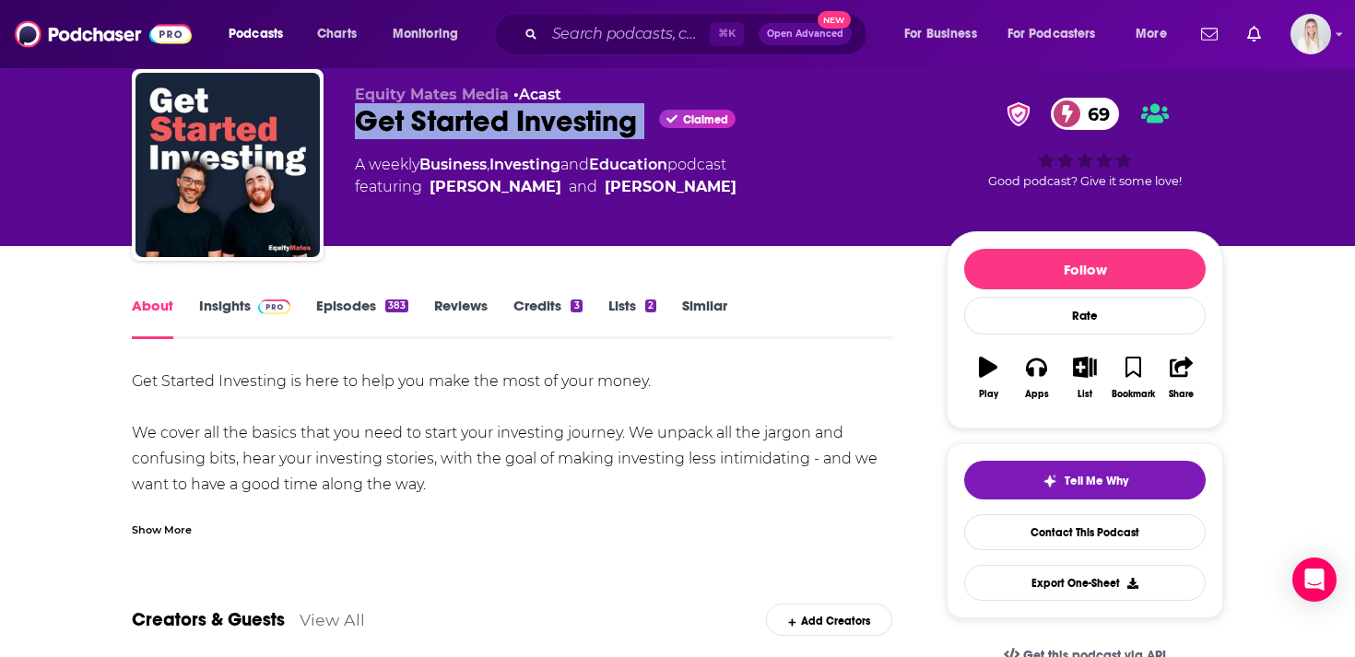
drag, startPoint x: 441, startPoint y: 441, endPoint x: 118, endPoint y: 344, distance: 337.9
copy div "Get Started Investing is here to help you make the most of your money. We cover…"
click at [239, 297] on link "Insights" at bounding box center [244, 318] width 91 height 42
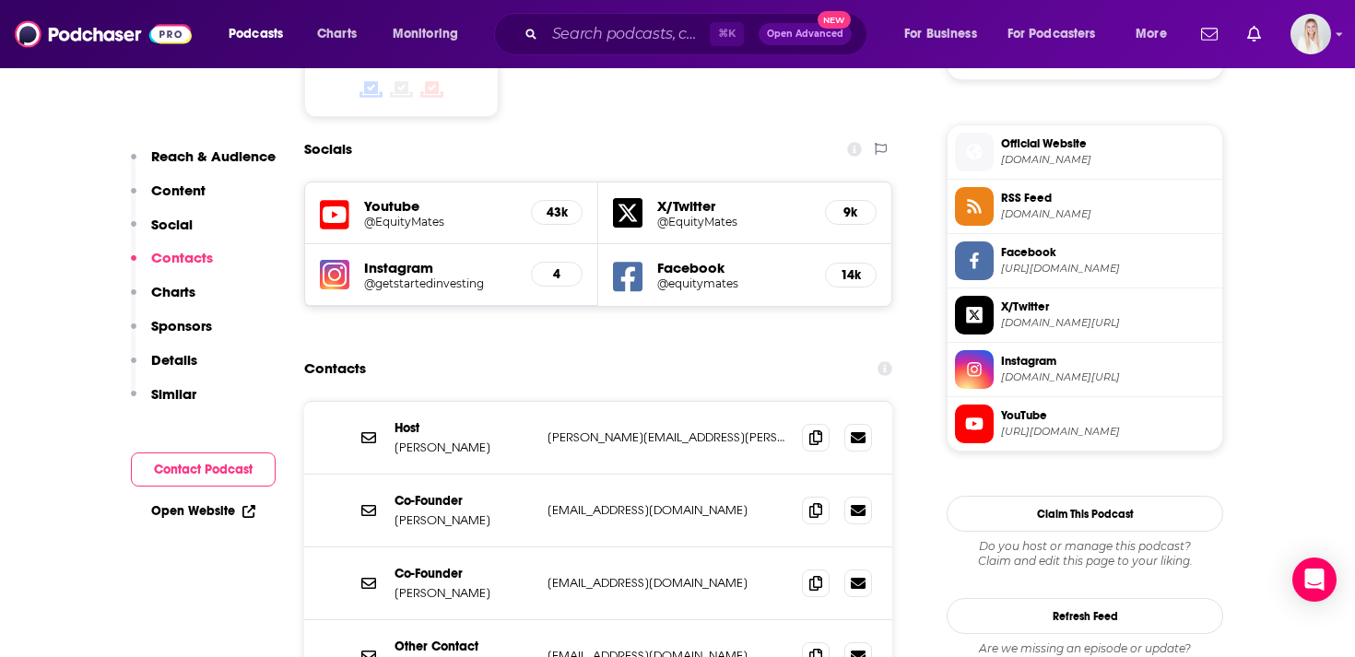
scroll to position [1661, 0]
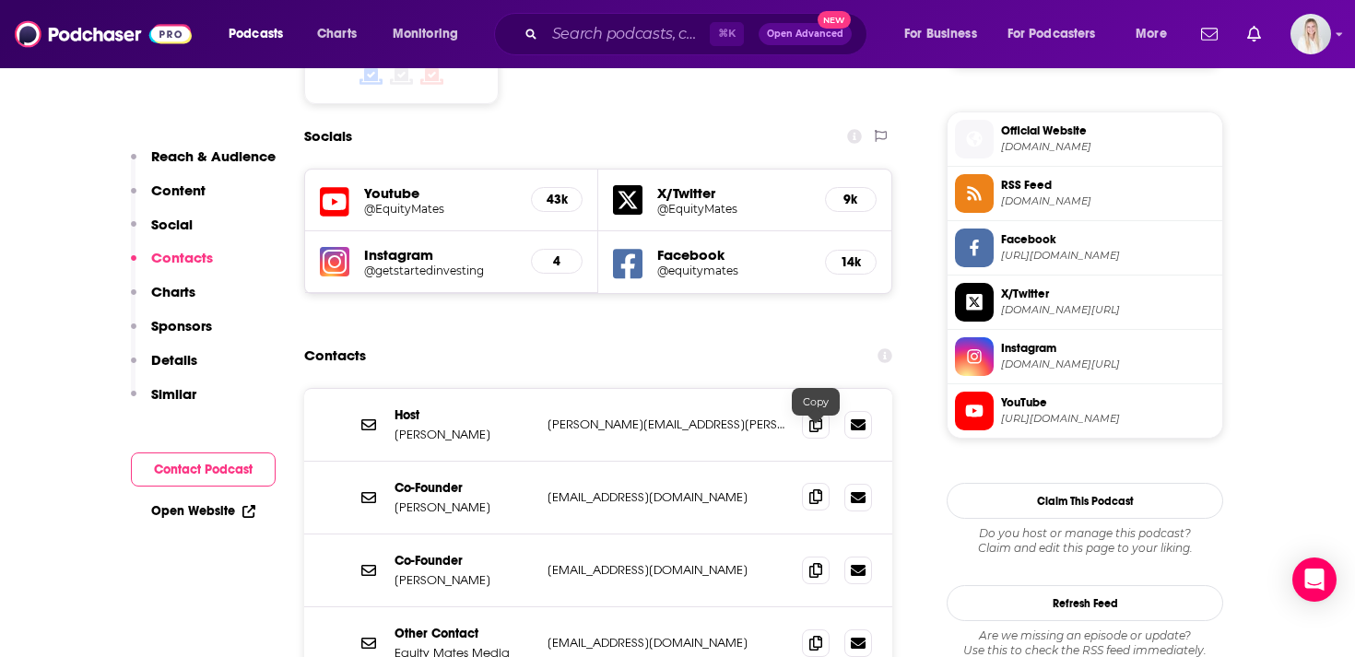
click at [815, 489] on icon at bounding box center [815, 496] width 13 height 15
click at [809, 489] on icon at bounding box center [815, 496] width 13 height 15
click at [813, 417] on icon at bounding box center [815, 424] width 13 height 15
click at [819, 562] on icon at bounding box center [815, 569] width 13 height 15
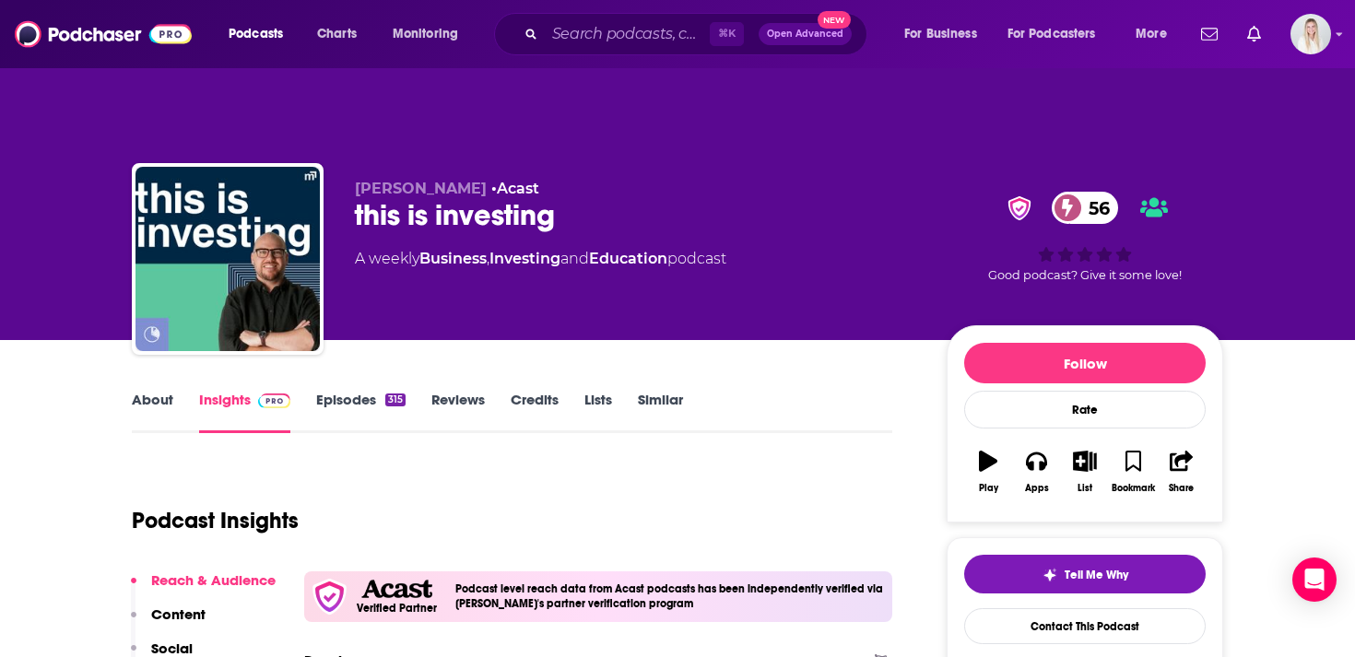
click at [152, 391] on link "About" at bounding box center [152, 412] width 41 height 42
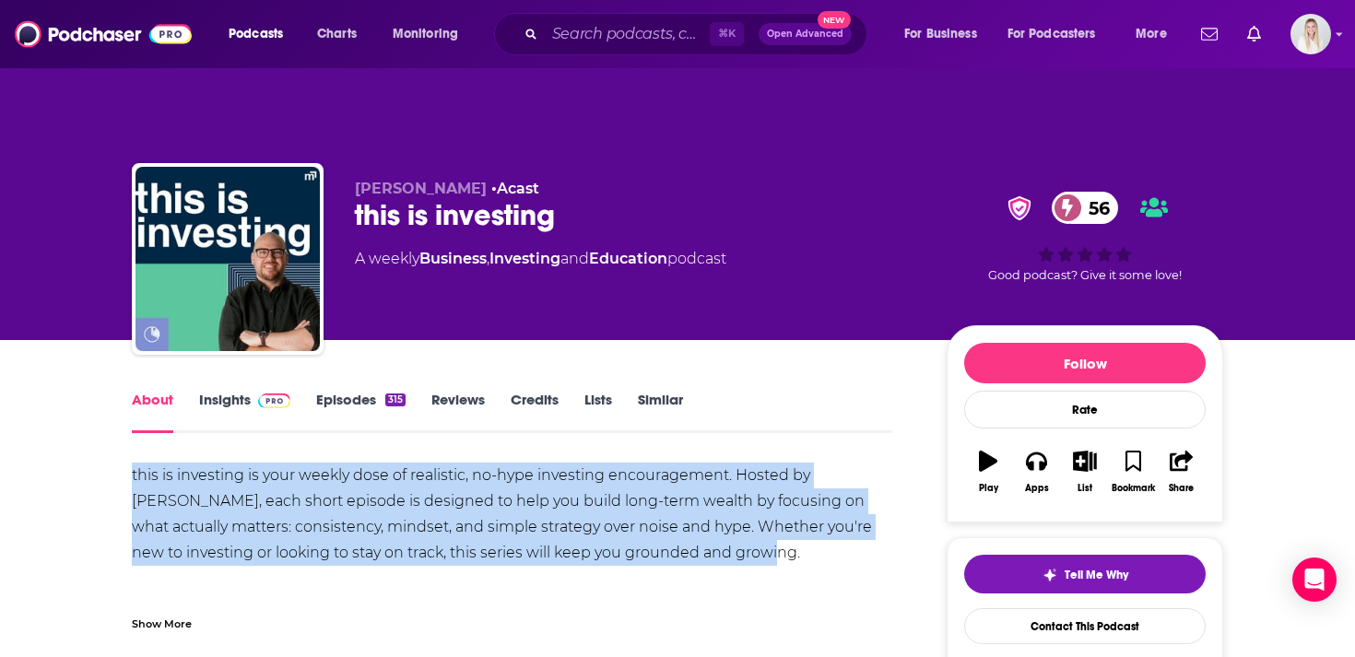
drag, startPoint x: 123, startPoint y: 438, endPoint x: 767, endPoint y: 508, distance: 647.0
copy div "this is investing is your weekly dose of realistic, no-hype investing encourage…"
click at [366, 391] on link "Episodes 315" at bounding box center [360, 412] width 89 height 42
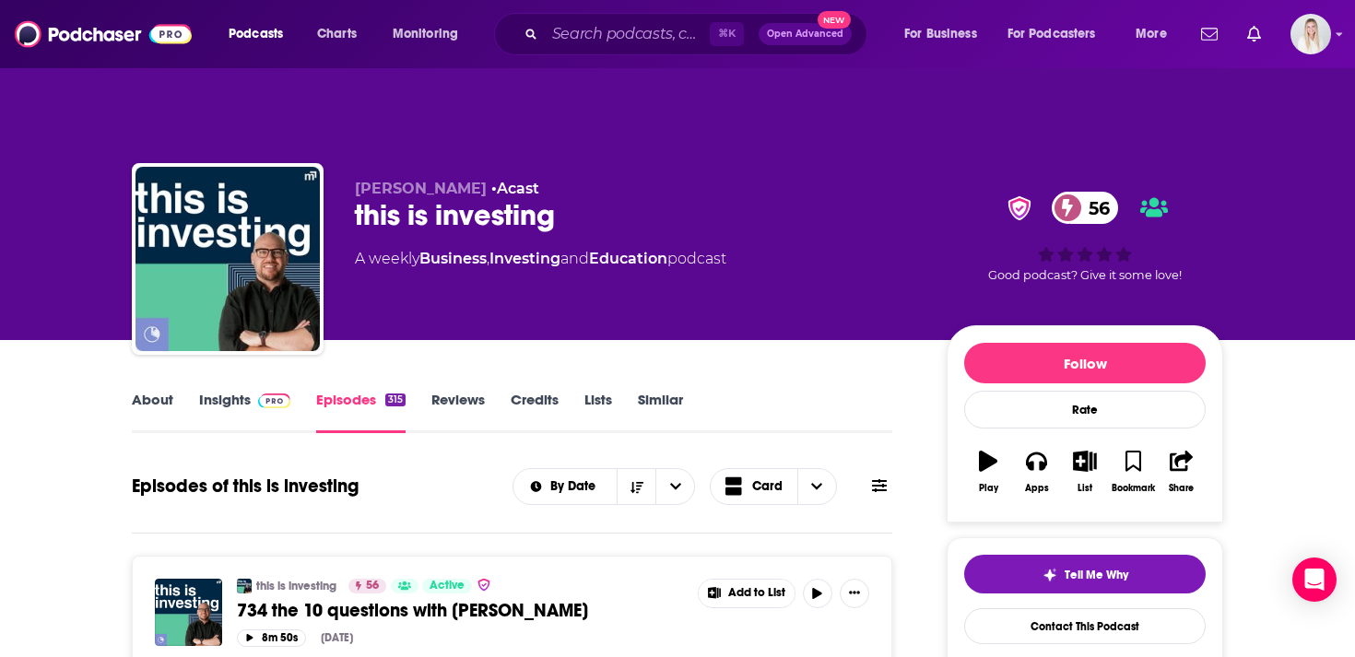
click at [148, 391] on link "About" at bounding box center [152, 412] width 41 height 42
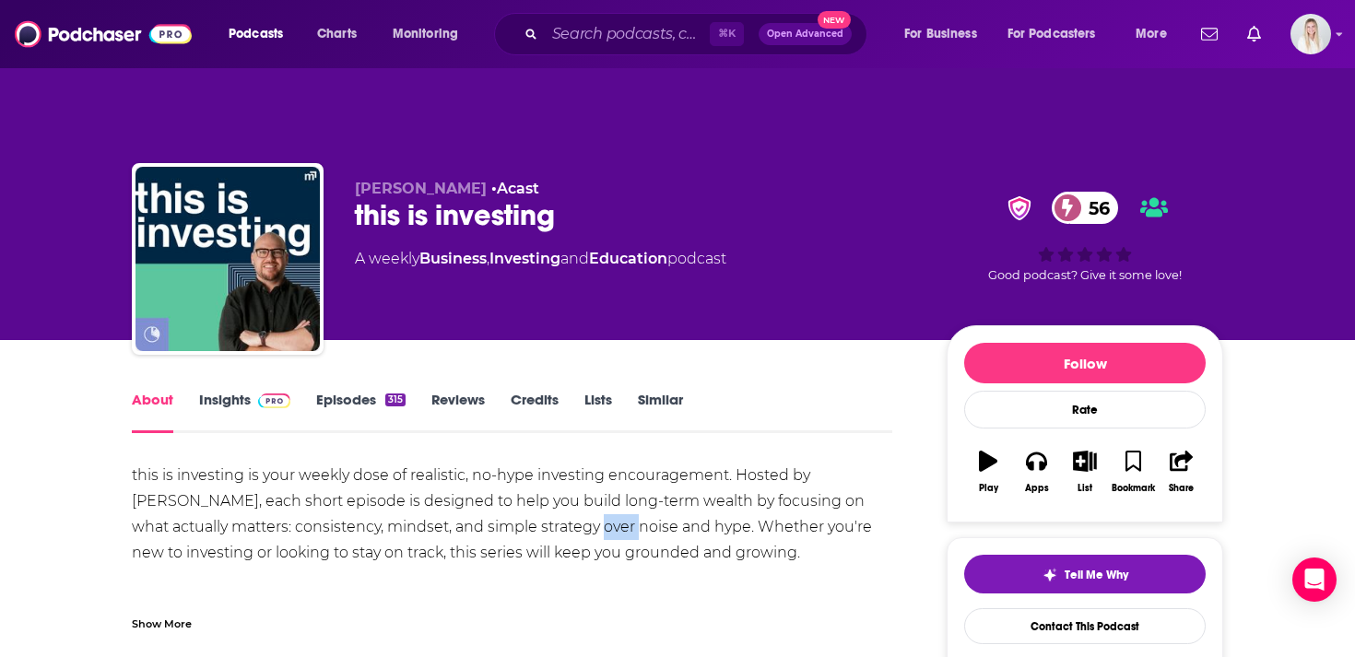
click at [531, 475] on div "this is investing is your weekly dose of realistic, no-hype investing encourage…" at bounding box center [512, 540] width 760 height 155
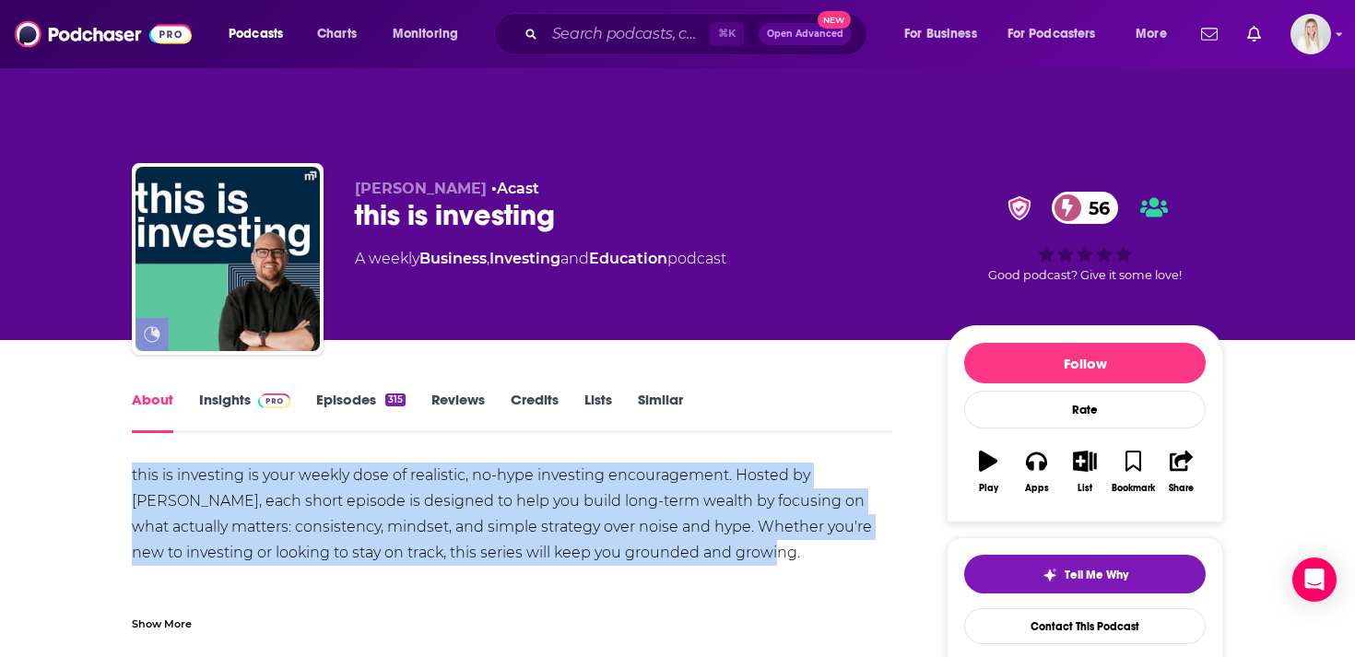
drag, startPoint x: 128, startPoint y: 433, endPoint x: 796, endPoint y: 516, distance: 673.2
copy div "this is investing is your weekly dose of realistic, no-hype investing encourage…"
click at [238, 391] on link "Insights" at bounding box center [244, 412] width 91 height 42
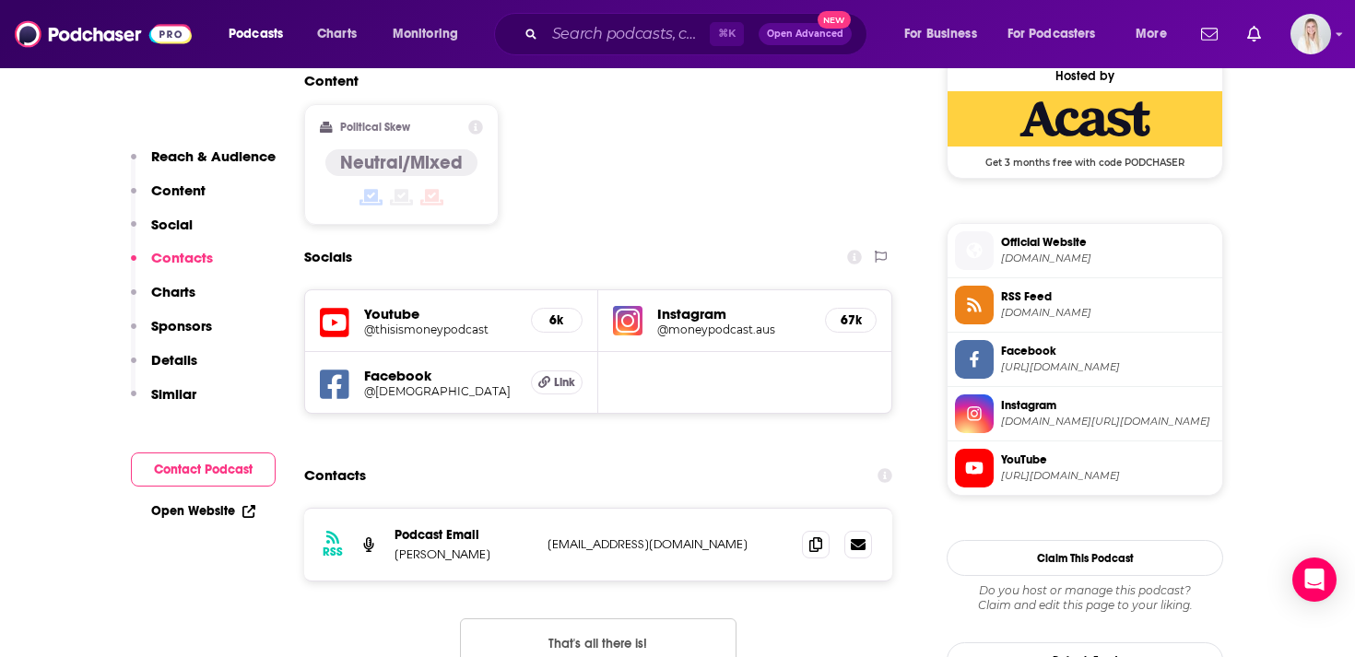
scroll to position [1551, 0]
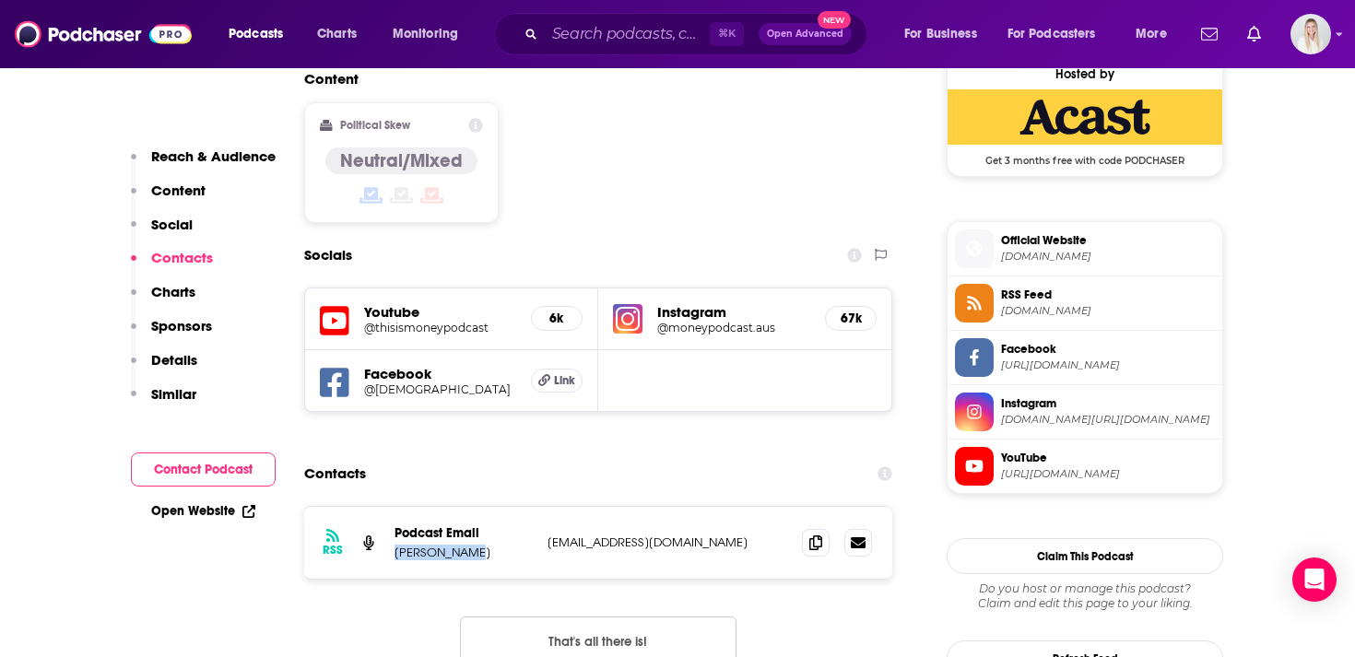
drag, startPoint x: 387, startPoint y: 436, endPoint x: 482, endPoint y: 436, distance: 94.9
click at [482, 507] on div "RSS Podcast Email Nick Bradley info+62fa0ad7c4ffa400122f5362@mg-eu.acast.com in…" at bounding box center [598, 543] width 588 height 72
copy p "Nick Bradley"
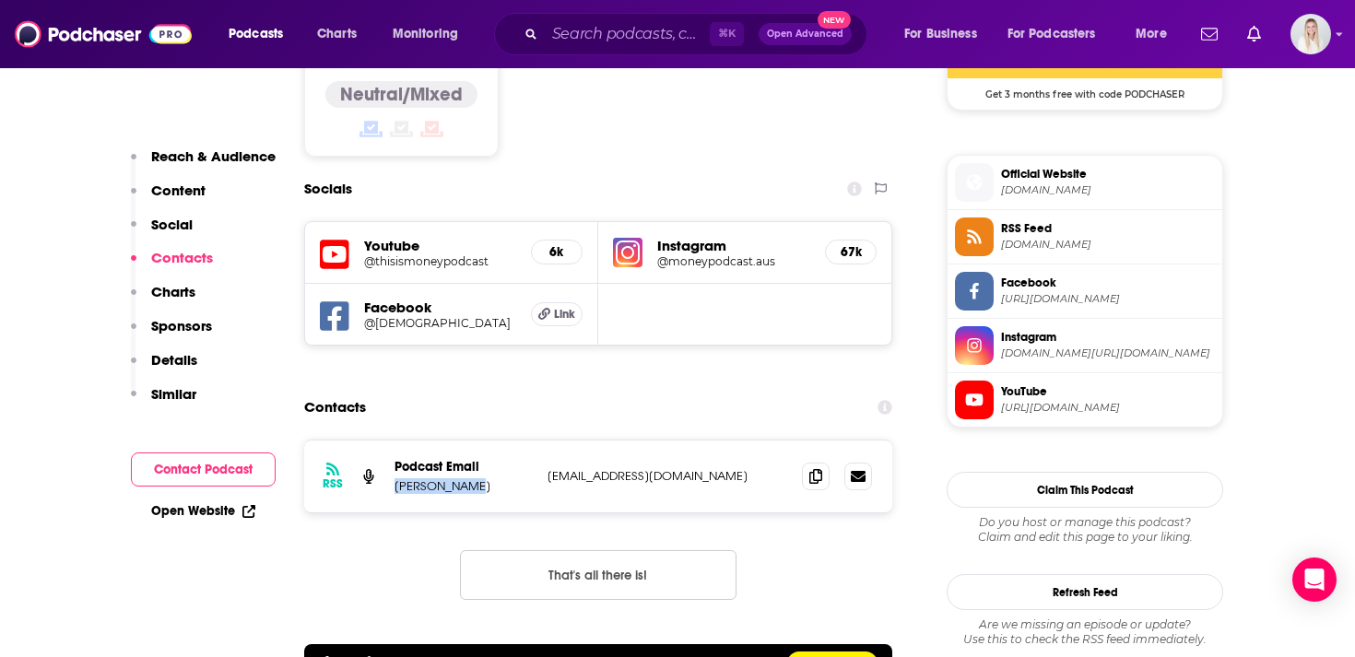
scroll to position [1620, 0]
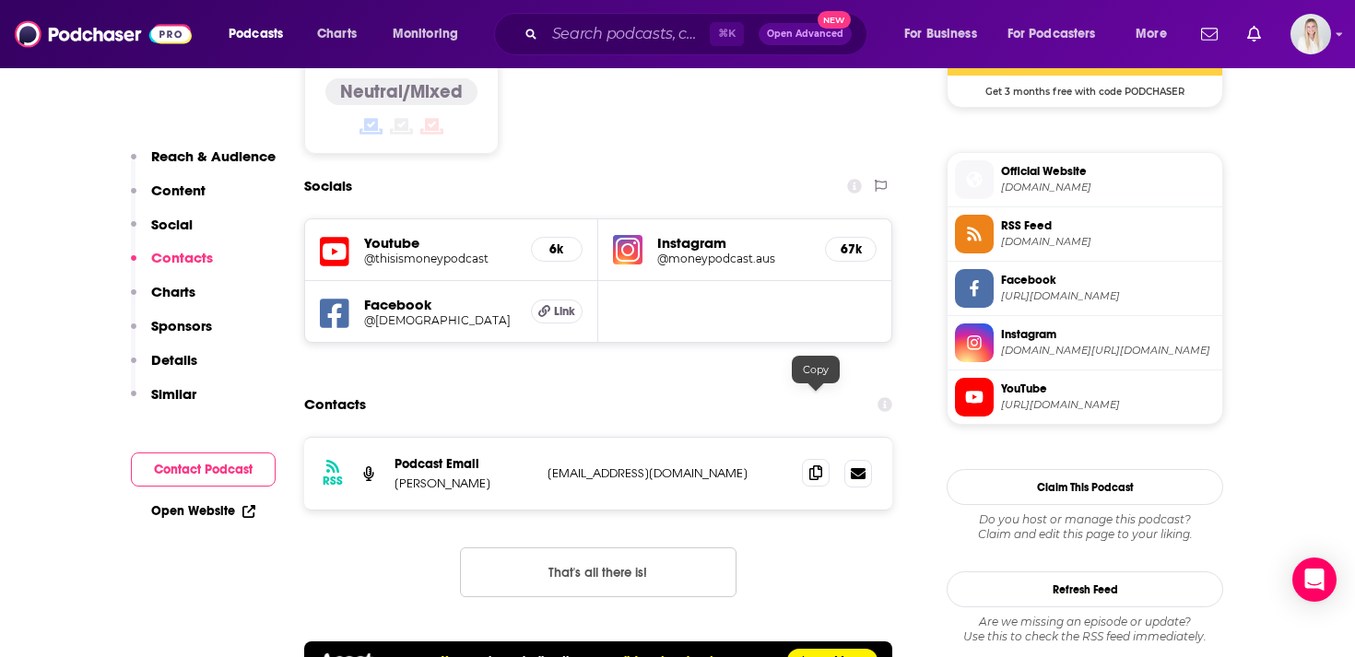
click at [809, 465] on icon at bounding box center [815, 472] width 13 height 15
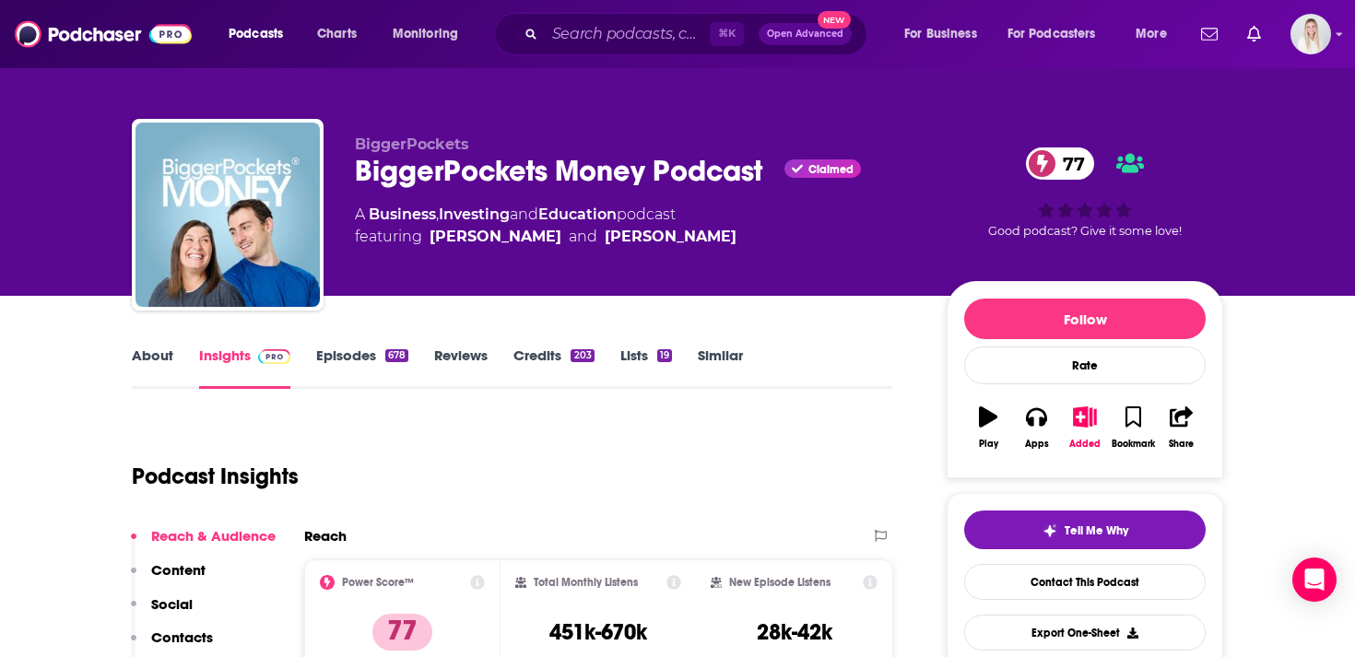
scroll to position [51, 0]
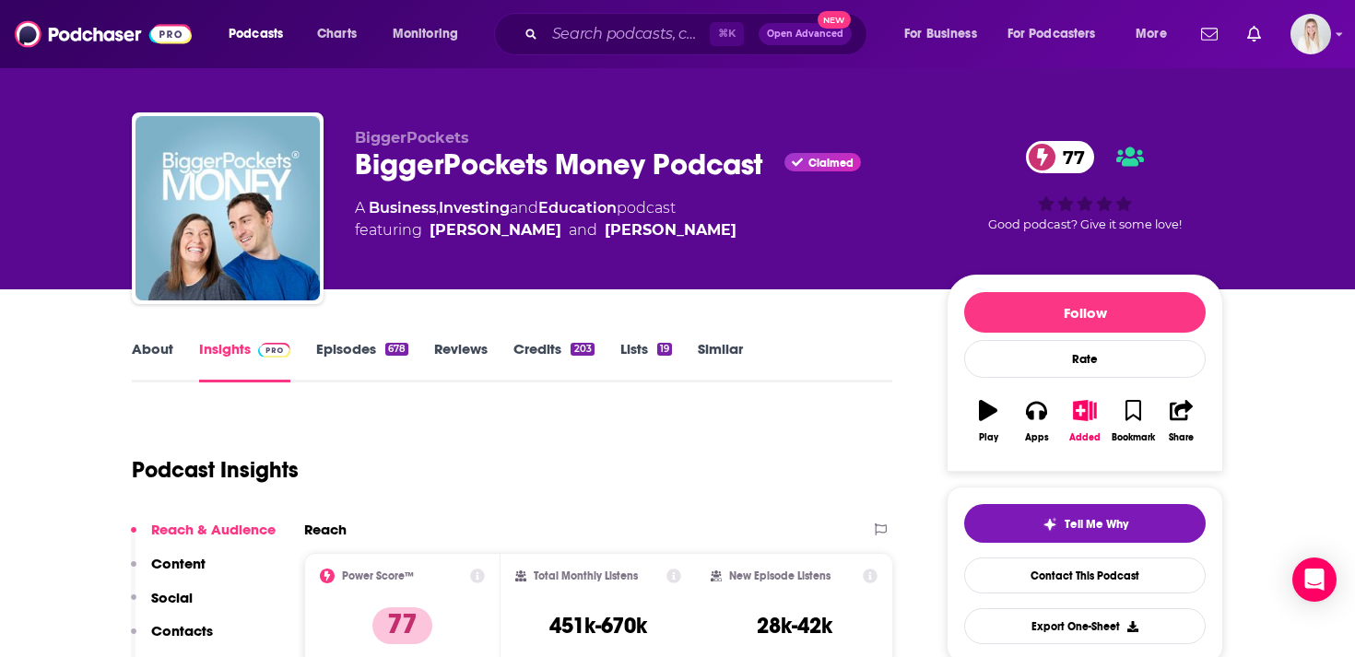
click at [323, 340] on link "Episodes 678" at bounding box center [362, 361] width 92 height 42
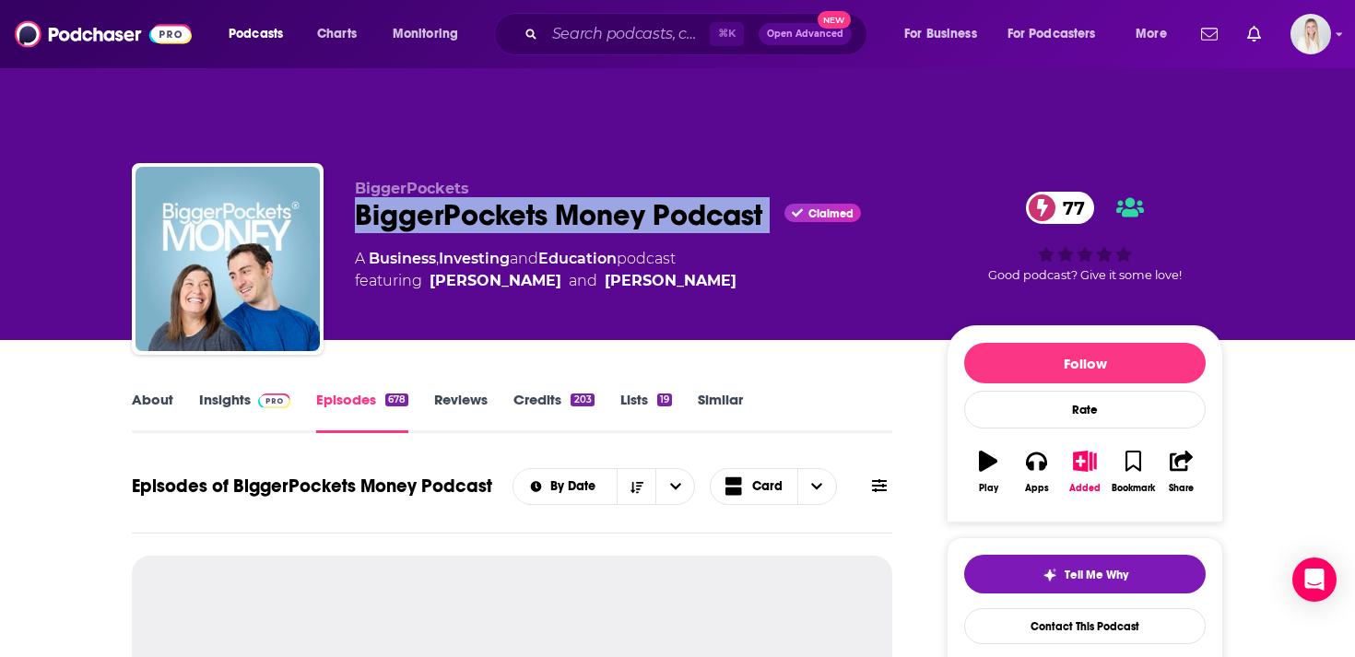
drag, startPoint x: 356, startPoint y: 183, endPoint x: 772, endPoint y: 184, distance: 416.5
click at [772, 197] on div "BiggerPockets Money Podcast Claimed 77" at bounding box center [636, 215] width 562 height 36
copy h2 "BiggerPockets Money Podcast"
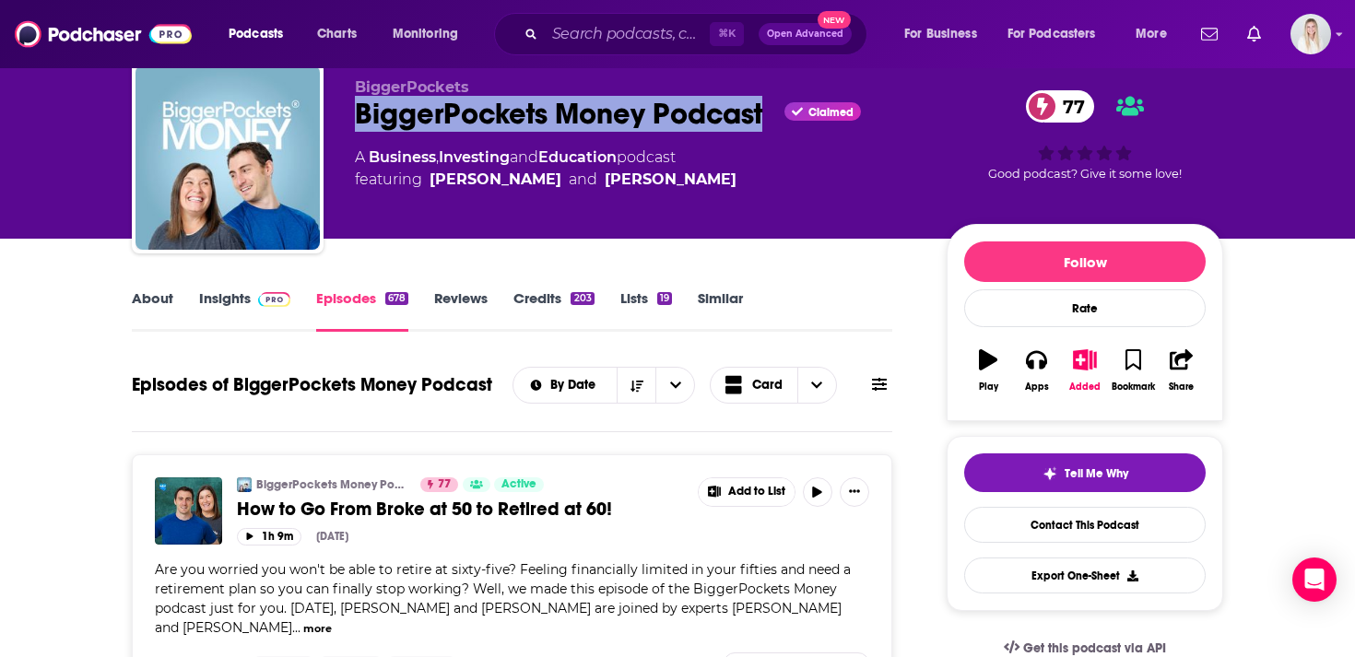
scroll to position [89, 0]
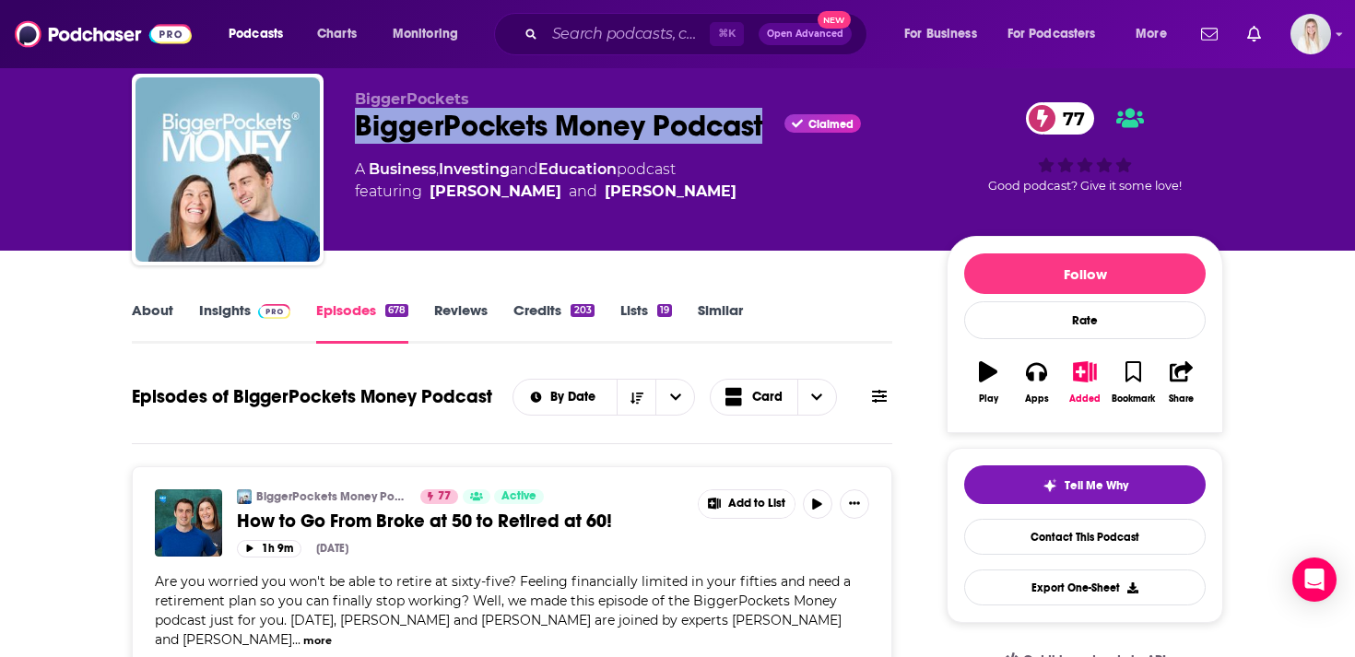
click at [214, 301] on link "Insights" at bounding box center [244, 322] width 91 height 42
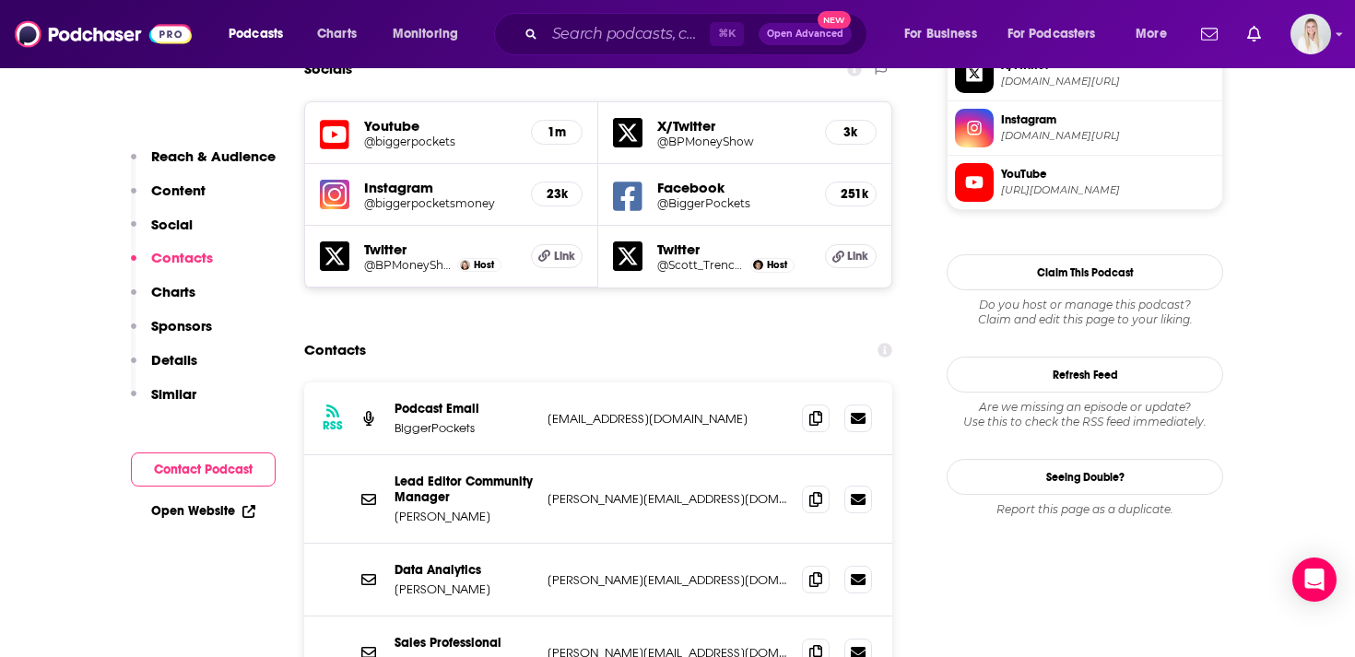
scroll to position [1769, 0]
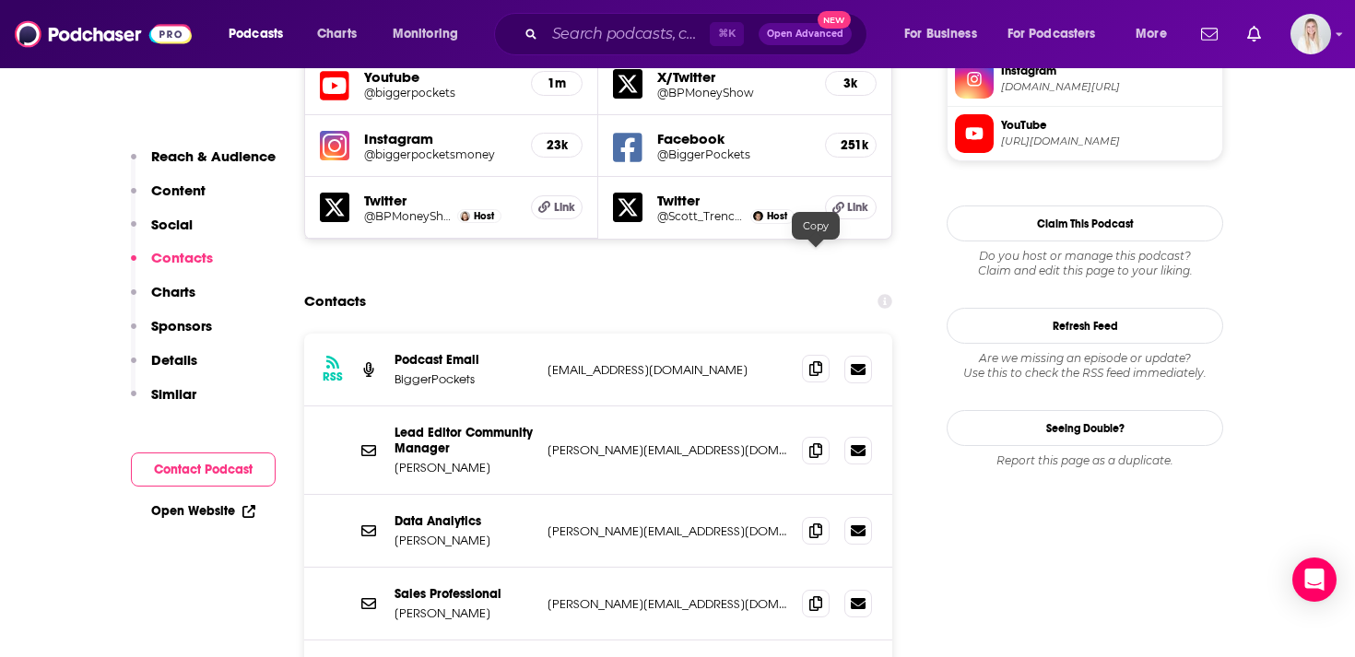
click at [806, 355] on span at bounding box center [816, 369] width 28 height 28
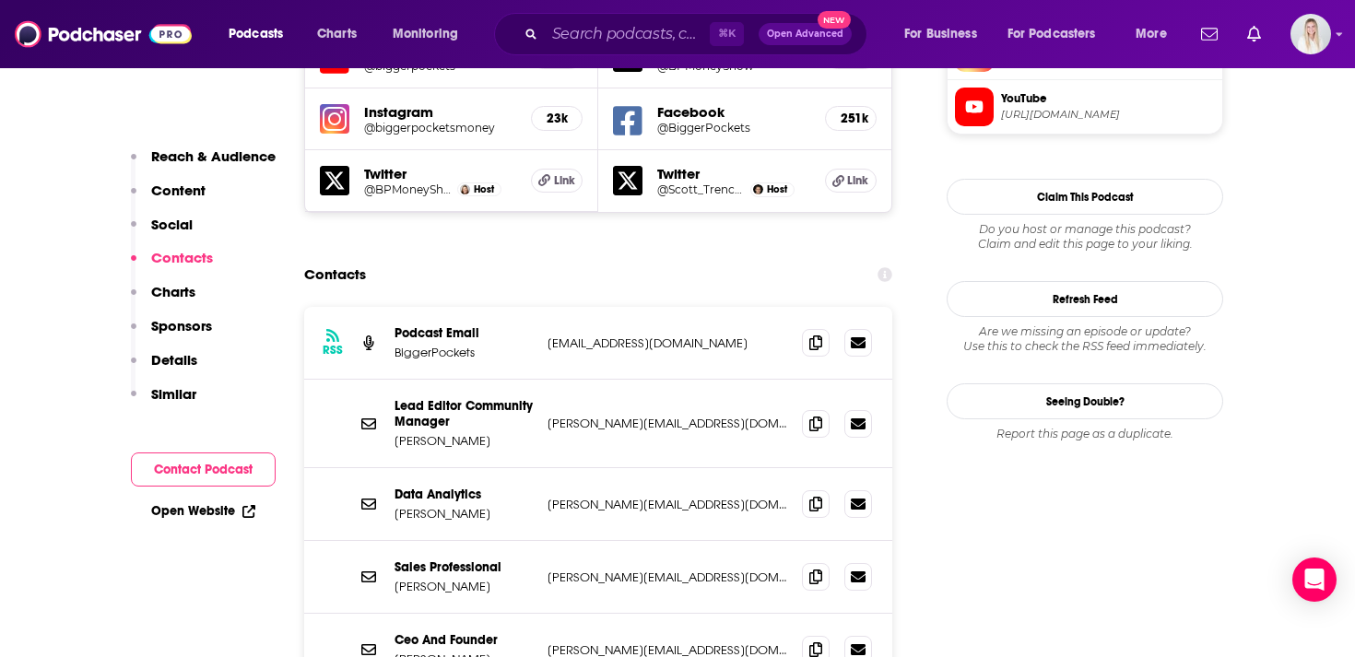
scroll to position [1781, 0]
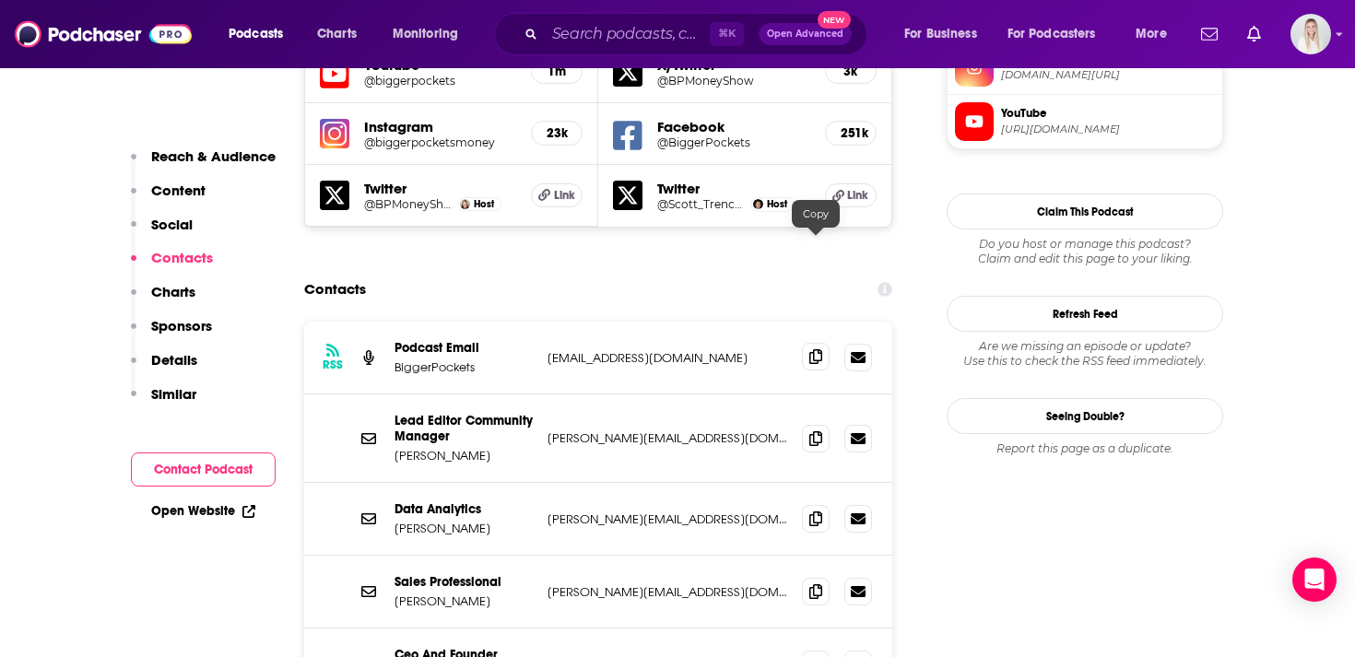
click at [818, 349] on icon at bounding box center [815, 356] width 13 height 15
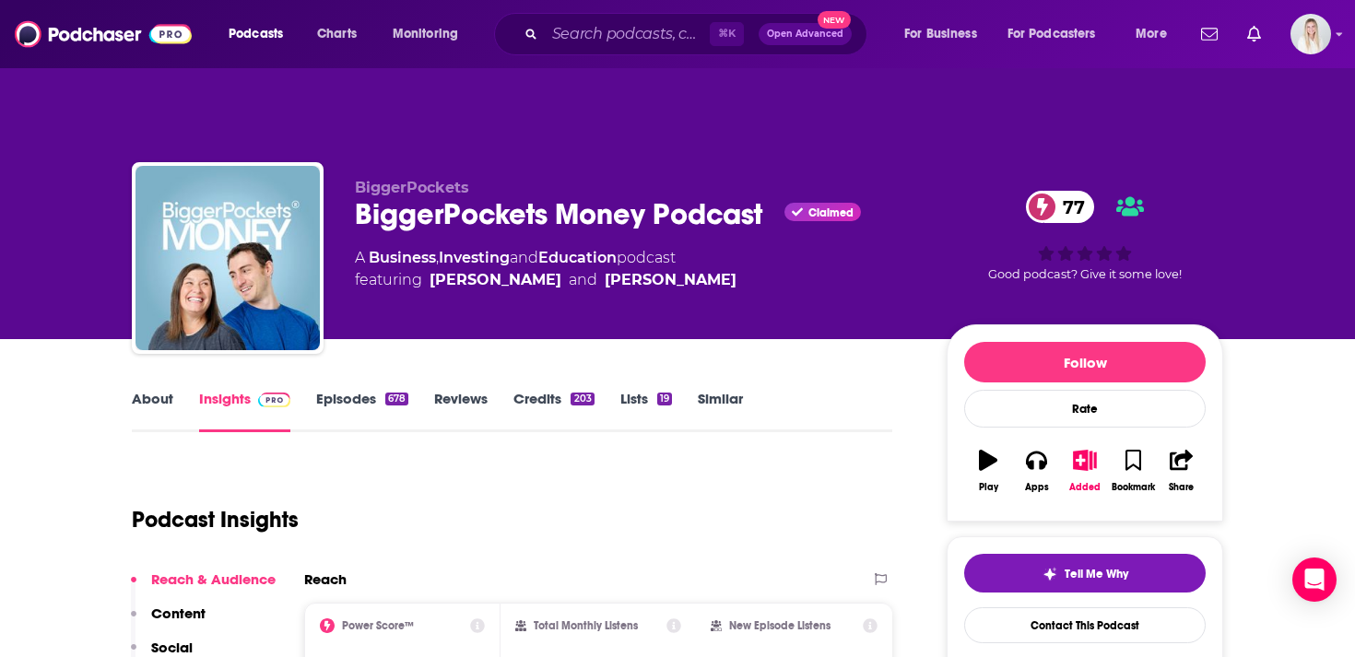
scroll to position [0, 0]
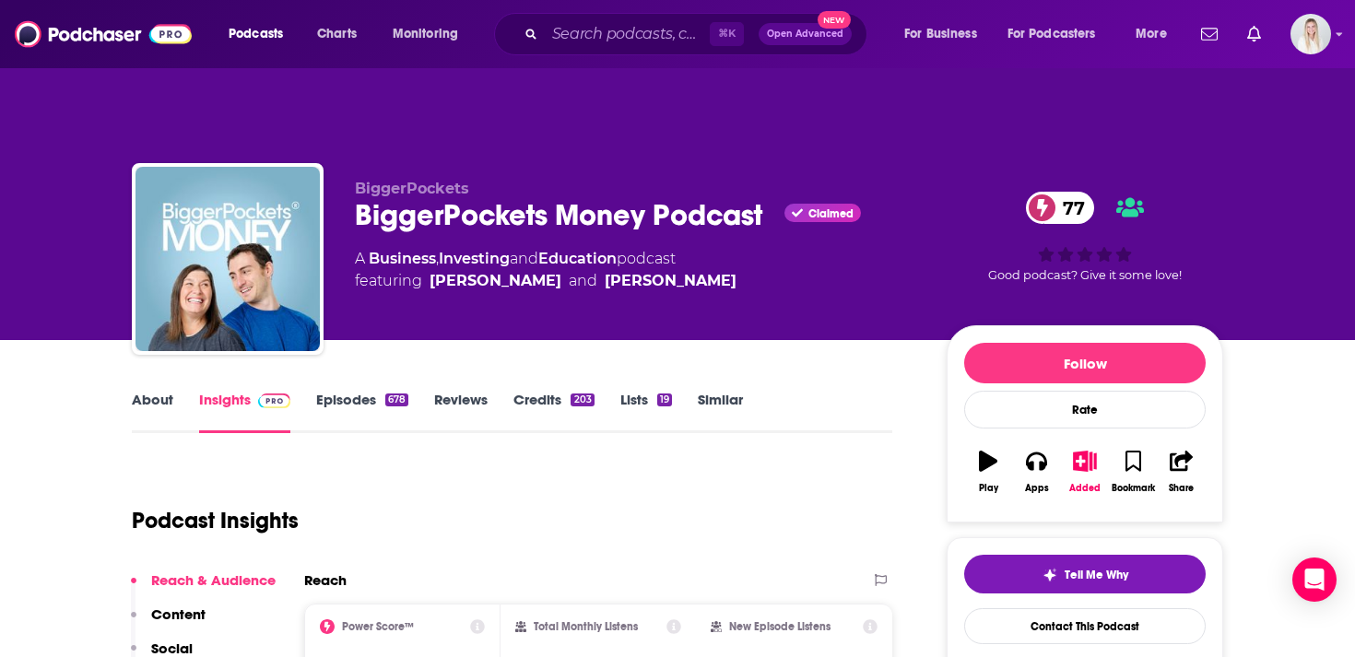
click at [154, 391] on link "About" at bounding box center [152, 412] width 41 height 42
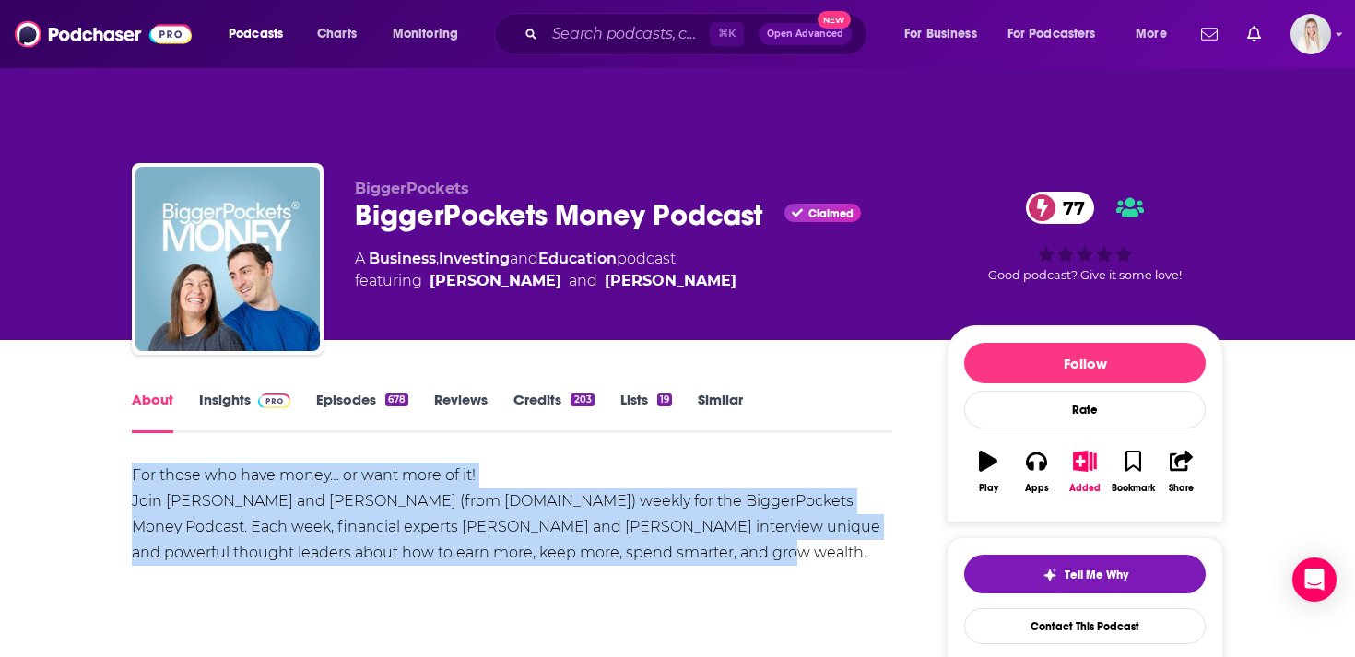
drag, startPoint x: 126, startPoint y: 437, endPoint x: 745, endPoint y: 511, distance: 623.6
copy div "For those who have money… or want more of it! Join Mindy Jensen and Scott Trenc…"
click at [227, 391] on link "Insights" at bounding box center [244, 412] width 91 height 42
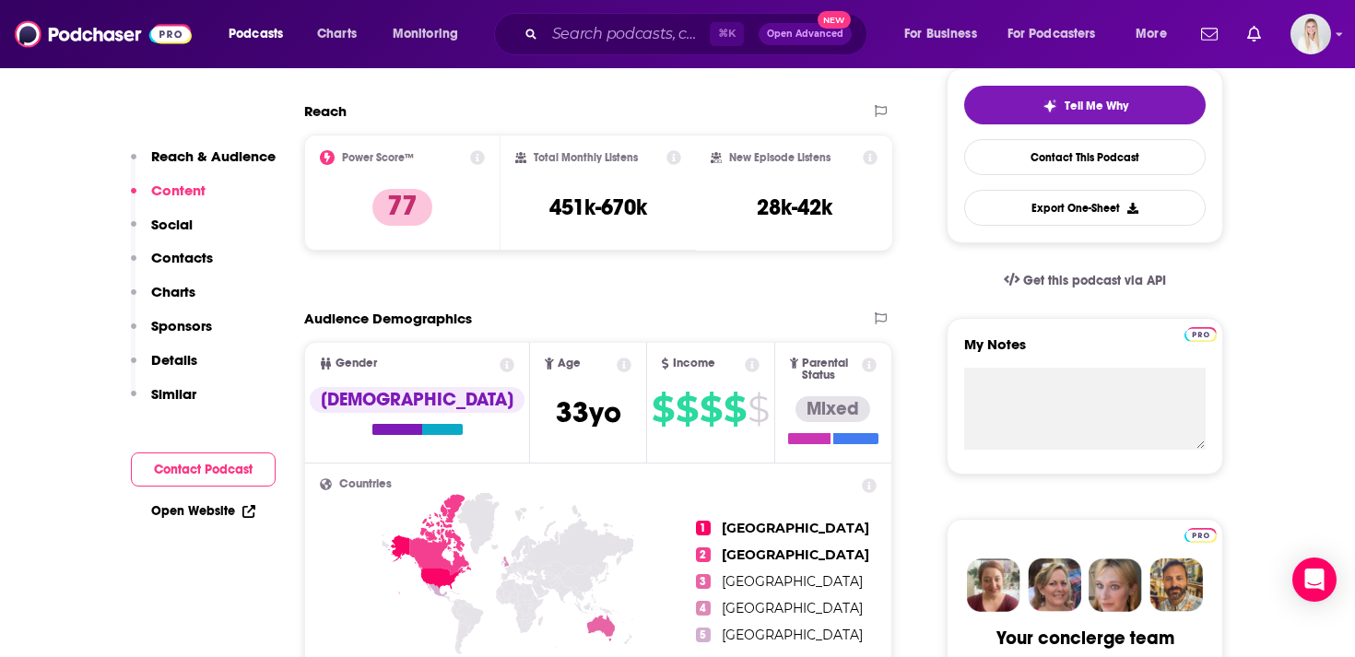
scroll to position [437, 0]
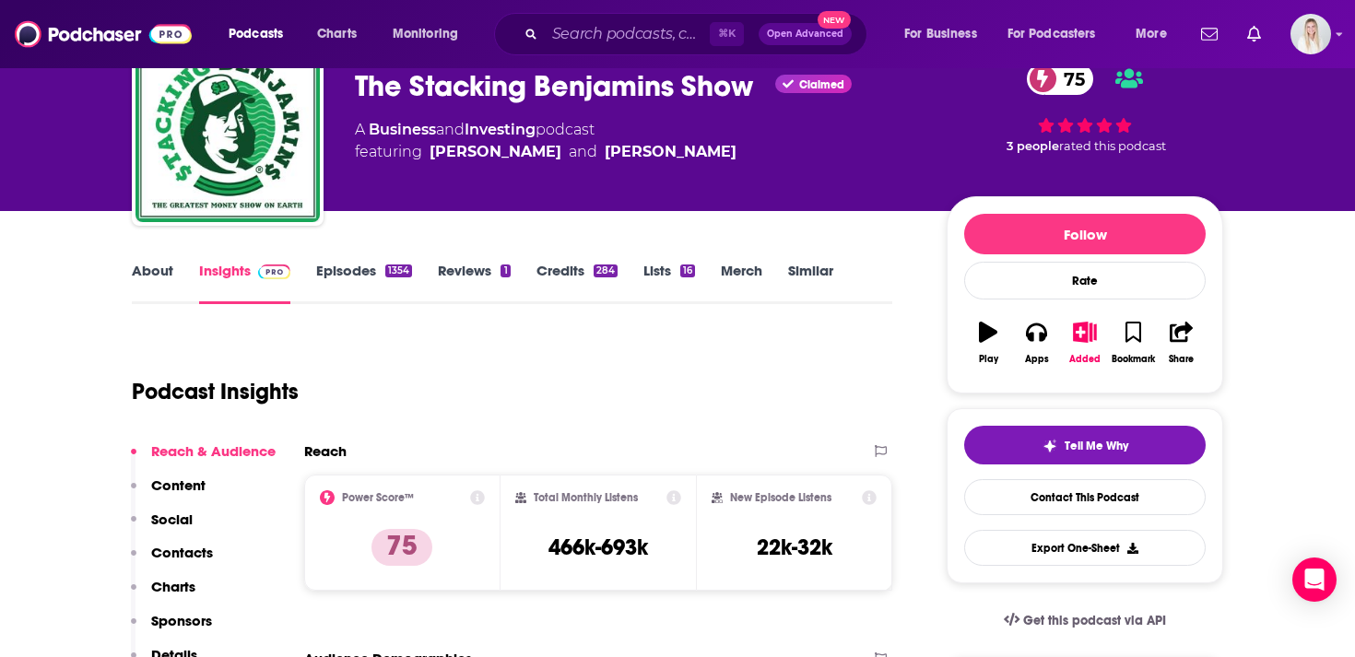
scroll to position [130, 0]
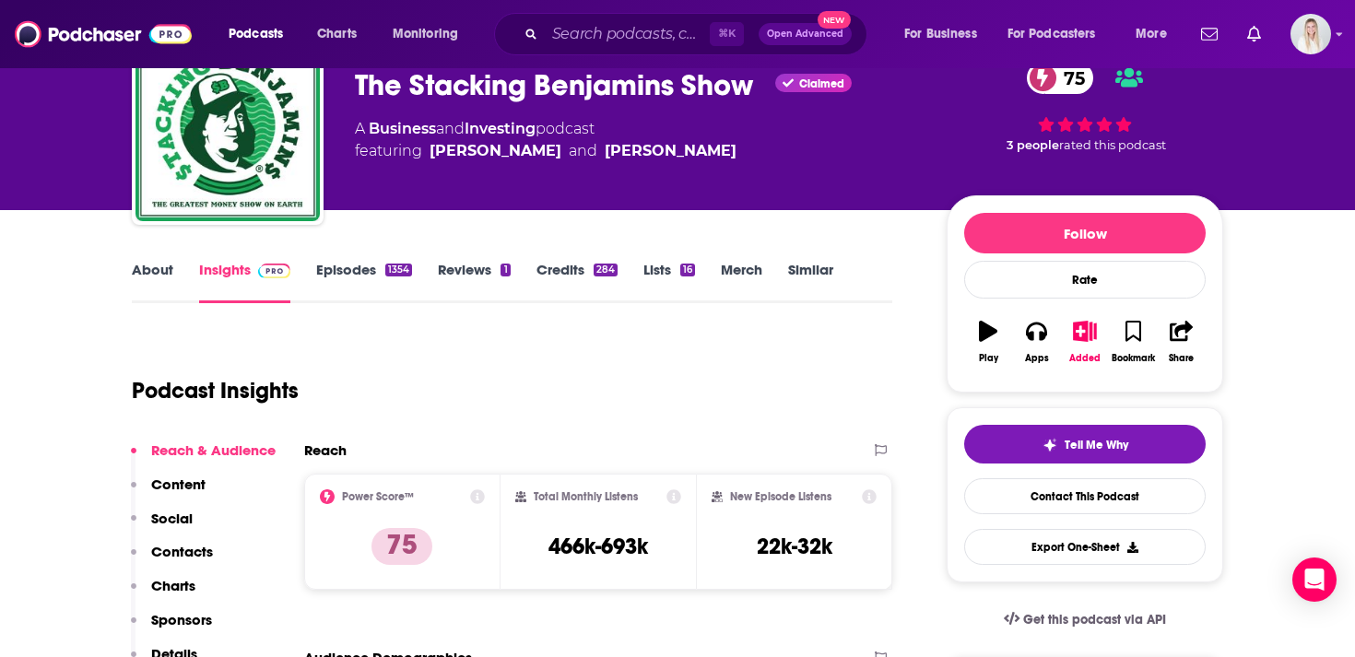
click at [354, 261] on link "Episodes 1354" at bounding box center [364, 282] width 96 height 42
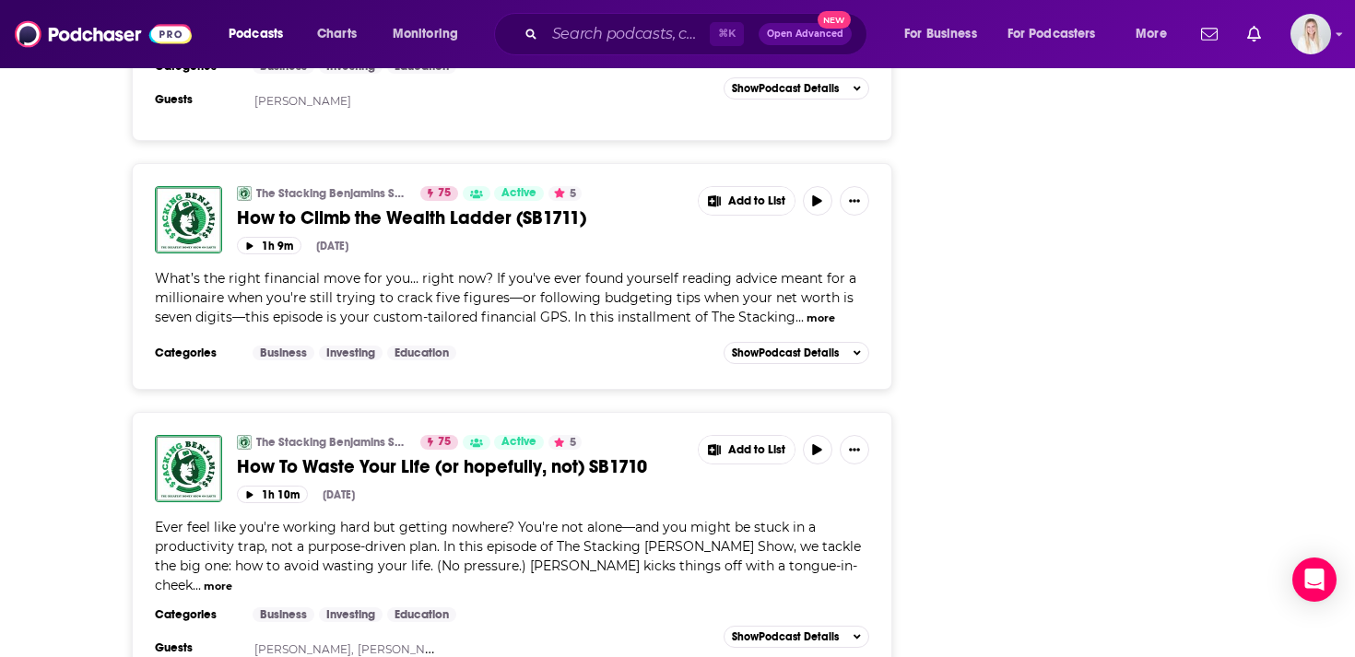
scroll to position [4020, 0]
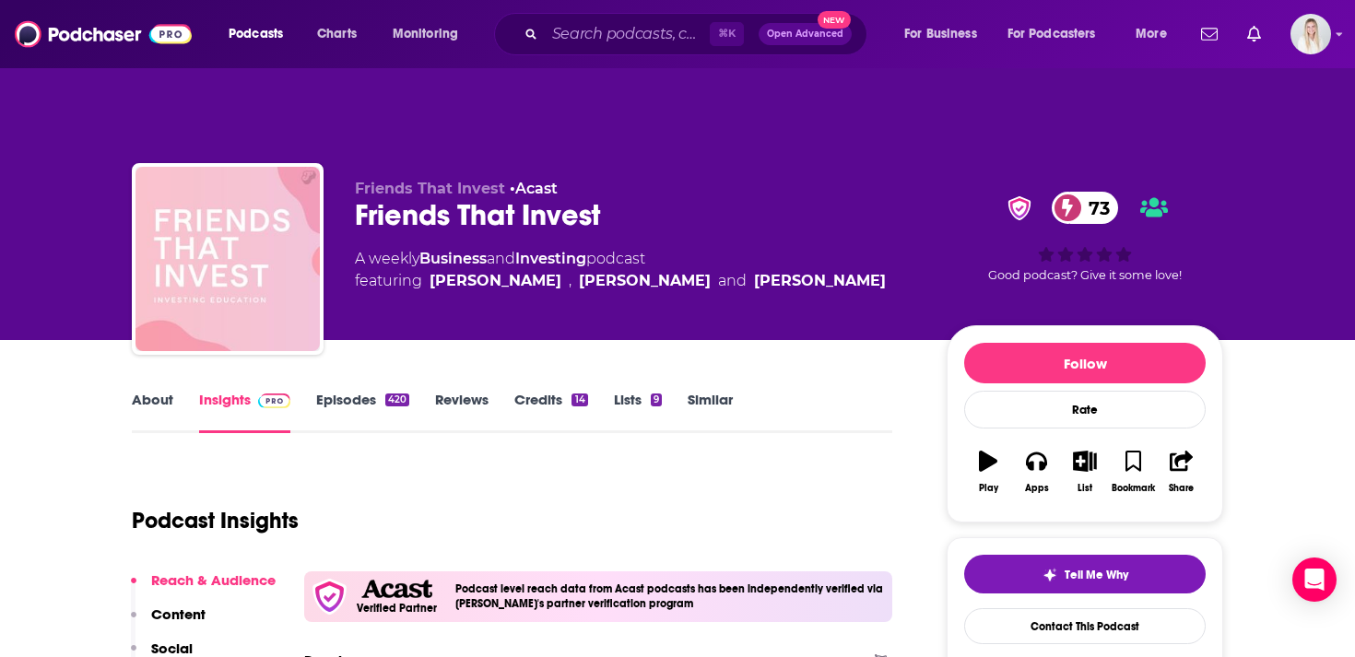
click at [171, 391] on link "About" at bounding box center [152, 412] width 41 height 42
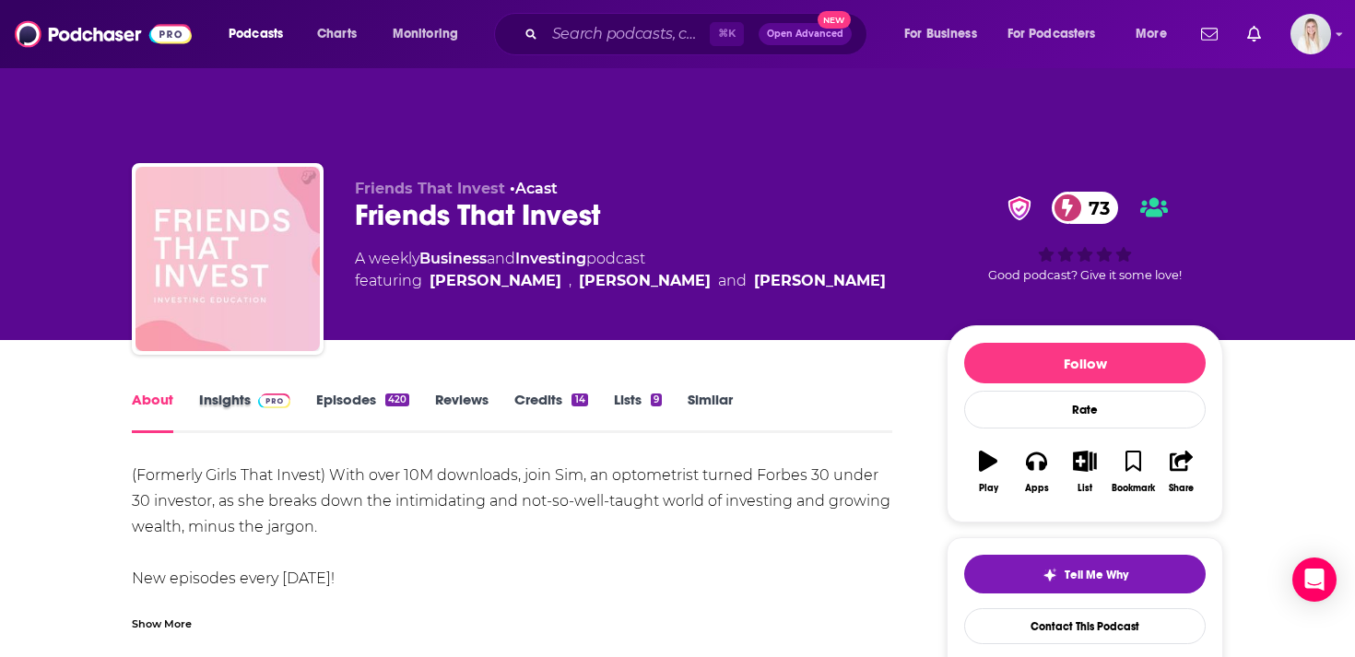
click at [310, 391] on div "Insights" at bounding box center [257, 412] width 117 height 42
click at [342, 391] on link "Episodes 420" at bounding box center [362, 412] width 93 height 42
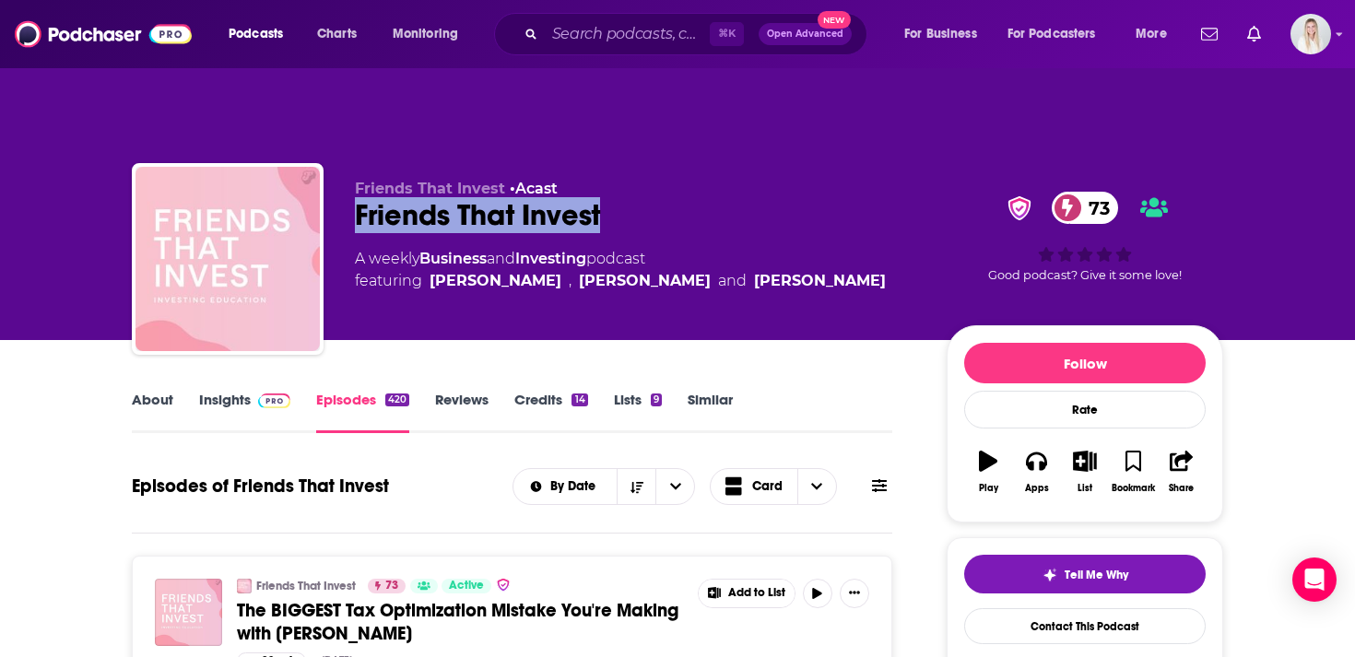
drag, startPoint x: 354, startPoint y: 174, endPoint x: 616, endPoint y: 174, distance: 262.6
click at [616, 197] on div "Friends That Invest 73" at bounding box center [636, 215] width 562 height 36
copy h2 "Friends That Invest"
click at [213, 391] on link "Insights" at bounding box center [244, 412] width 91 height 42
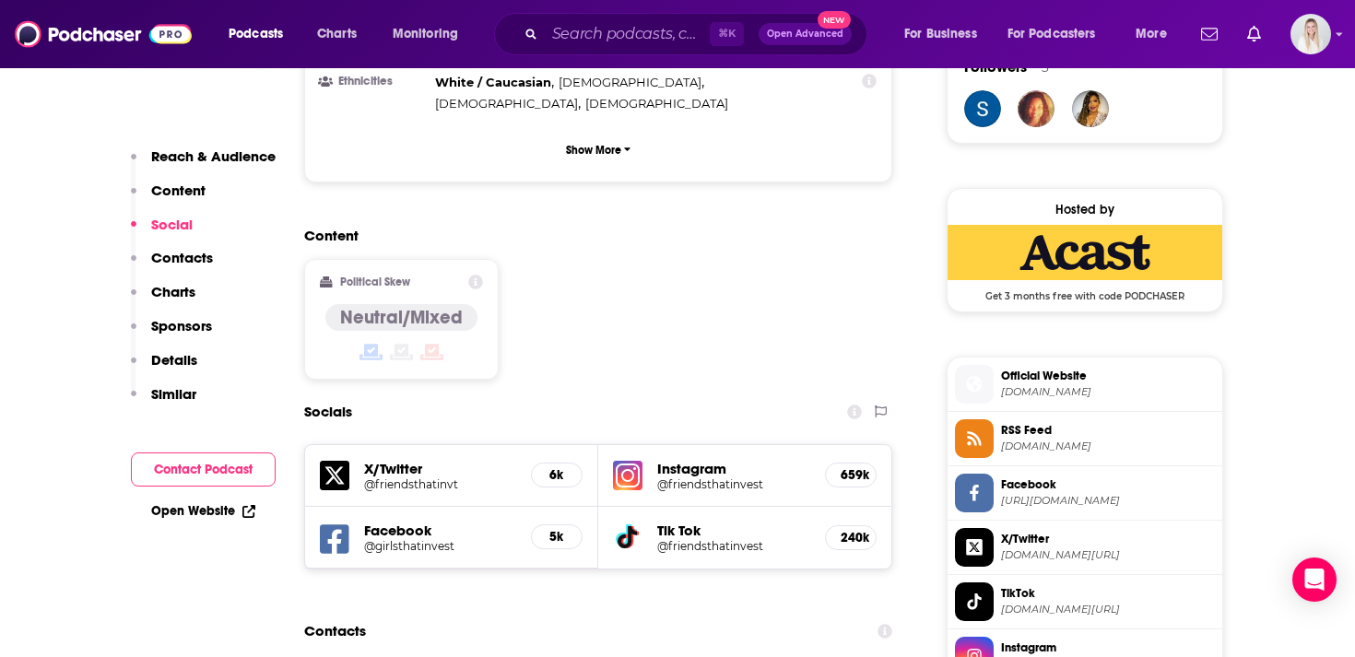
scroll to position [1652, 0]
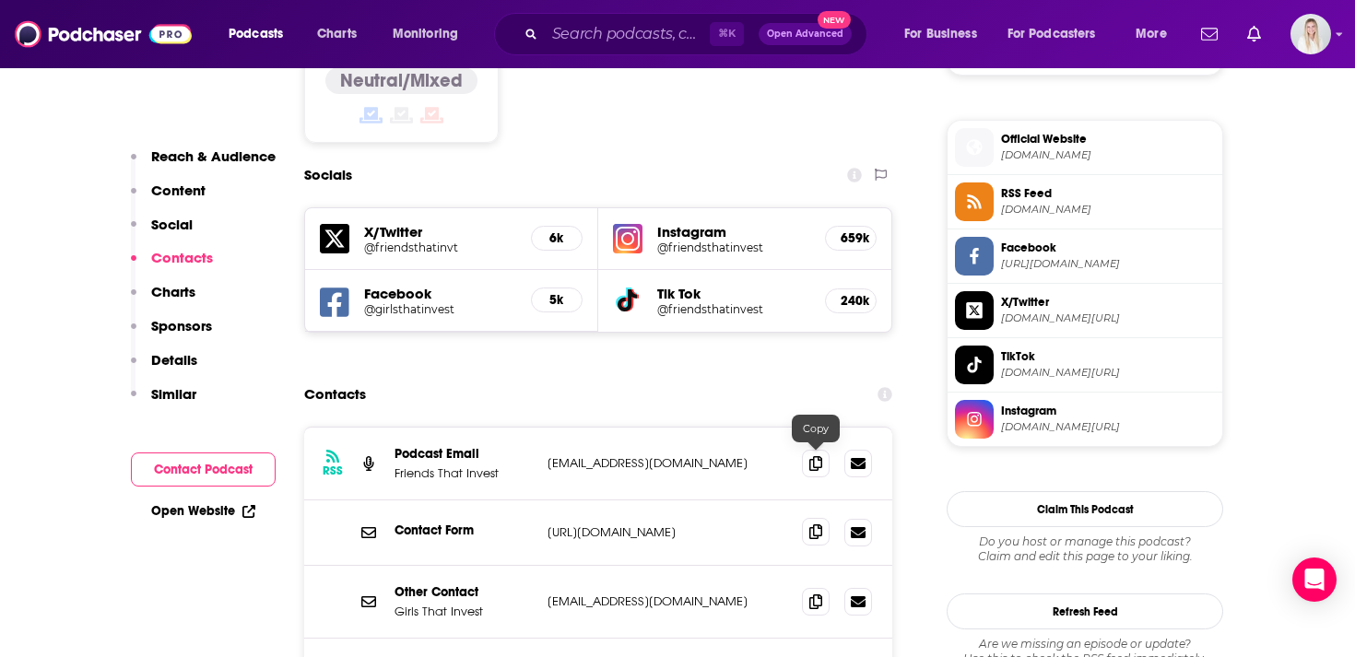
click at [811, 524] on icon at bounding box center [815, 531] width 13 height 15
click at [817, 455] on icon at bounding box center [815, 462] width 13 height 15
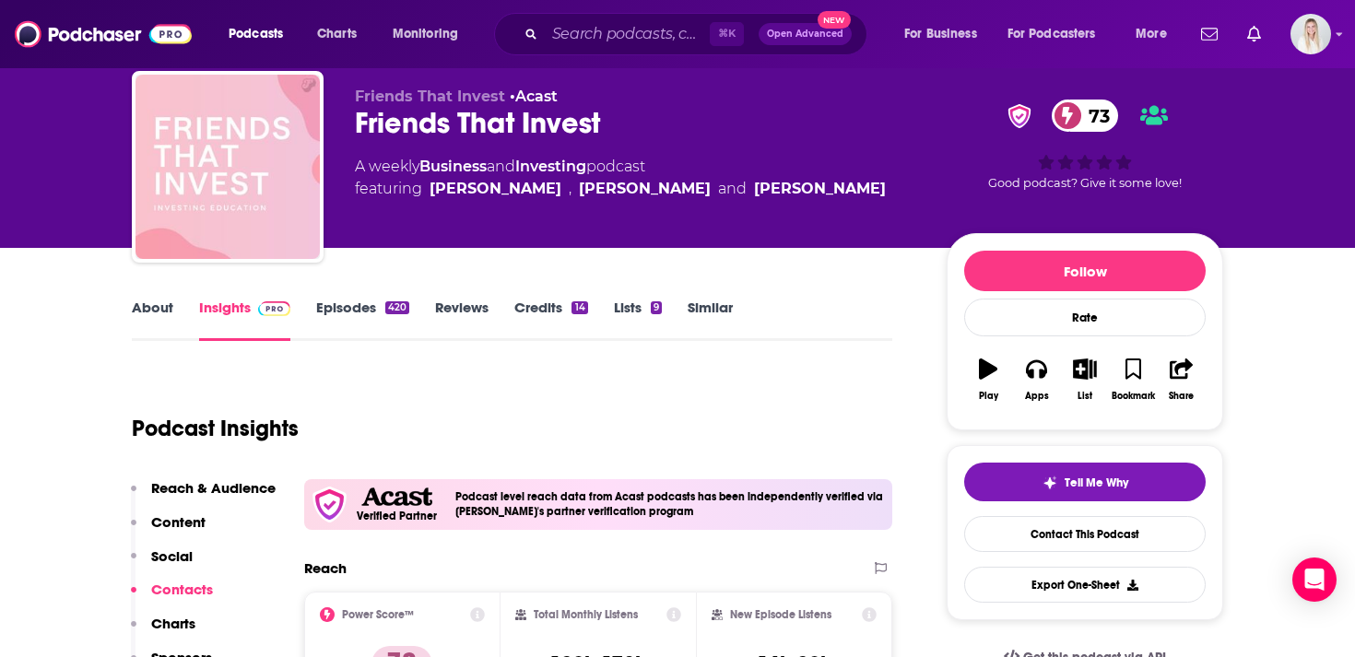
scroll to position [85, 0]
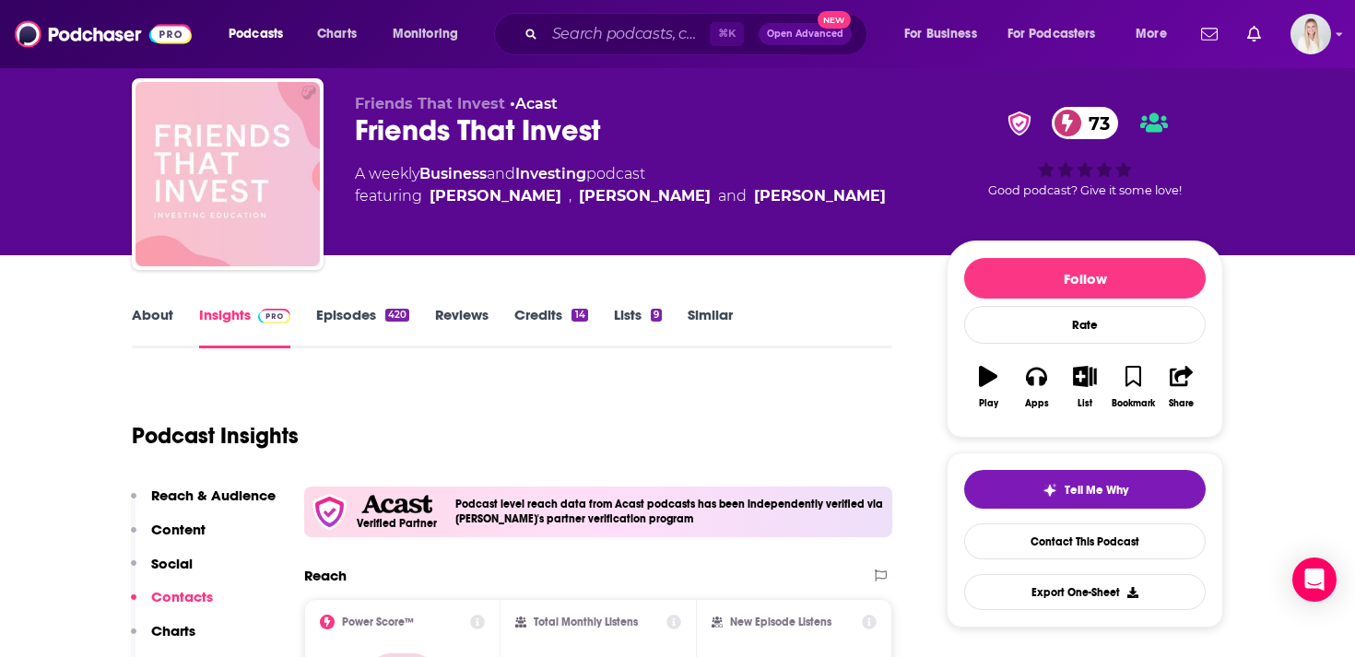
click at [167, 306] on link "About" at bounding box center [152, 327] width 41 height 42
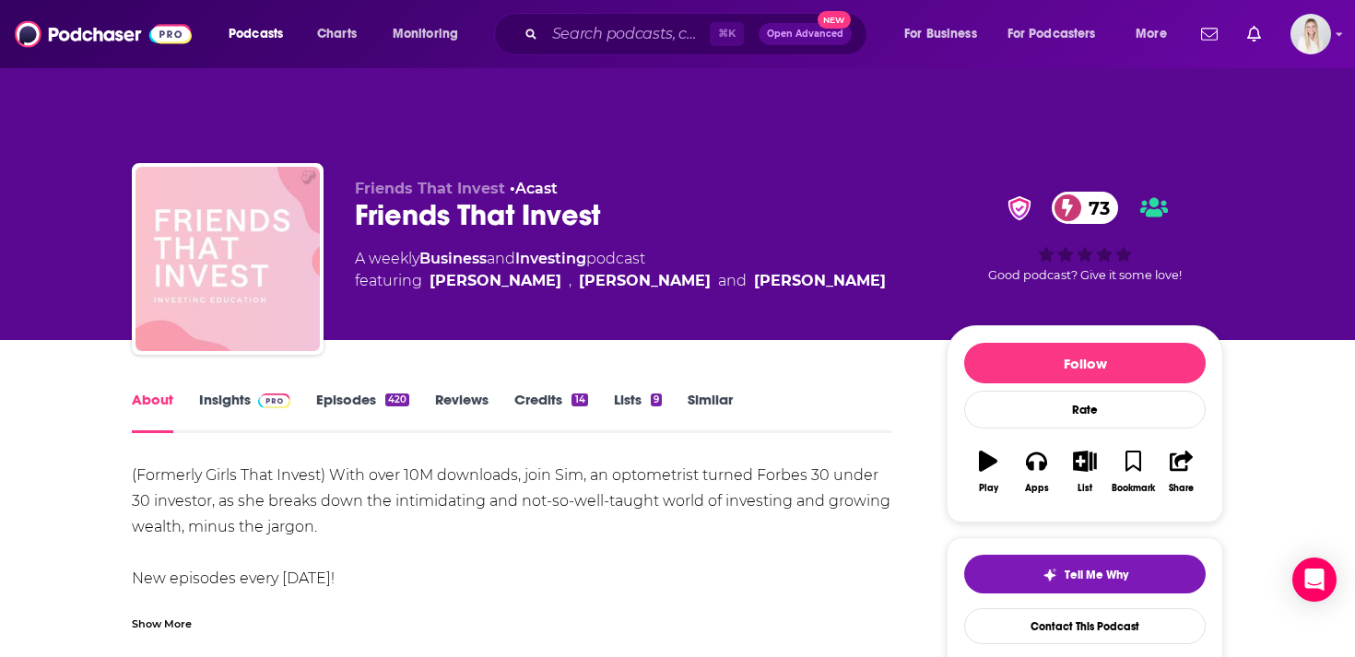
scroll to position [88, 0]
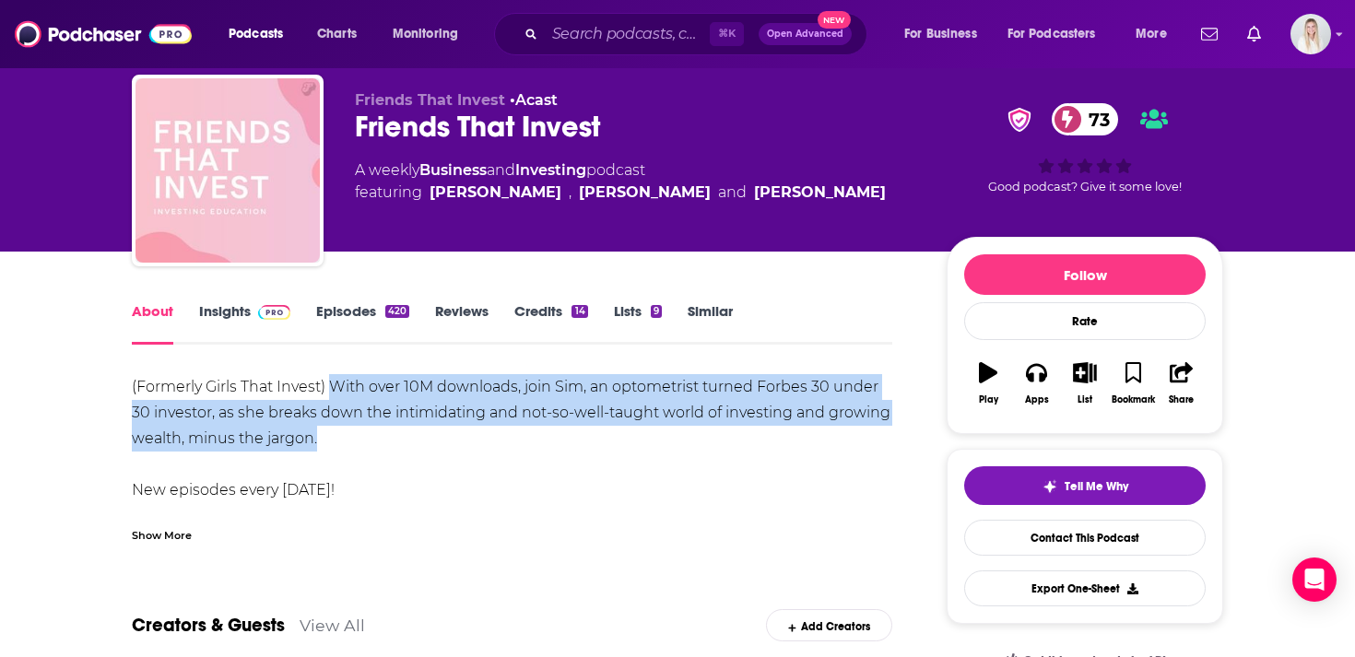
drag, startPoint x: 331, startPoint y: 393, endPoint x: 332, endPoint y: 354, distance: 38.7
click at [332, 374] on div "(Formerly Girls That Invest) With over 10M downloads, join Sim, an optometrist …" at bounding box center [512, 464] width 760 height 181
copy div "With over 10M downloads, join Sim, an optometrist turned Forbes 30 under 30 inv…"
click at [220, 302] on link "Insights" at bounding box center [244, 323] width 91 height 42
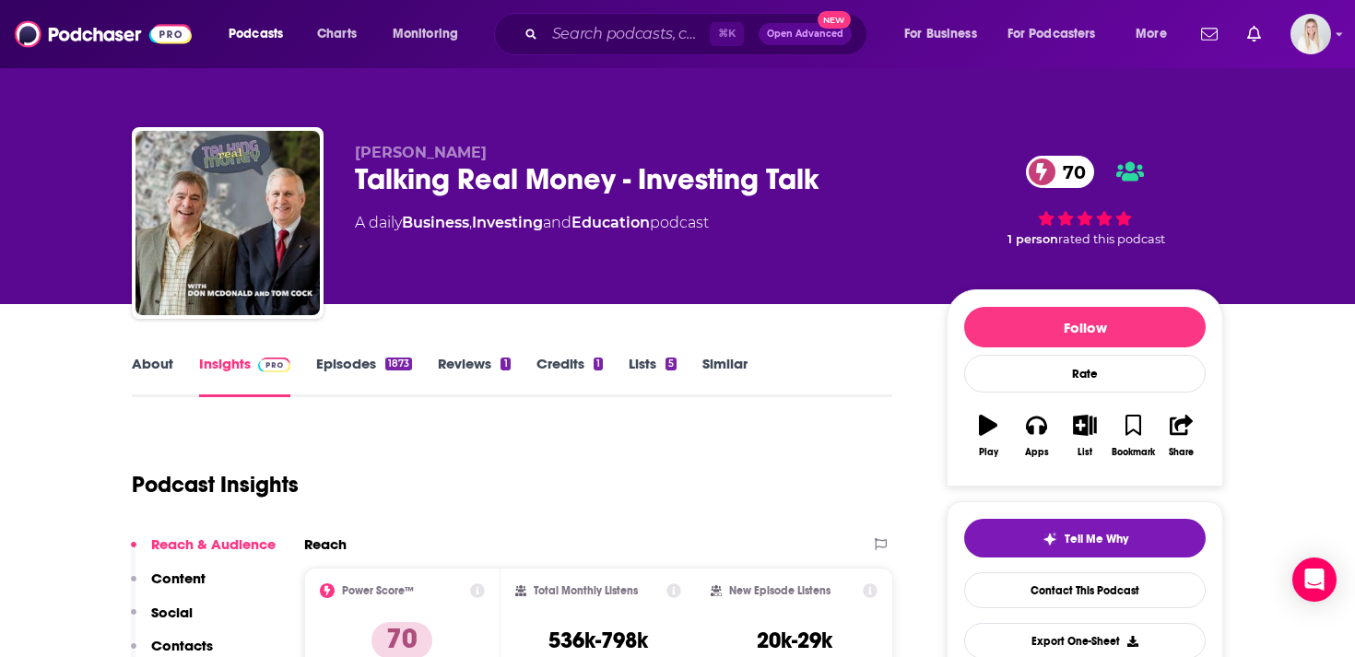
scroll to position [48, 0]
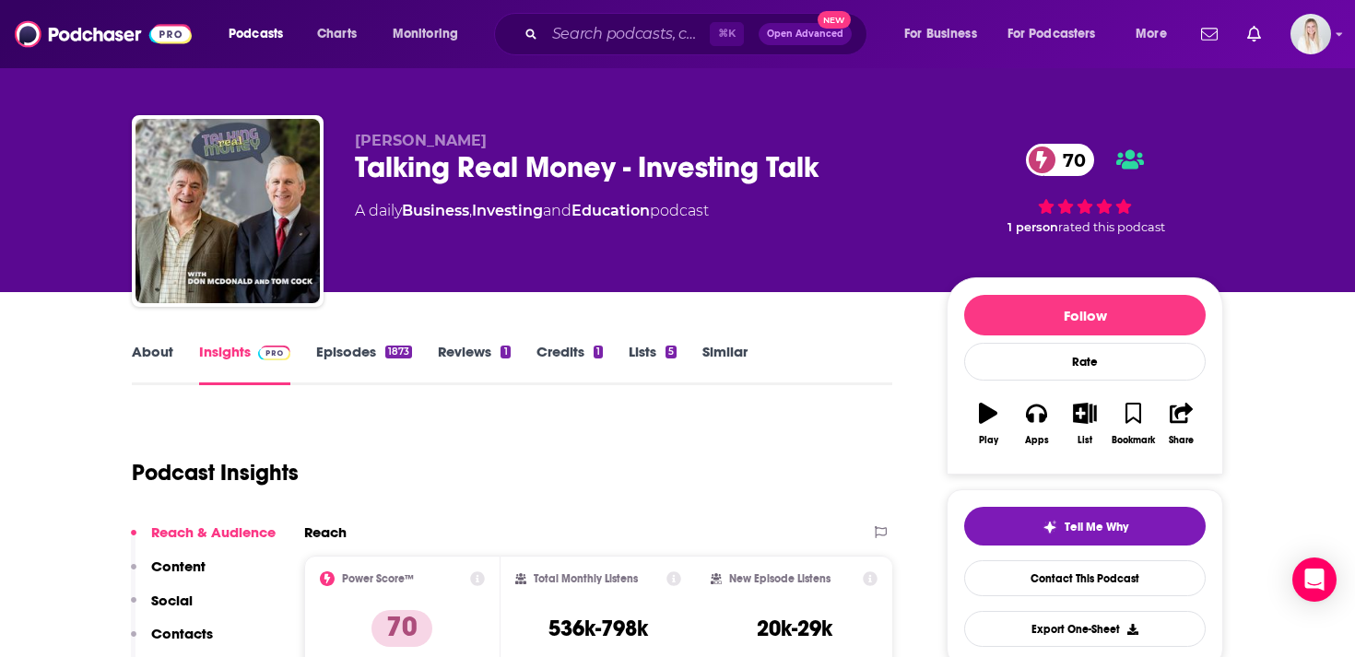
click at [343, 343] on link "Episodes 1873" at bounding box center [364, 364] width 96 height 42
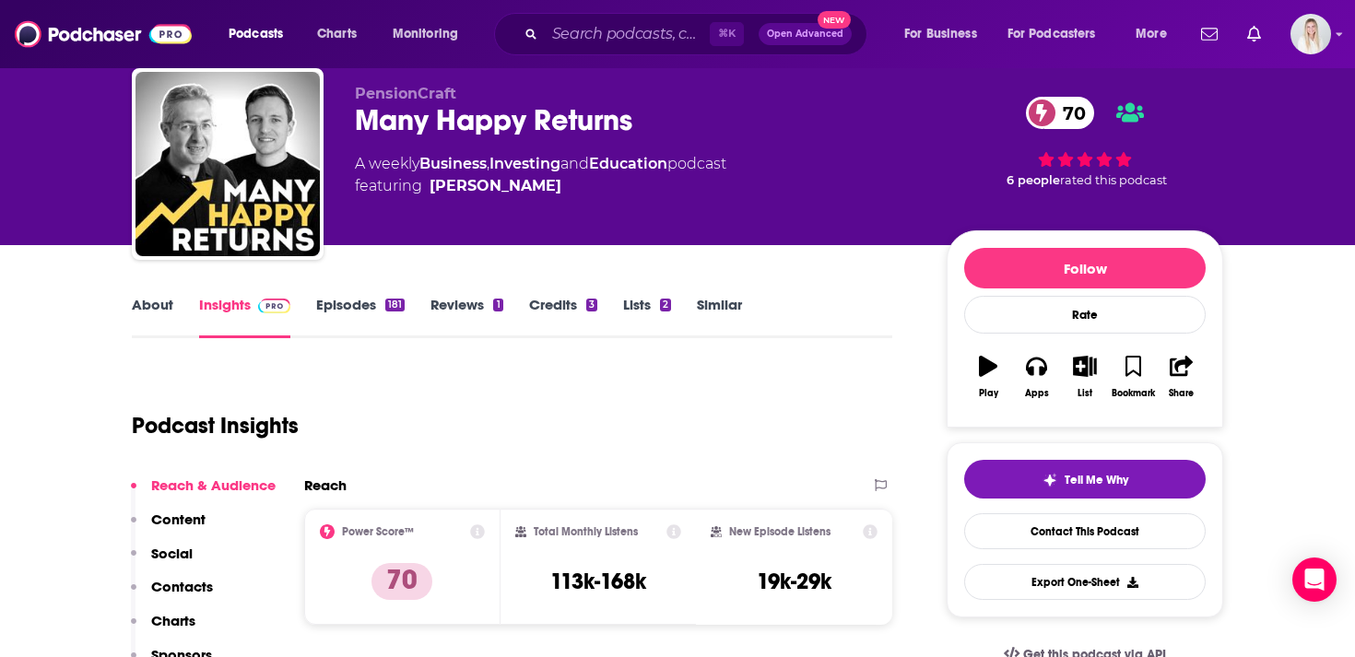
scroll to position [120, 0]
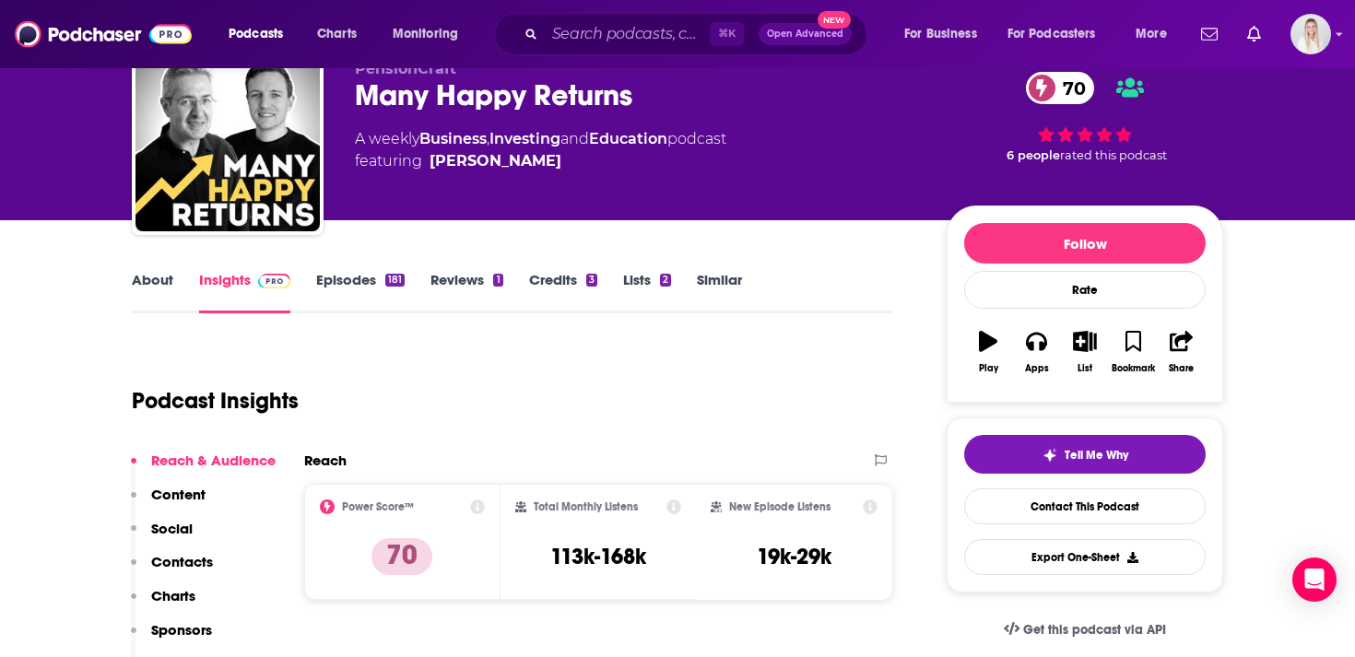
click at [160, 271] on link "About" at bounding box center [152, 292] width 41 height 42
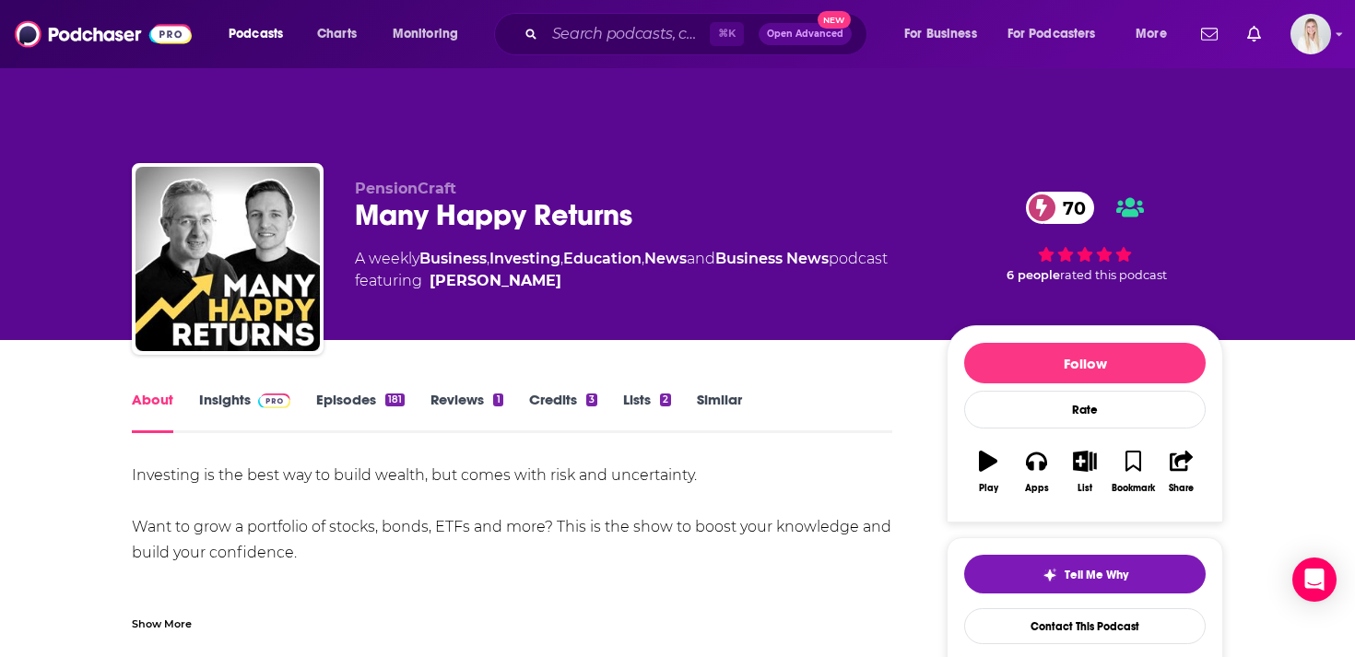
click at [346, 391] on link "Episodes 181" at bounding box center [360, 412] width 88 height 42
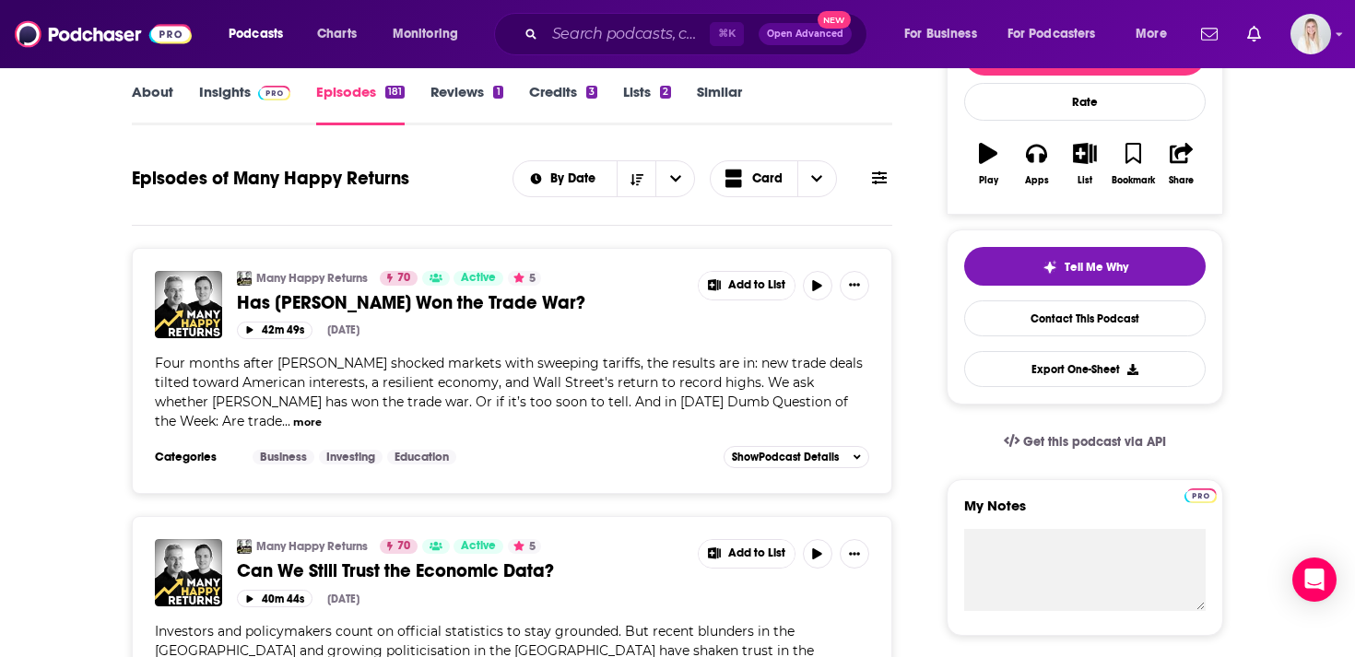
scroll to position [19, 0]
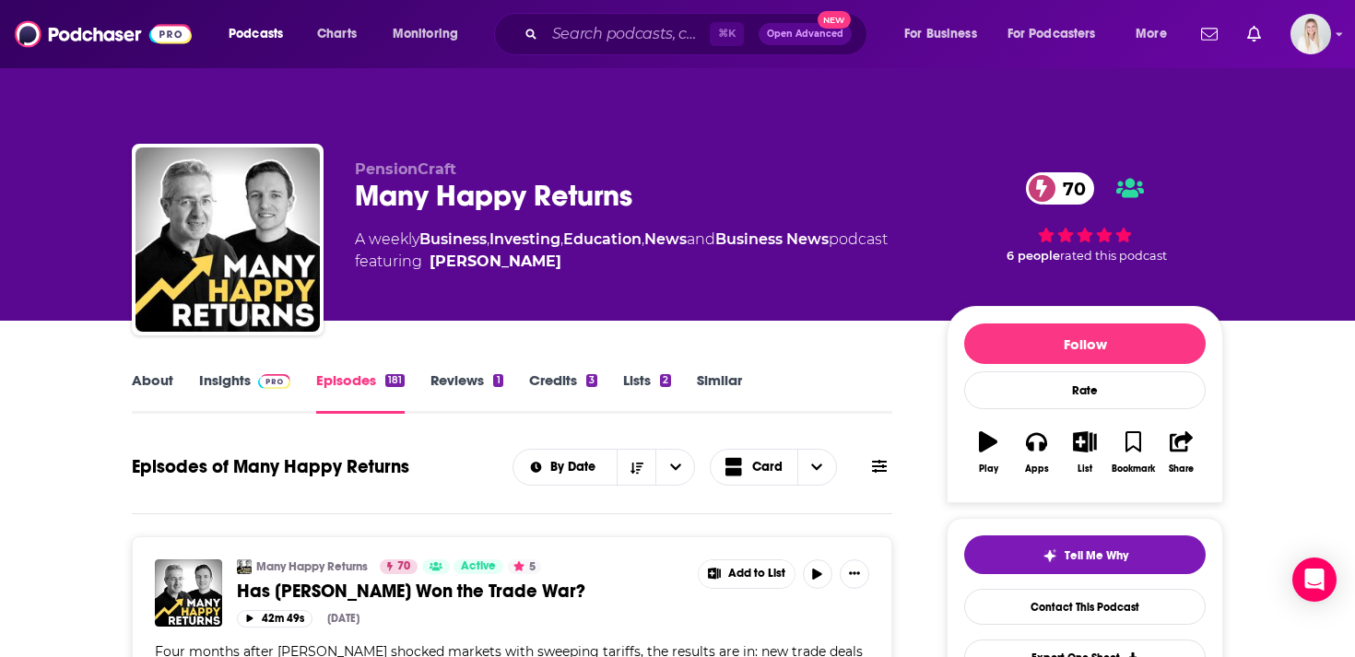
click at [153, 369] on div "About Insights Episodes 181 Reviews 1 Credits 3 Lists 2 Similar" at bounding box center [512, 391] width 760 height 45
click at [153, 371] on link "About" at bounding box center [152, 392] width 41 height 42
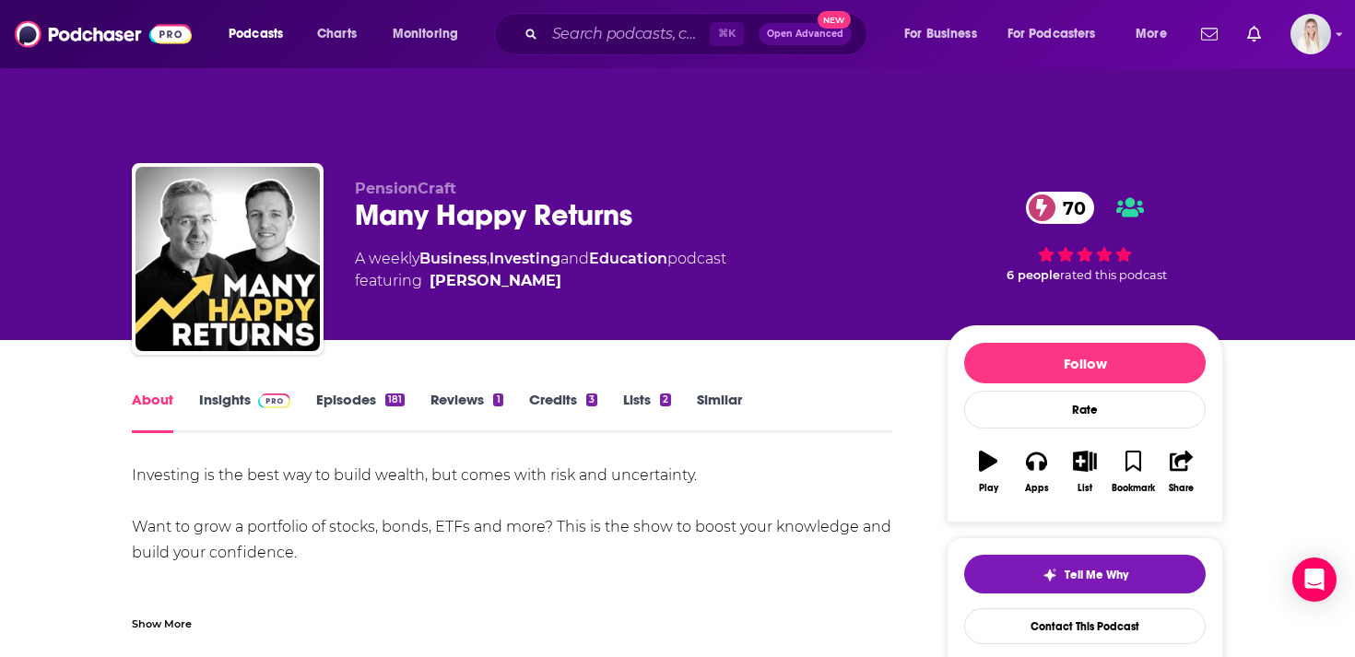
drag, startPoint x: 326, startPoint y: 514, endPoint x: 117, endPoint y: 439, distance: 222.4
copy div "Investing is the best way to build wealth, but comes with risk and uncertainty.…"
click at [217, 391] on link "Insights" at bounding box center [244, 412] width 91 height 42
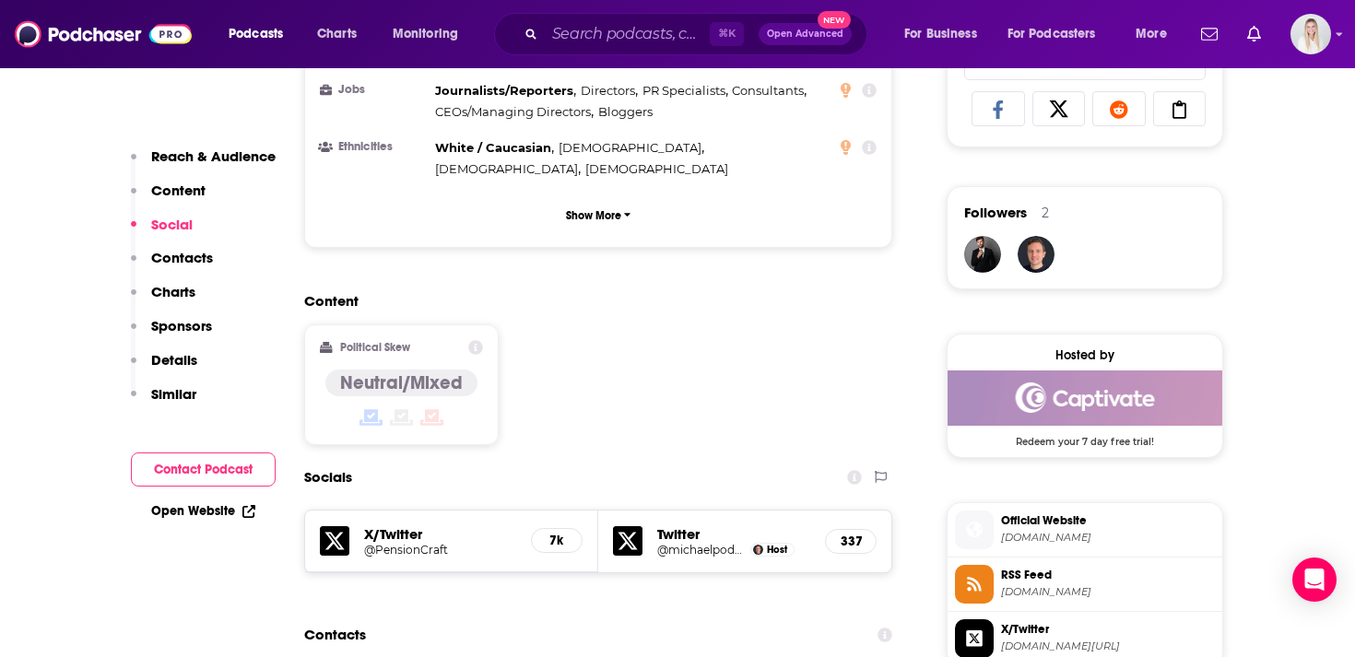
scroll to position [1580, 0]
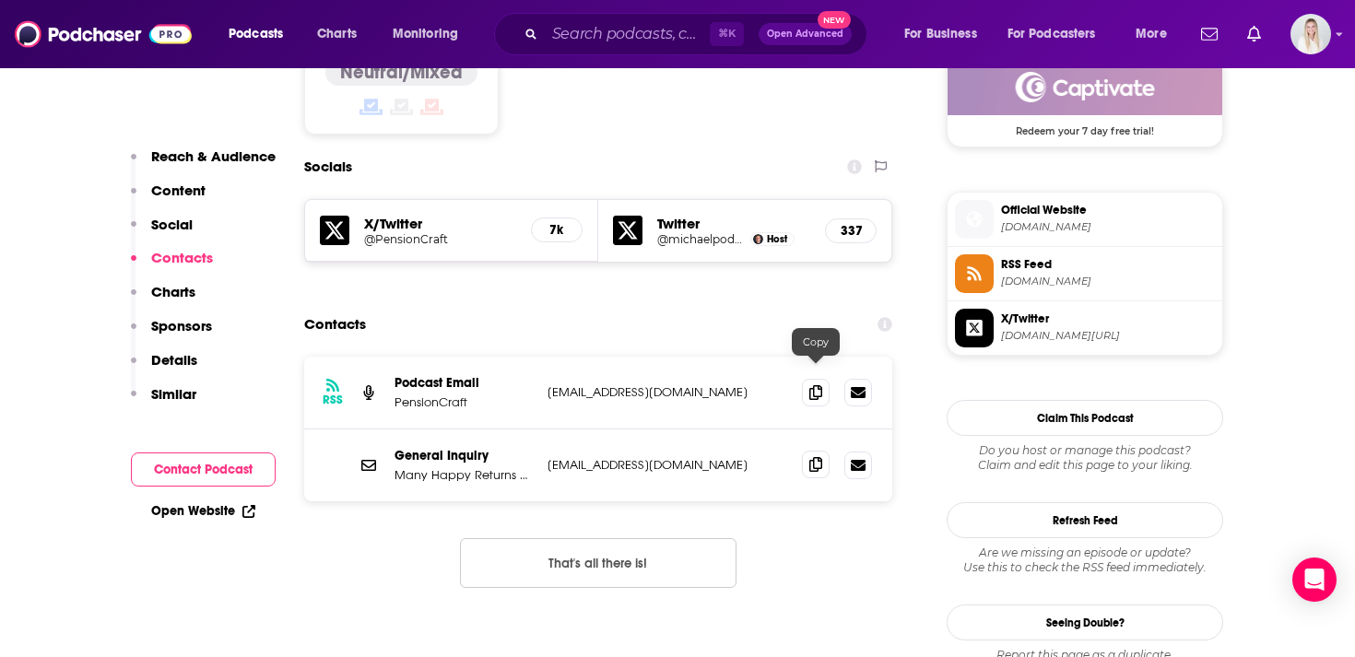
click at [808, 451] on span at bounding box center [816, 465] width 28 height 28
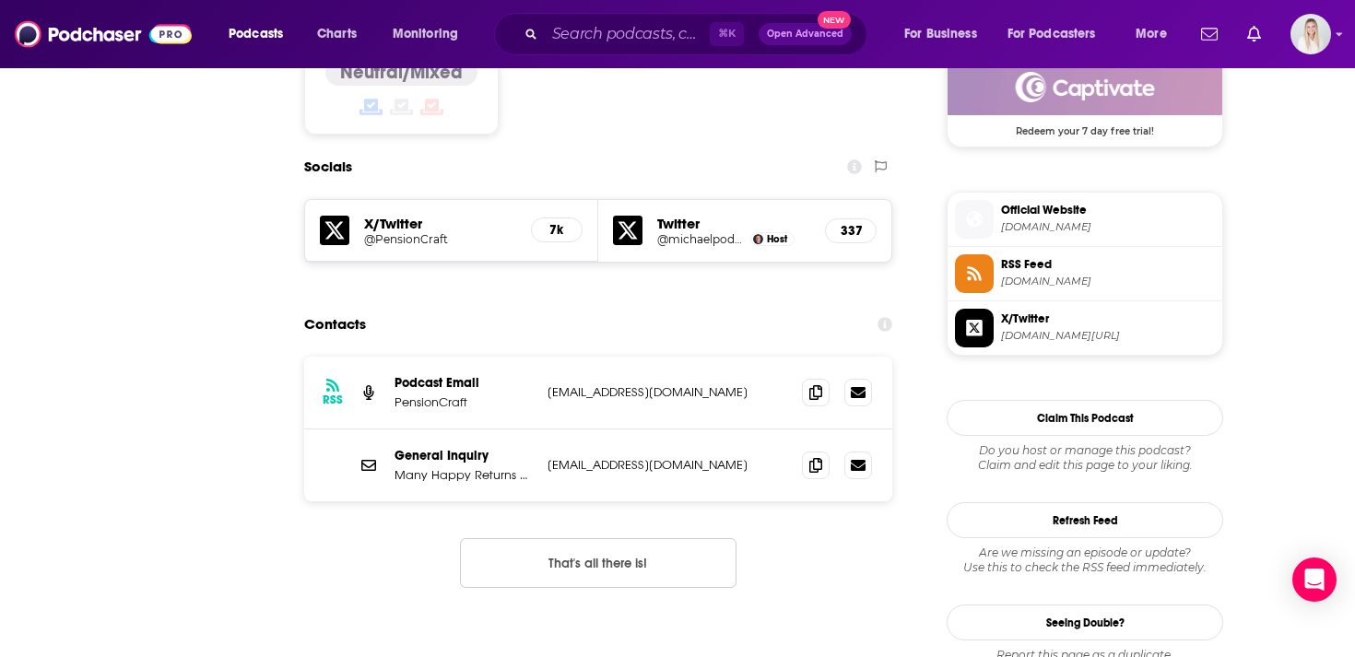
scroll to position [0, 0]
